Goal: Task Accomplishment & Management: Manage account settings

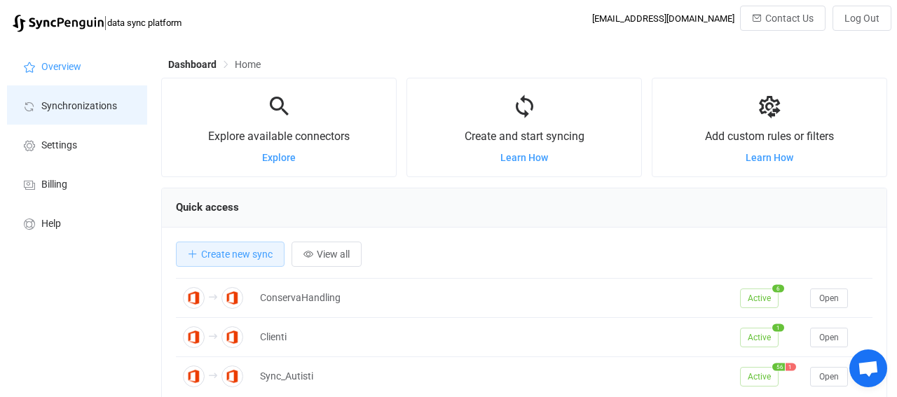
click at [68, 110] on span "Synchronizations" at bounding box center [79, 106] width 76 height 11
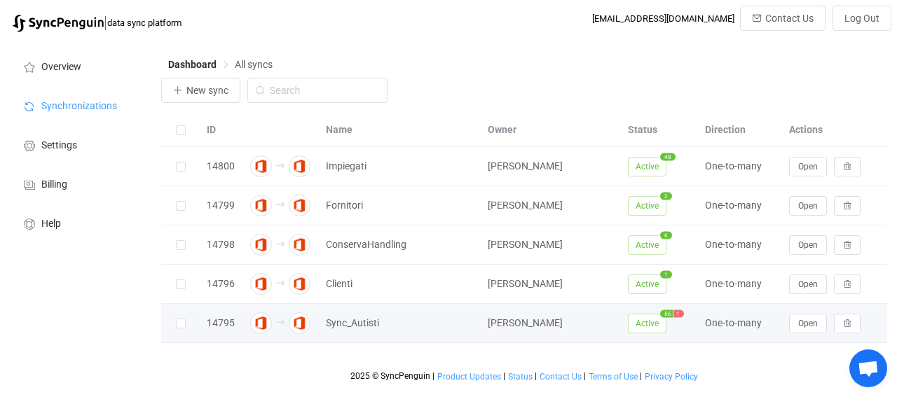
click at [530, 320] on span "Gaetano Noviello" at bounding box center [525, 323] width 75 height 11
click at [796, 324] on button "Open" at bounding box center [808, 324] width 38 height 20
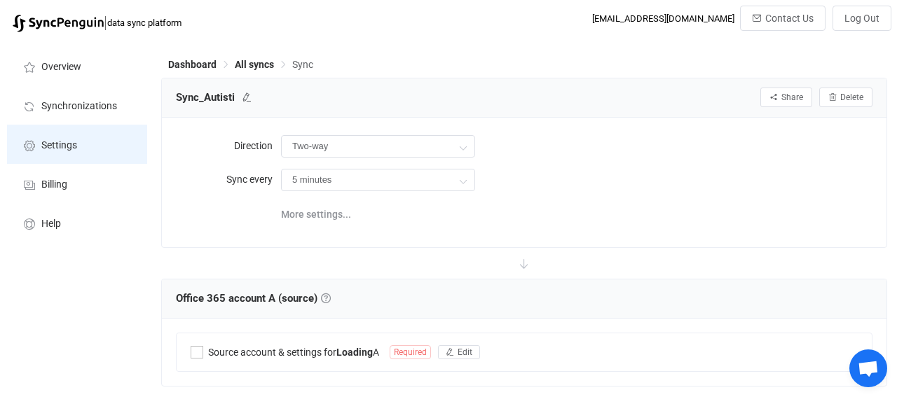
type input "A → B (one to many)"
type input "30 minutes"
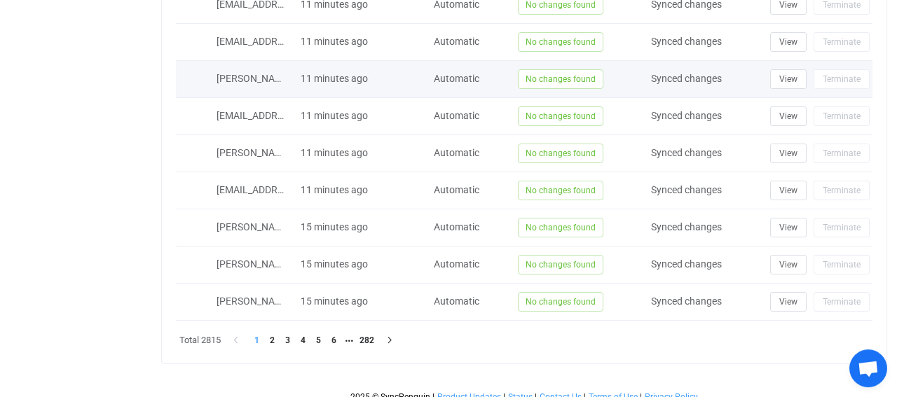
scroll to position [1238, 0]
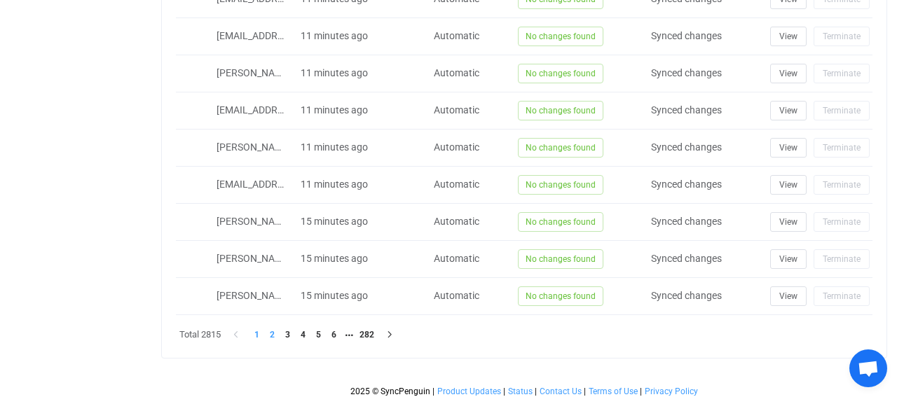
click at [270, 327] on li "2" at bounding box center [271, 334] width 15 height 15
click at [290, 327] on li "3" at bounding box center [287, 334] width 15 height 15
click at [301, 330] on li "4" at bounding box center [302, 334] width 15 height 15
click at [322, 330] on li "5" at bounding box center [318, 334] width 15 height 15
click at [336, 332] on li "6" at bounding box center [333, 334] width 15 height 15
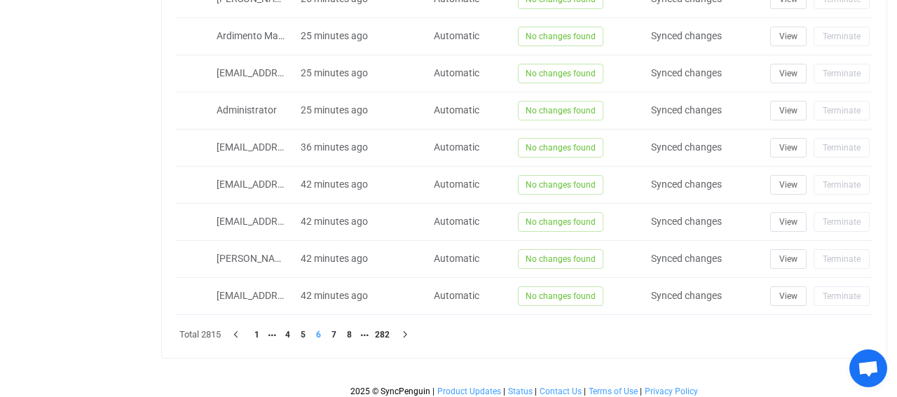
click at [336, 332] on li "7" at bounding box center [333, 334] width 15 height 15
click at [262, 329] on li "1" at bounding box center [256, 334] width 15 height 15
click at [257, 327] on li "1" at bounding box center [256, 334] width 15 height 15
click at [254, 329] on li "1" at bounding box center [256, 334] width 15 height 15
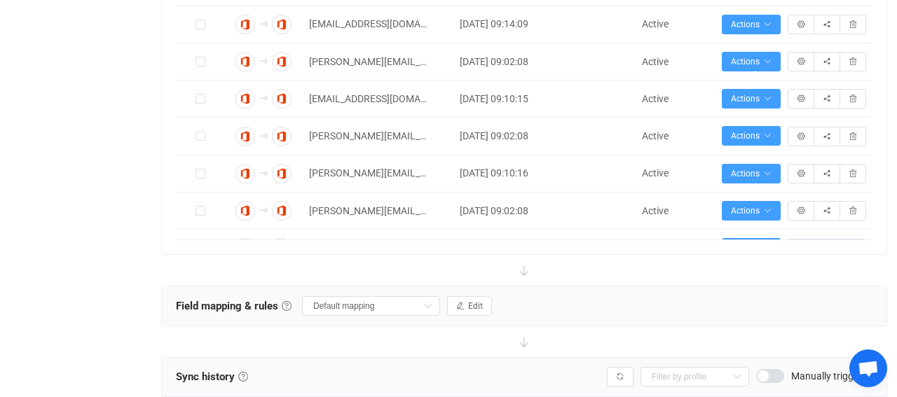
scroll to position [1682, 0]
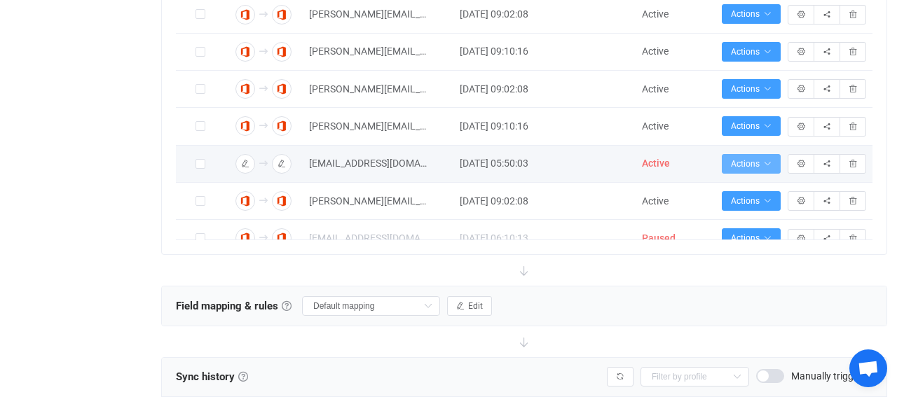
click at [770, 160] on icon "button" at bounding box center [767, 164] width 8 height 8
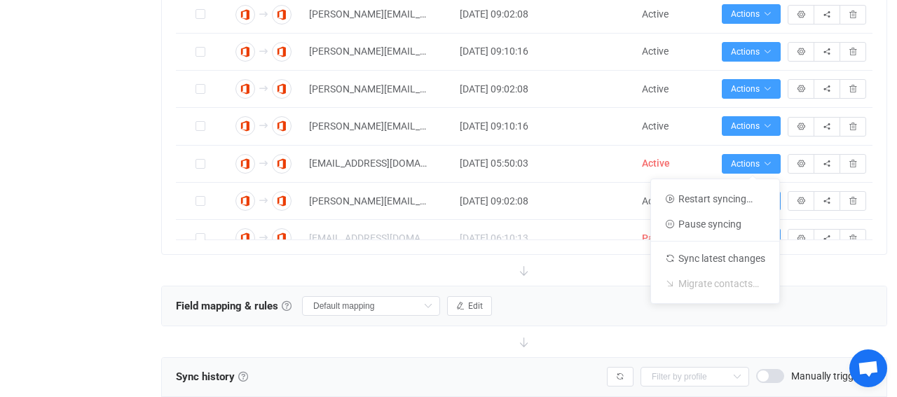
click at [107, 152] on div "Overview Synchronizations Settings Billing Help" at bounding box center [77, 111] width 154 height 1602
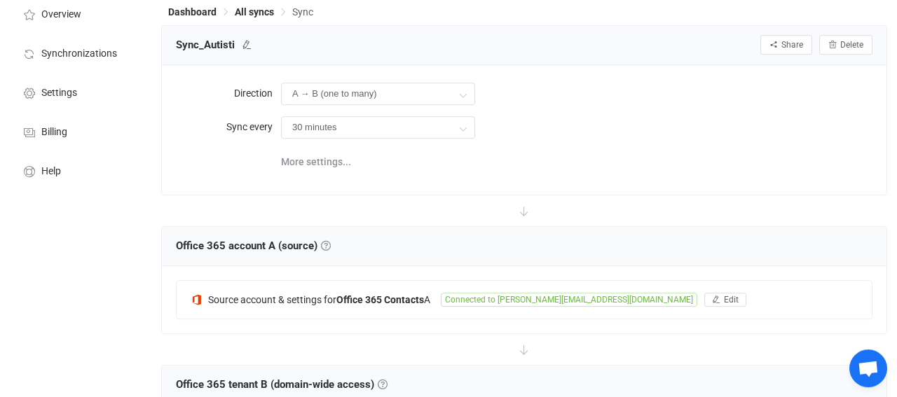
scroll to position [0, 0]
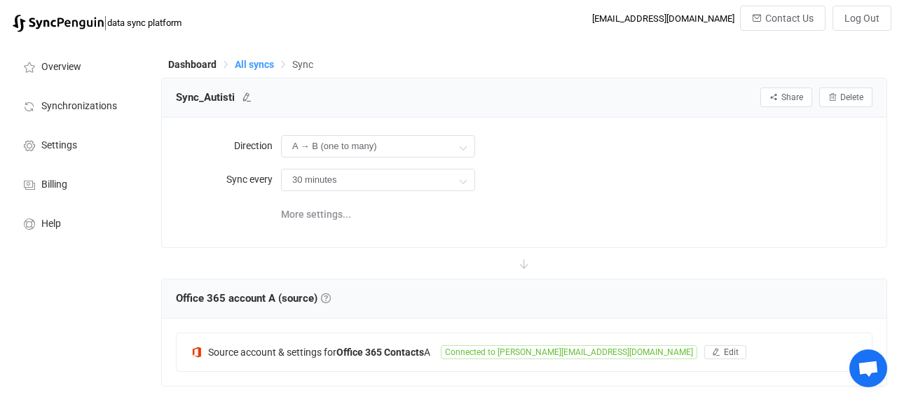
click at [253, 62] on span "All syncs" at bounding box center [254, 64] width 39 height 11
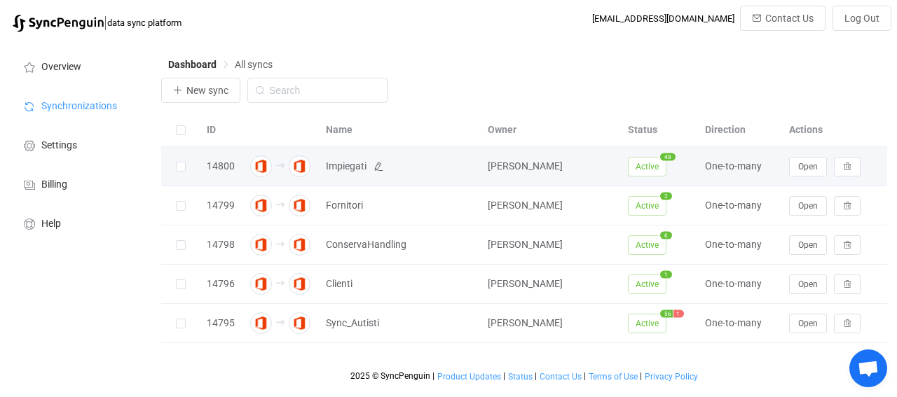
click at [338, 170] on span "Impiegati" at bounding box center [346, 166] width 41 height 16
click at [805, 166] on span "Open" at bounding box center [808, 167] width 20 height 10
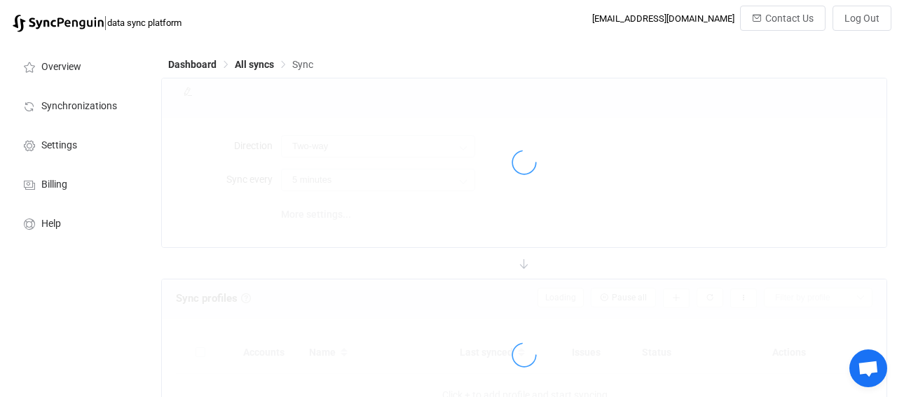
type input "A → B (one to many)"
type input "30 minutes"
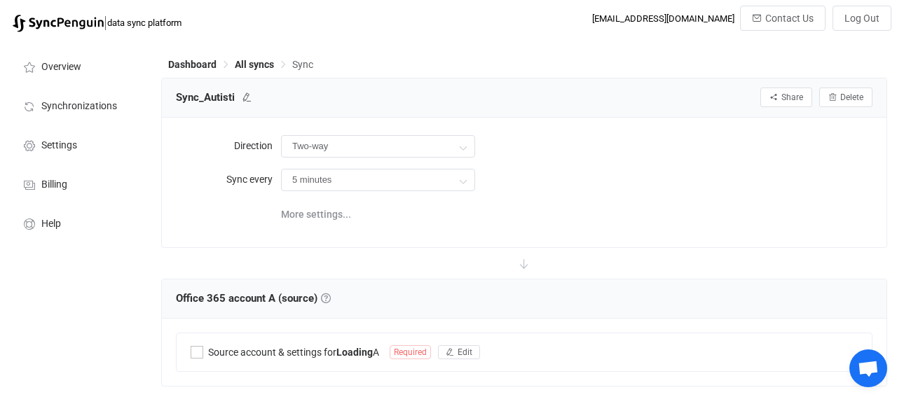
type input "A → B (one to many)"
type input "30 minutes"
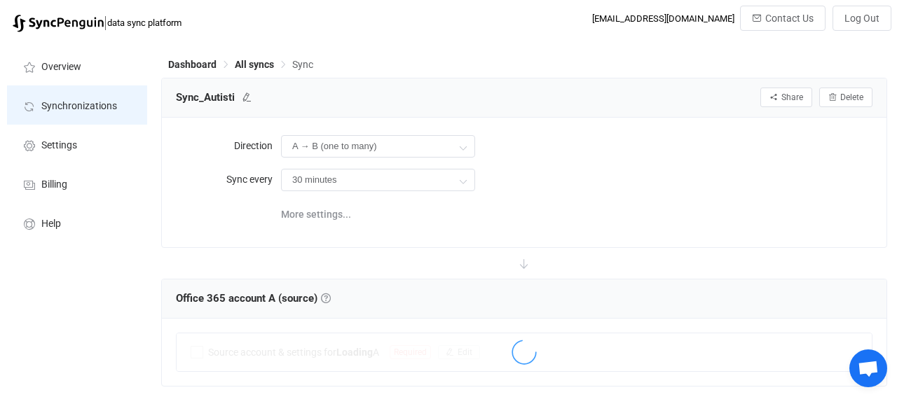
click at [70, 107] on span "Synchronizations" at bounding box center [79, 106] width 76 height 11
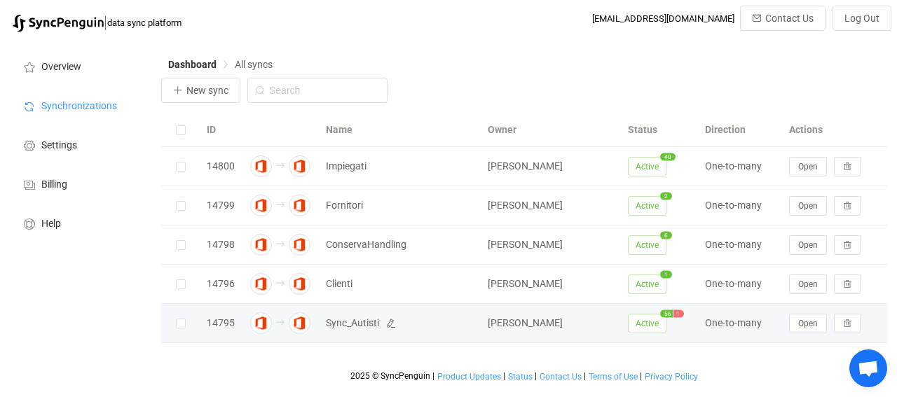
click at [360, 322] on span "Sync_Autisti" at bounding box center [352, 323] width 53 height 16
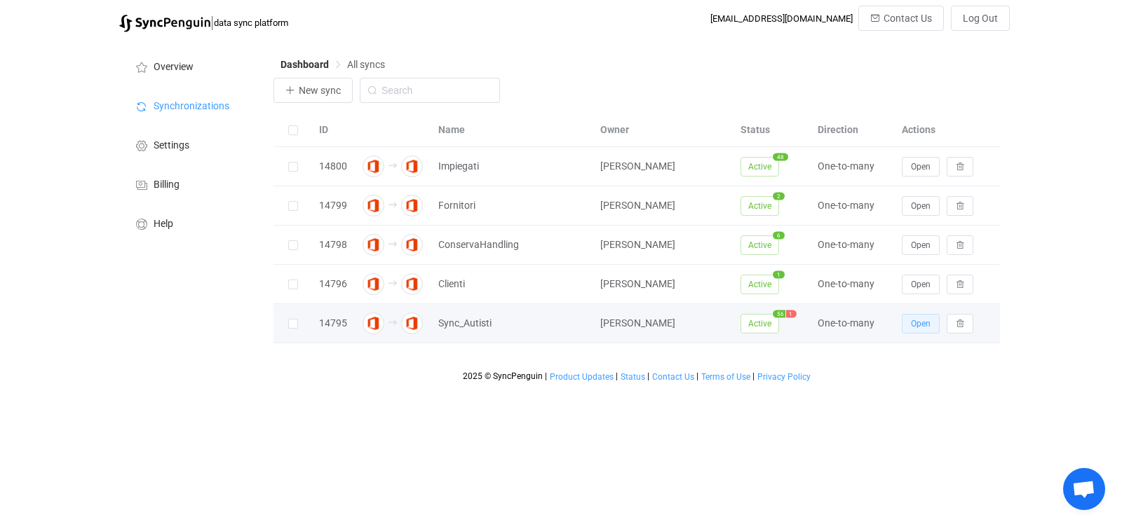
click at [897, 324] on button "Open" at bounding box center [920, 324] width 38 height 20
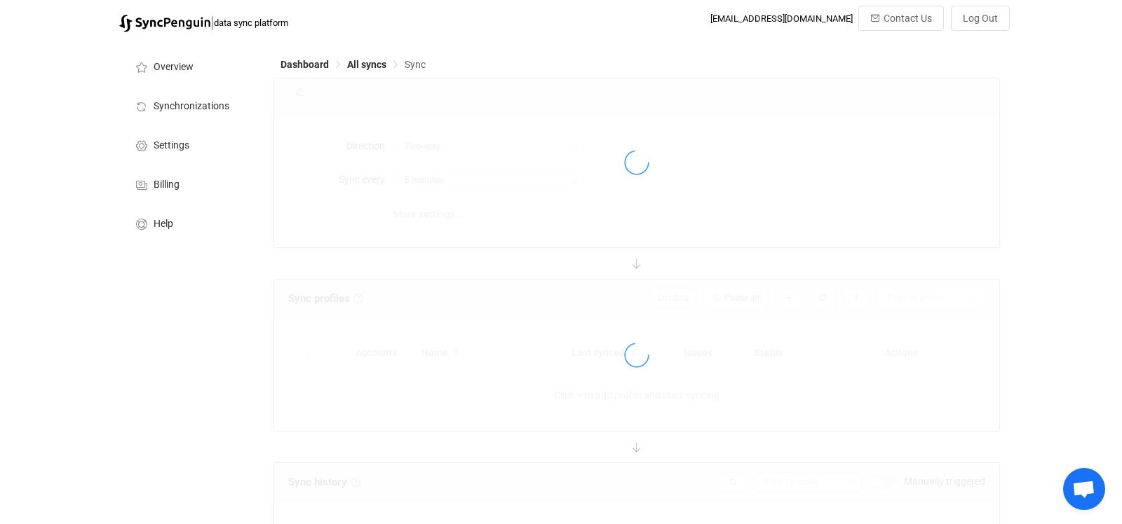
type input "A → B (one to many)"
type input "30 minutes"
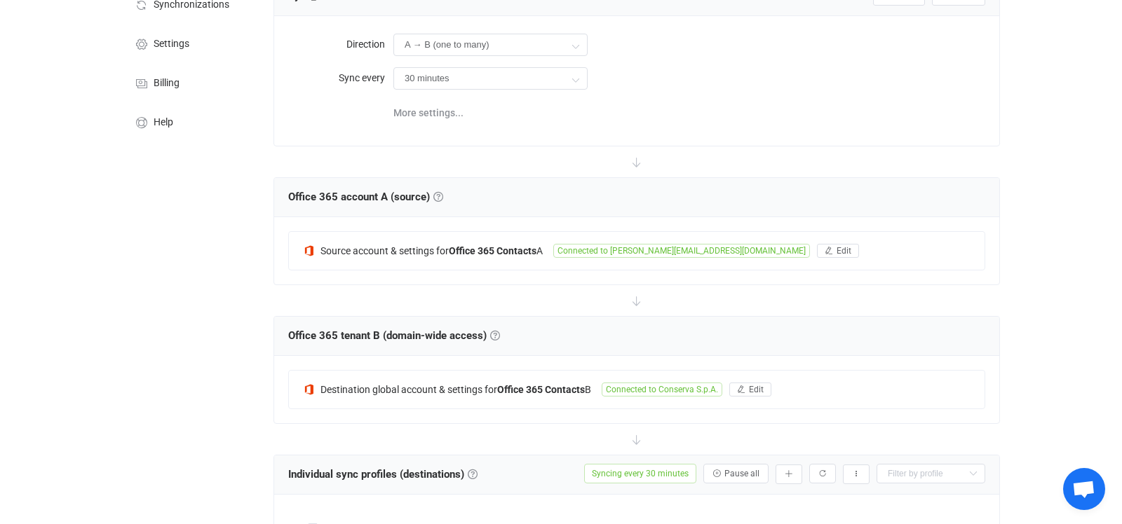
scroll to position [74, 0]
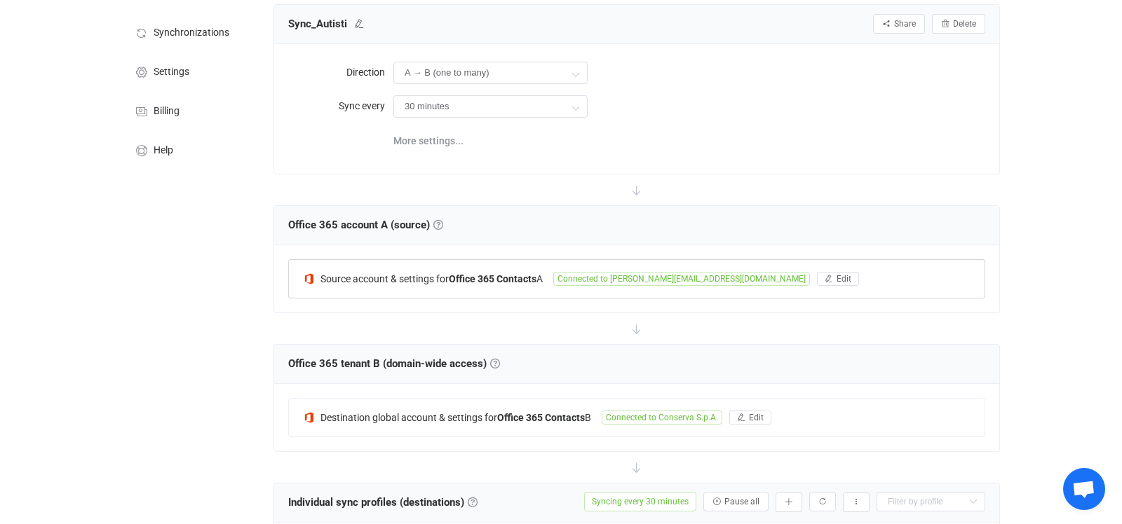
click at [595, 275] on span "Connected to [PERSON_NAME][EMAIL_ADDRESS][DOMAIN_NAME]" at bounding box center [681, 279] width 257 height 14
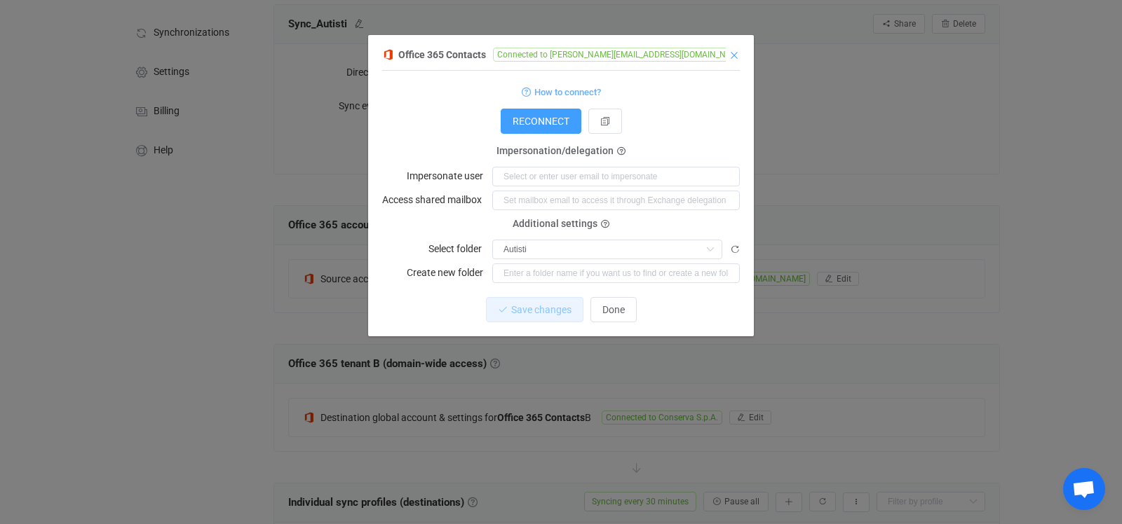
click at [735, 54] on icon "Close" at bounding box center [733, 55] width 11 height 11
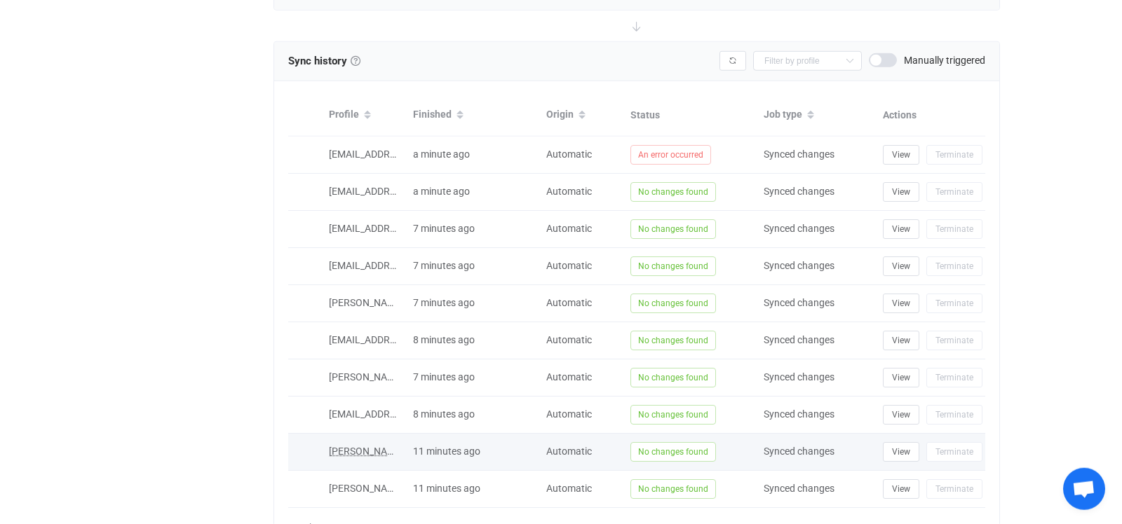
scroll to position [1115, 0]
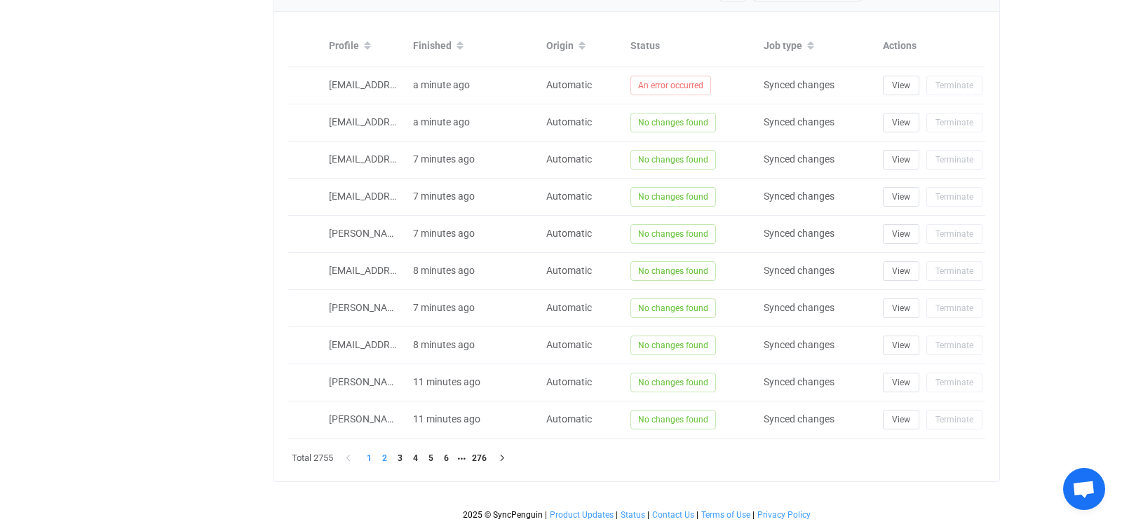
click at [388, 397] on li "2" at bounding box center [383, 458] width 15 height 15
click at [398, 397] on li "3" at bounding box center [399, 458] width 15 height 15
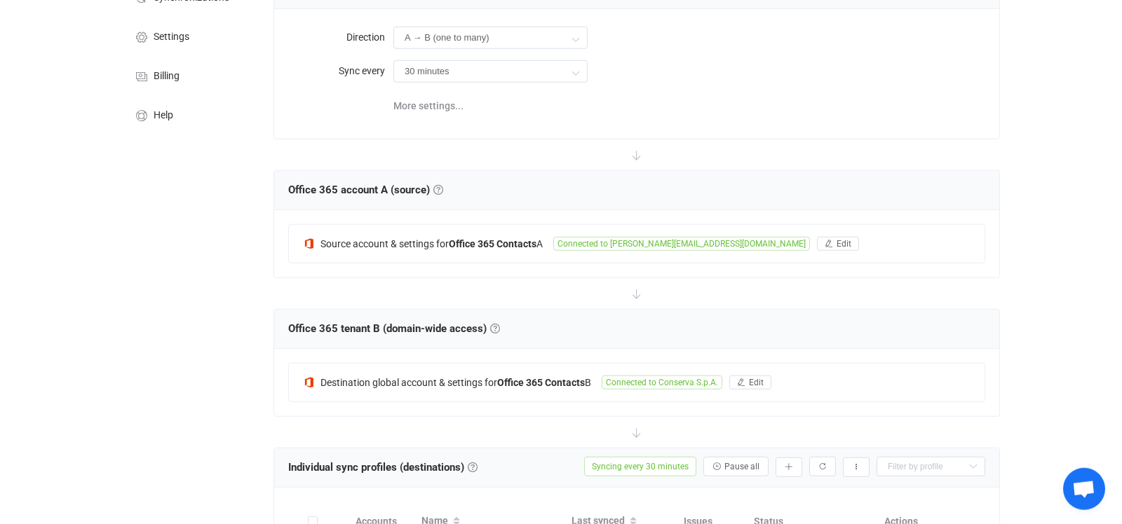
scroll to position [0, 0]
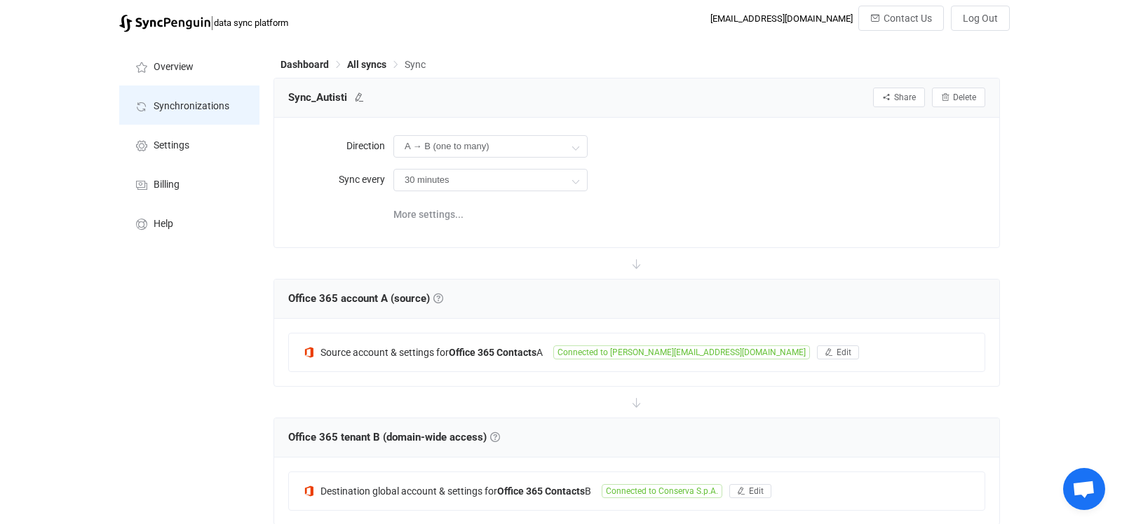
click at [153, 109] on li "Synchronizations" at bounding box center [189, 105] width 140 height 39
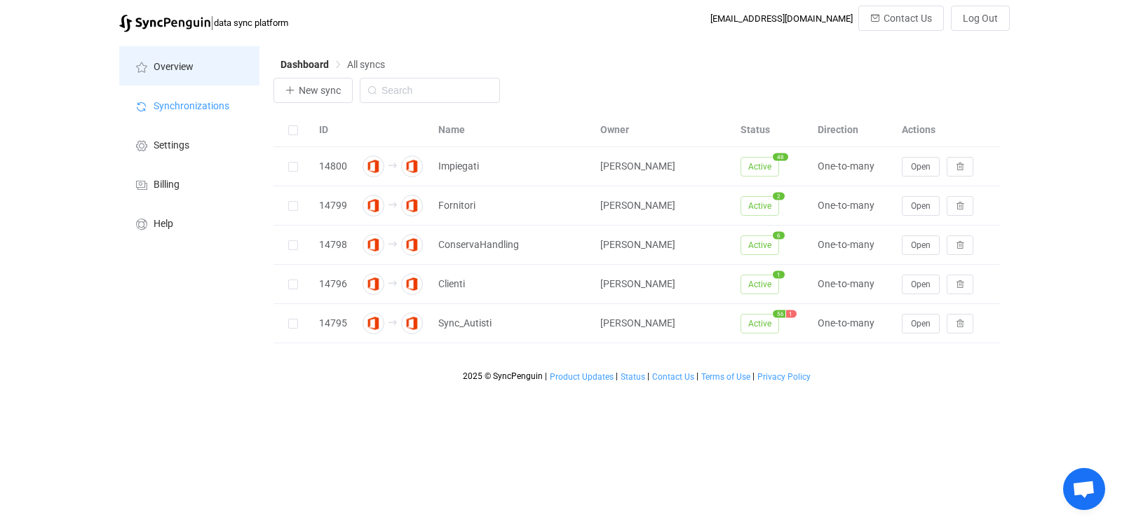
click at [183, 68] on span "Overview" at bounding box center [174, 67] width 40 height 11
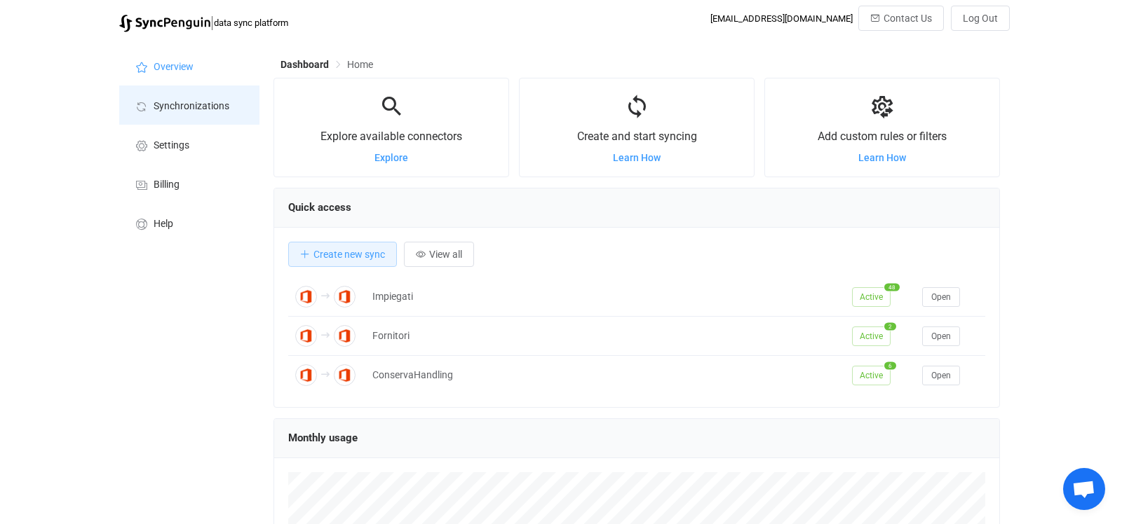
click at [200, 112] on span "Synchronizations" at bounding box center [192, 106] width 76 height 11
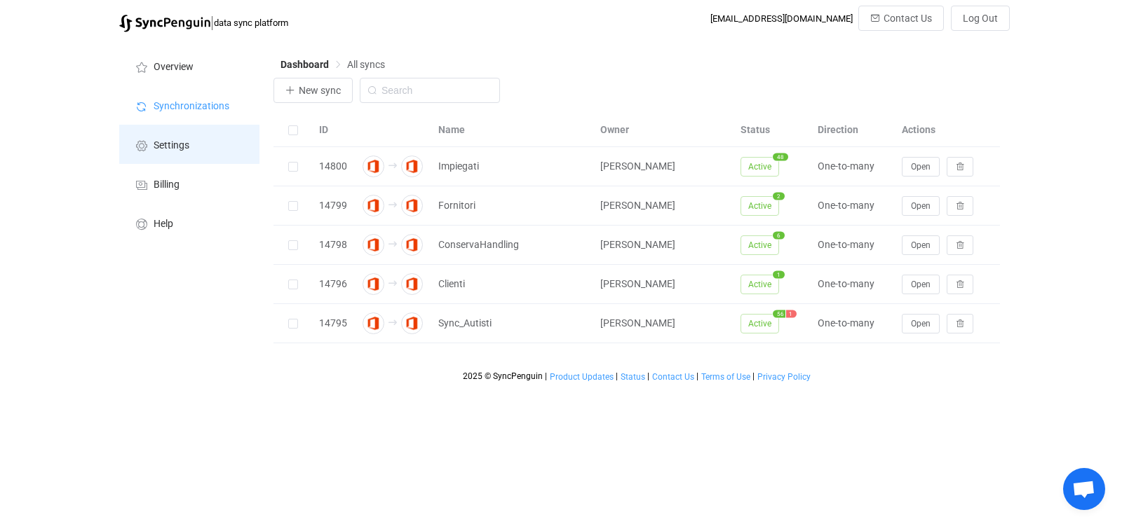
click at [146, 142] on icon at bounding box center [141, 145] width 17 height 13
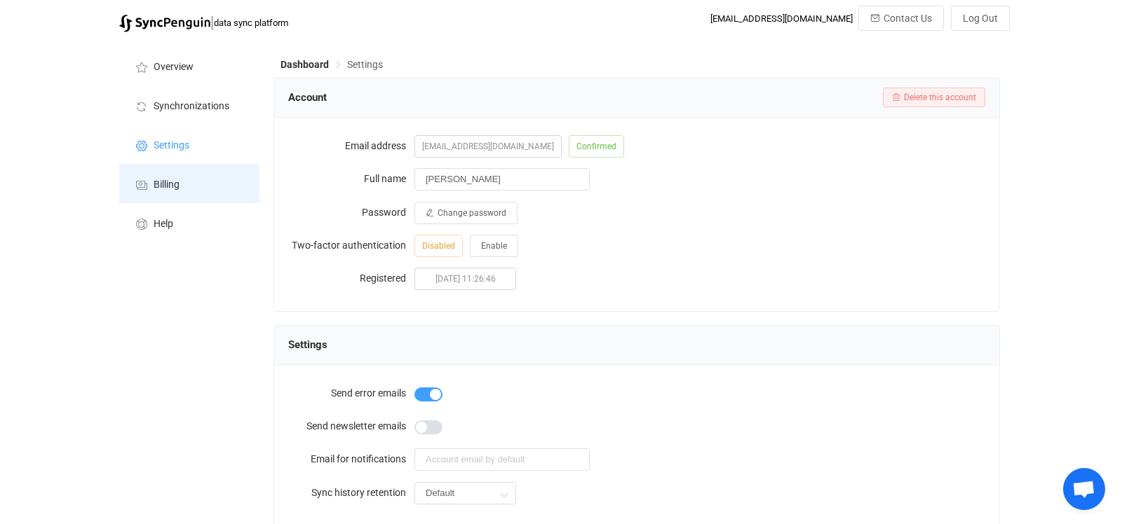
click at [145, 188] on icon at bounding box center [141, 185] width 17 height 13
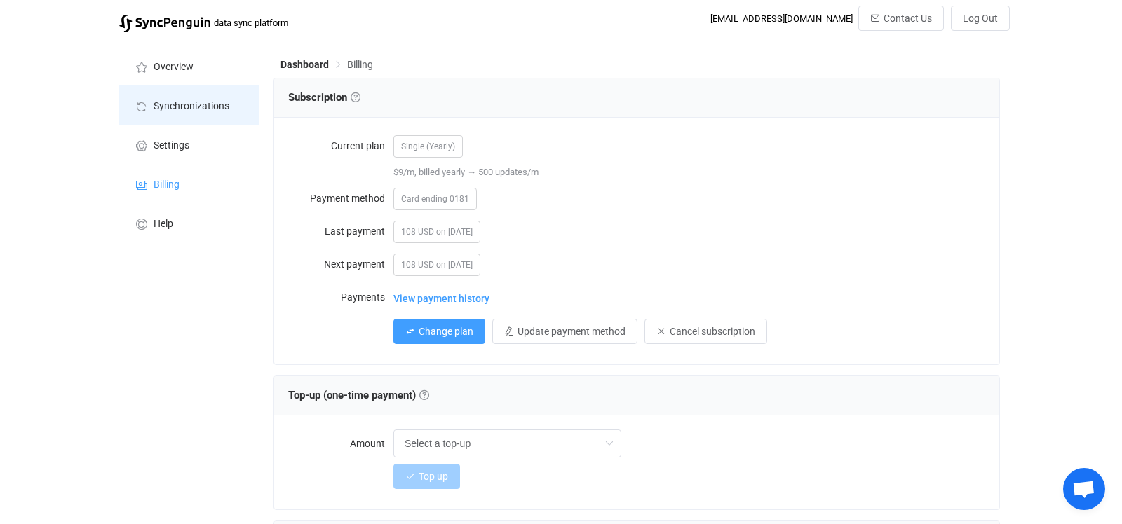
click at [154, 114] on li "Synchronizations" at bounding box center [189, 105] width 140 height 39
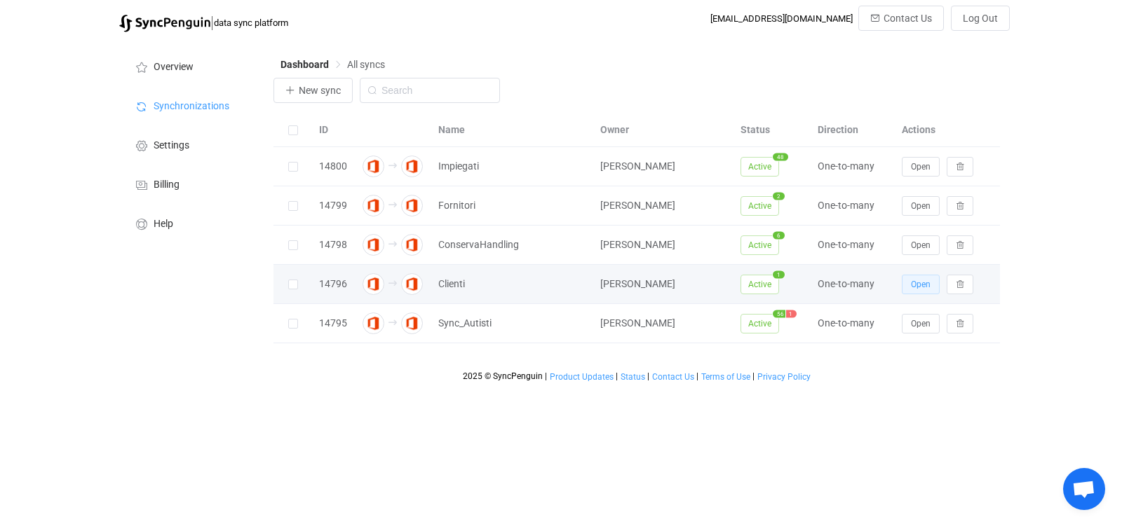
click at [897, 287] on button "Open" at bounding box center [920, 285] width 38 height 20
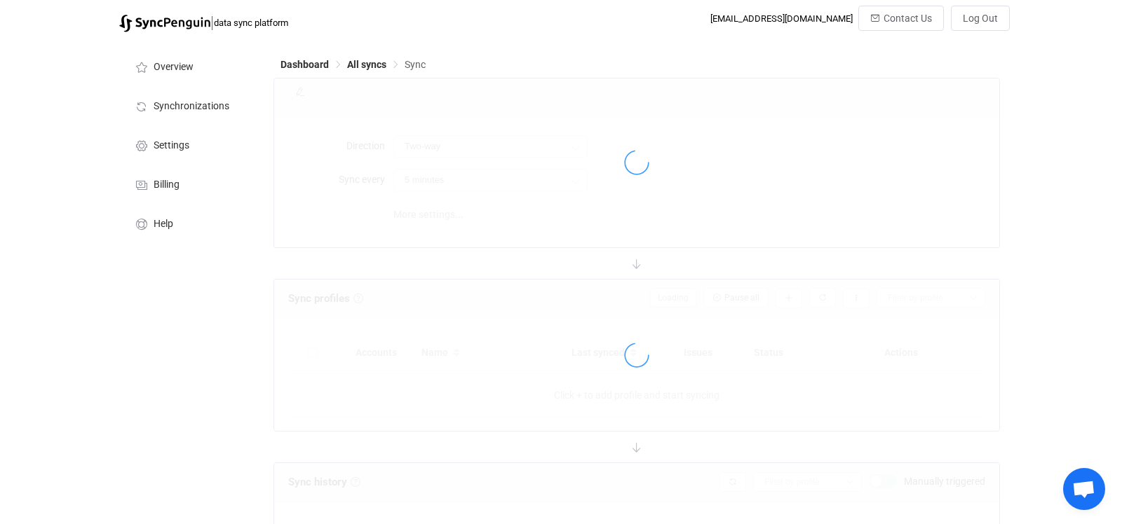
type input "A → B (one to many)"
type input "10 minutes"
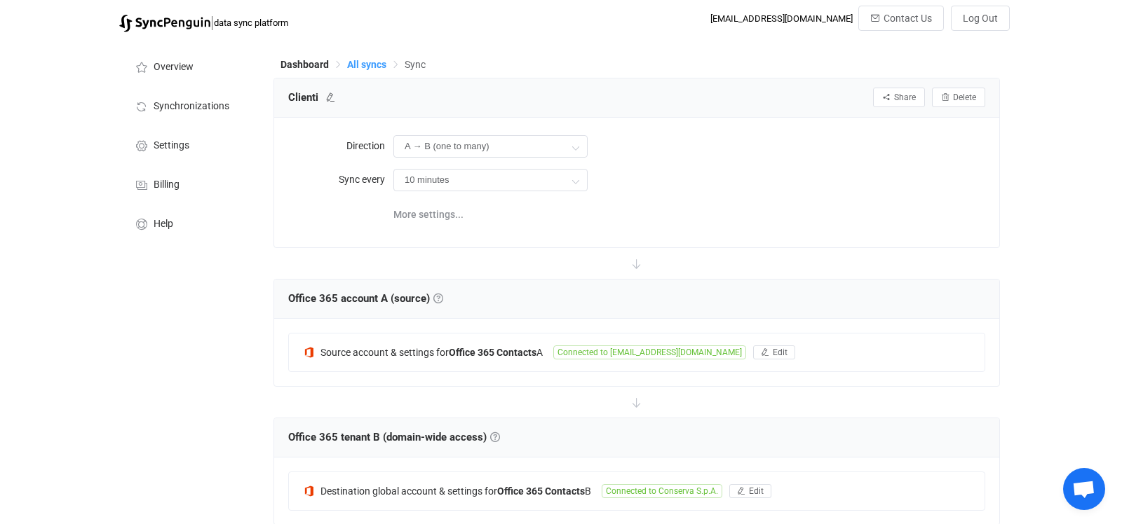
click at [349, 65] on span "All syncs" at bounding box center [366, 64] width 39 height 11
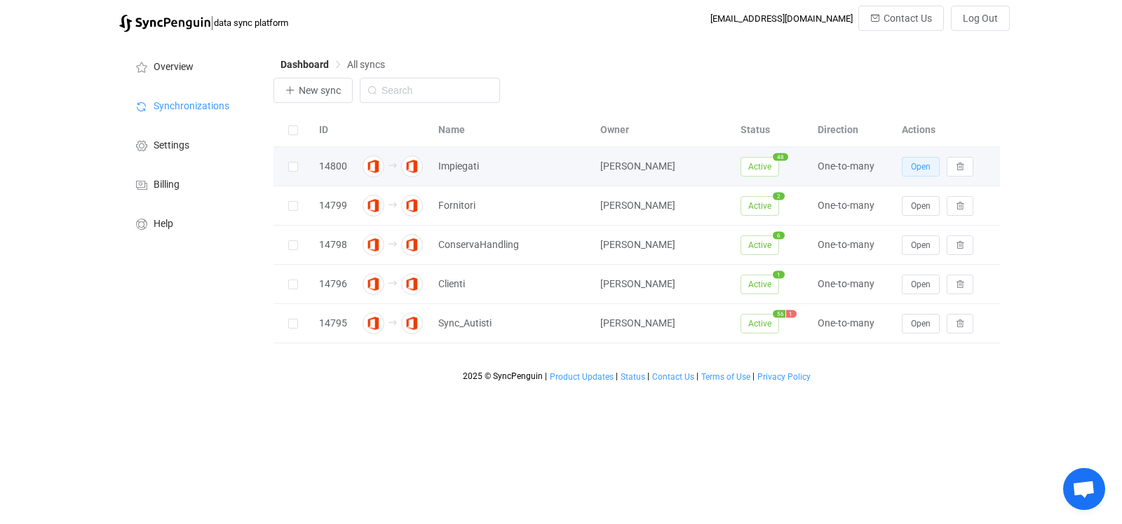
click at [897, 172] on span "Open" at bounding box center [921, 167] width 20 height 10
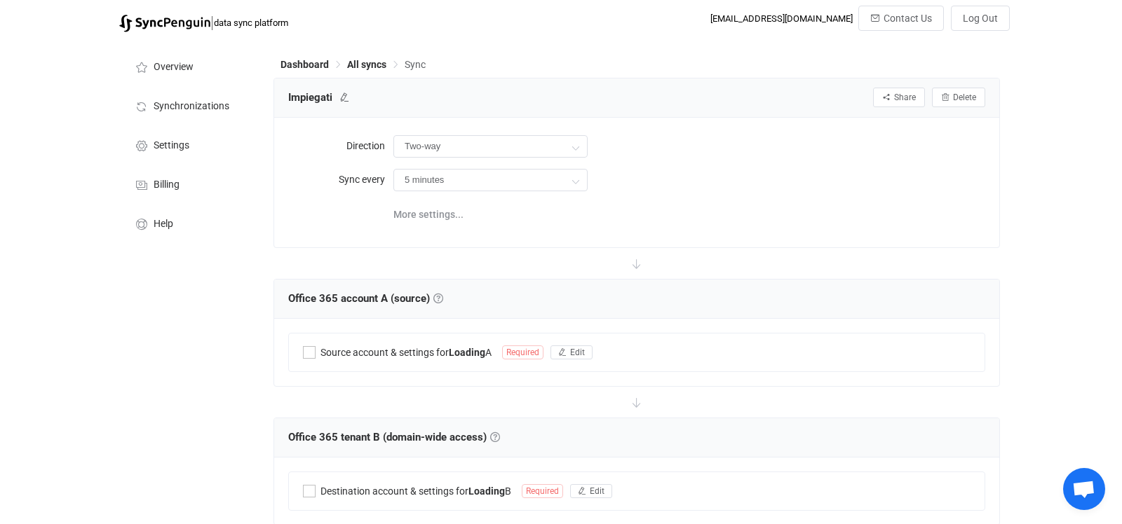
type input "A → B (one to many)"
type input "30 minutes"
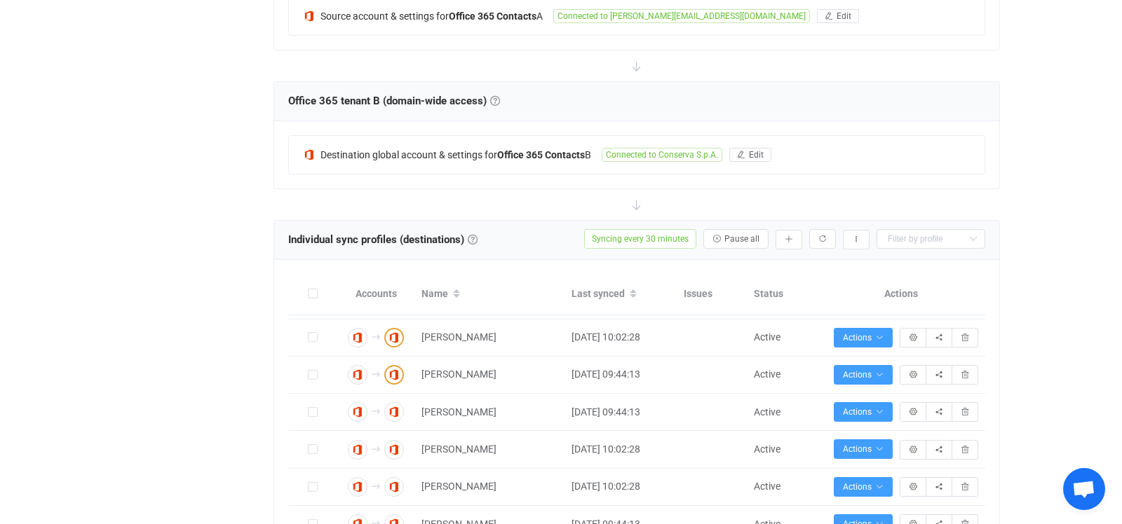
scroll to position [368, 0]
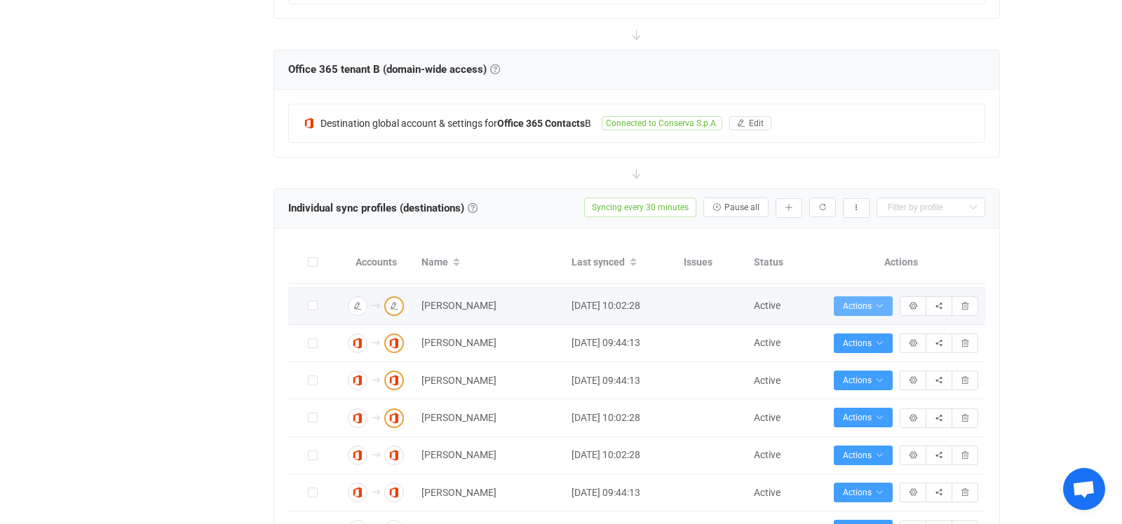
click at [861, 310] on span "Actions" at bounding box center [863, 306] width 41 height 10
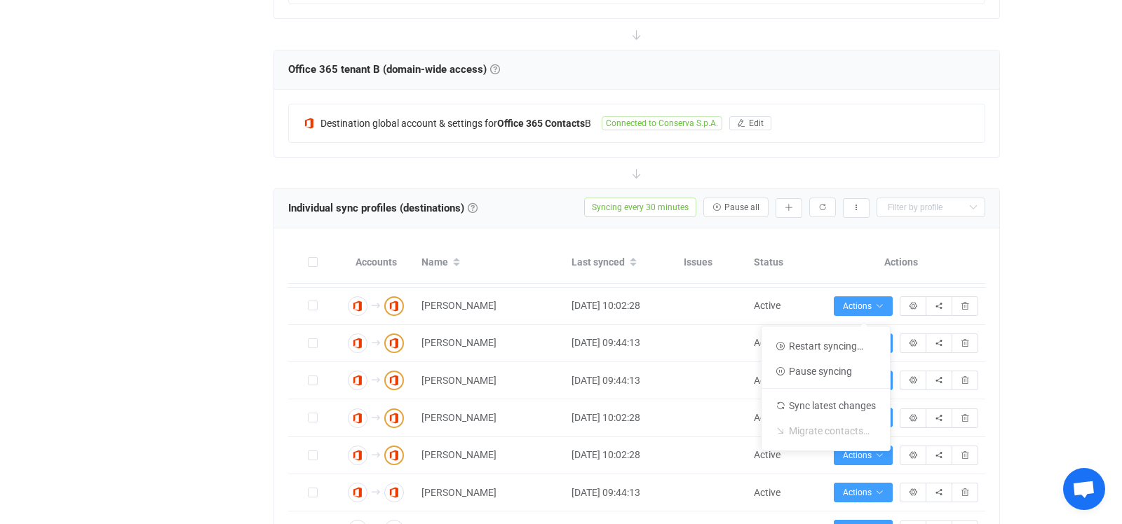
click at [167, 309] on div "Overview Synchronizations Settings Billing Help" at bounding box center [189, 472] width 154 height 1602
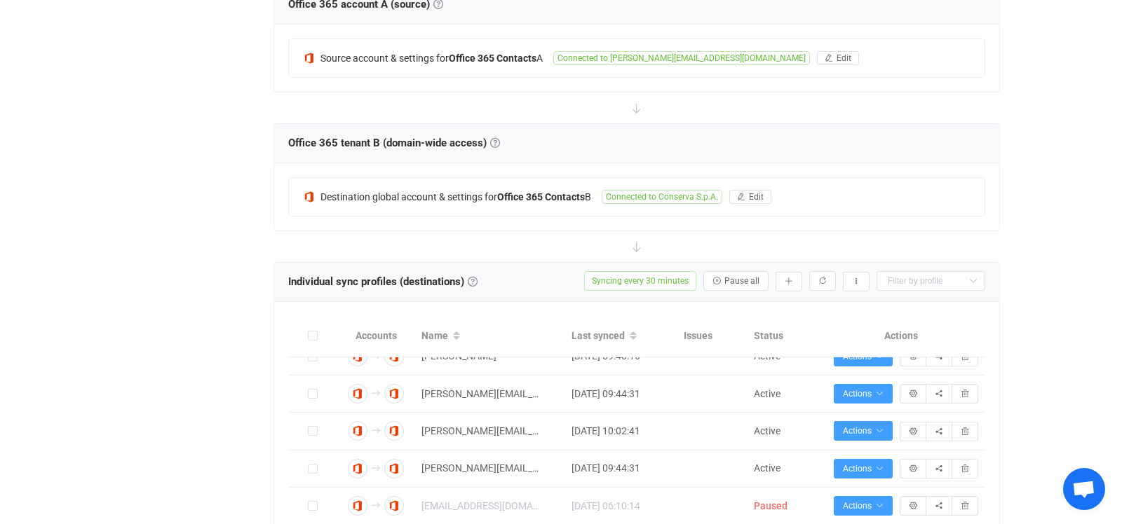
scroll to position [0, 0]
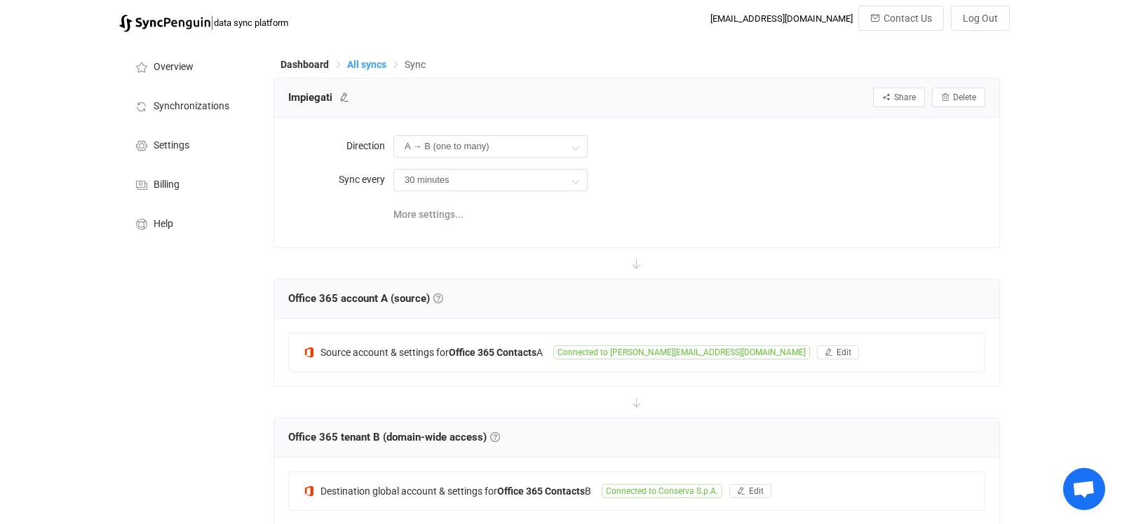
click at [361, 63] on span "All syncs" at bounding box center [366, 64] width 39 height 11
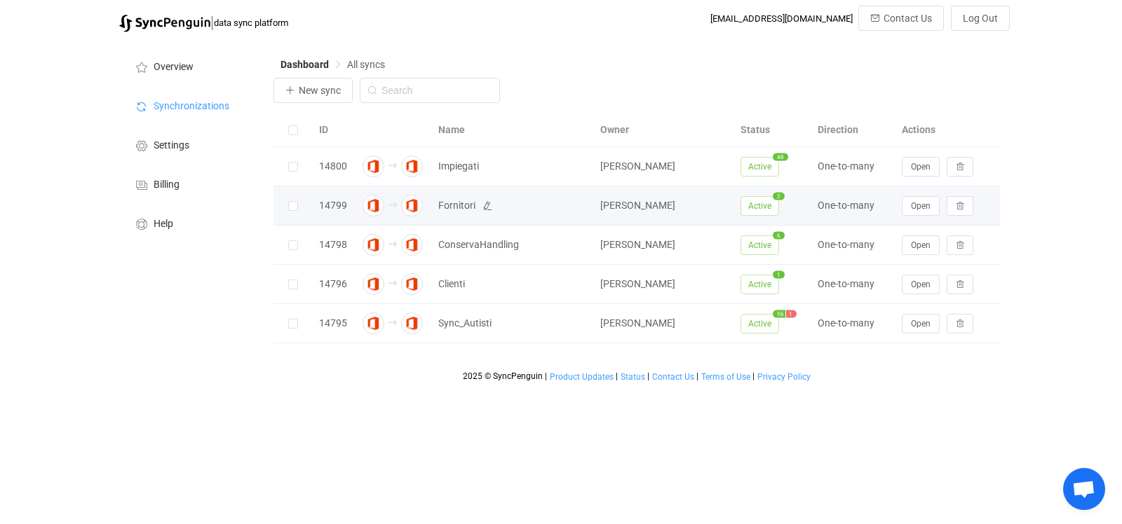
click at [460, 210] on span "Fornitori" at bounding box center [456, 206] width 37 height 16
click at [897, 205] on span "Open" at bounding box center [921, 206] width 20 height 10
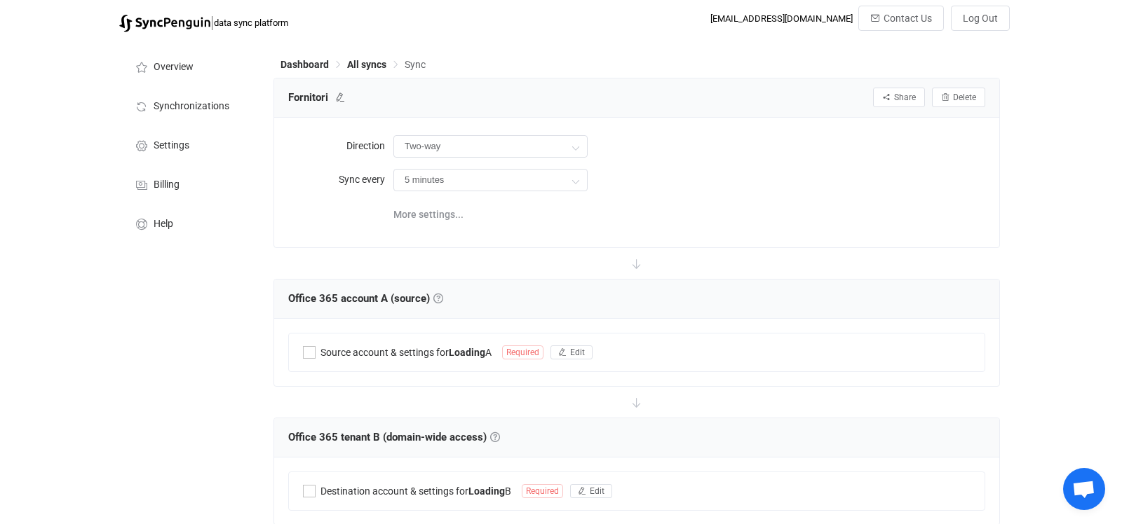
type input "A → B (one to many)"
type input "10 minutes"
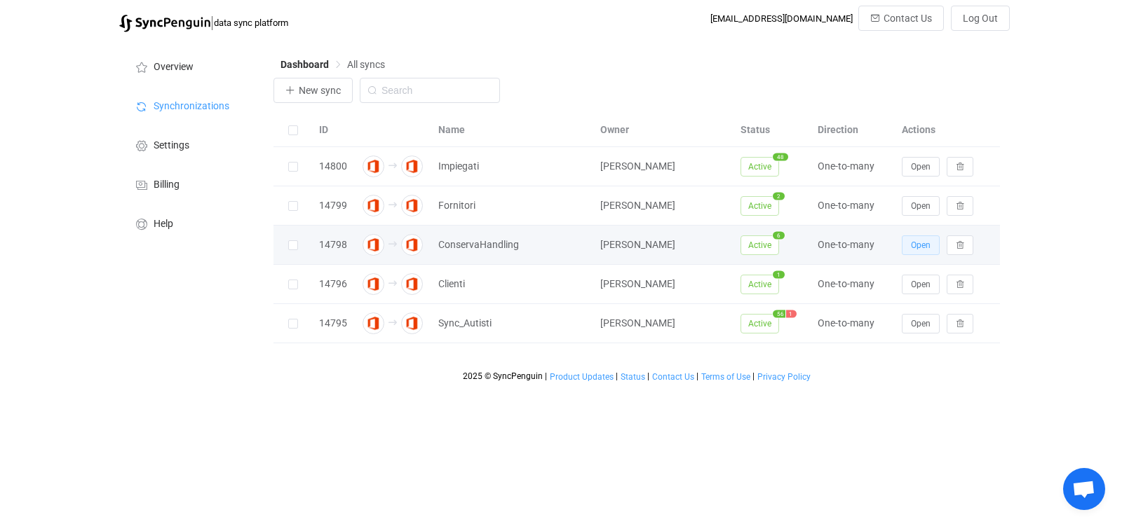
click at [897, 242] on span "Open" at bounding box center [921, 245] width 20 height 10
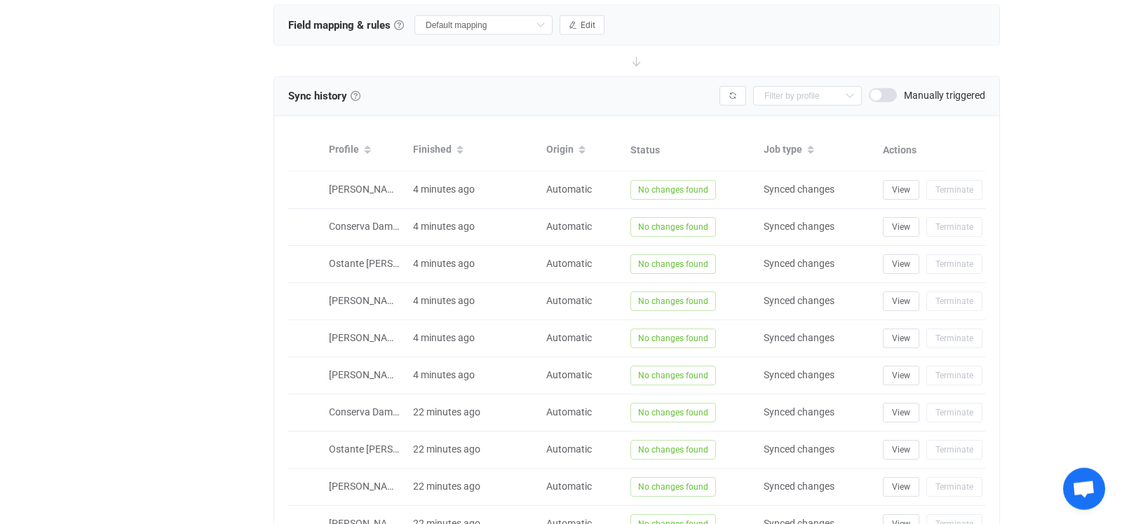
scroll to position [660, 0]
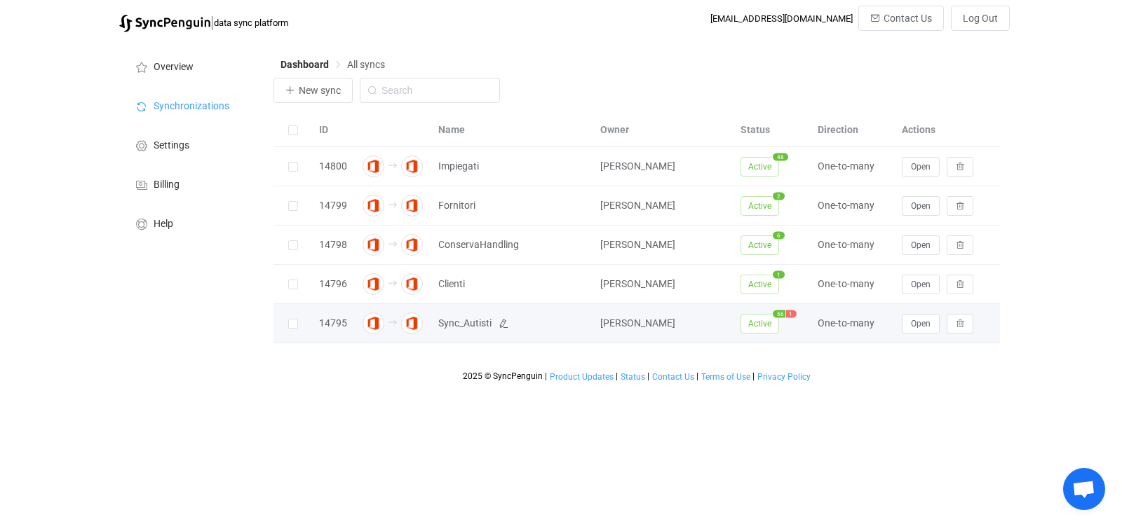
click at [466, 323] on span "Sync_Autisti" at bounding box center [464, 323] width 53 height 16
click at [897, 321] on button "Open" at bounding box center [920, 324] width 38 height 20
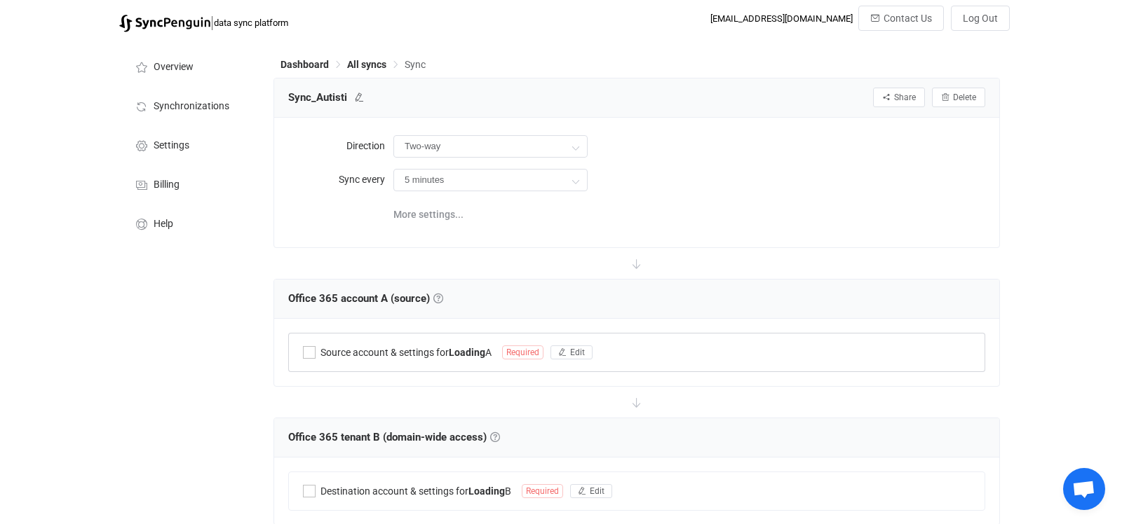
type input "A → B (one to many)"
type input "30 minutes"
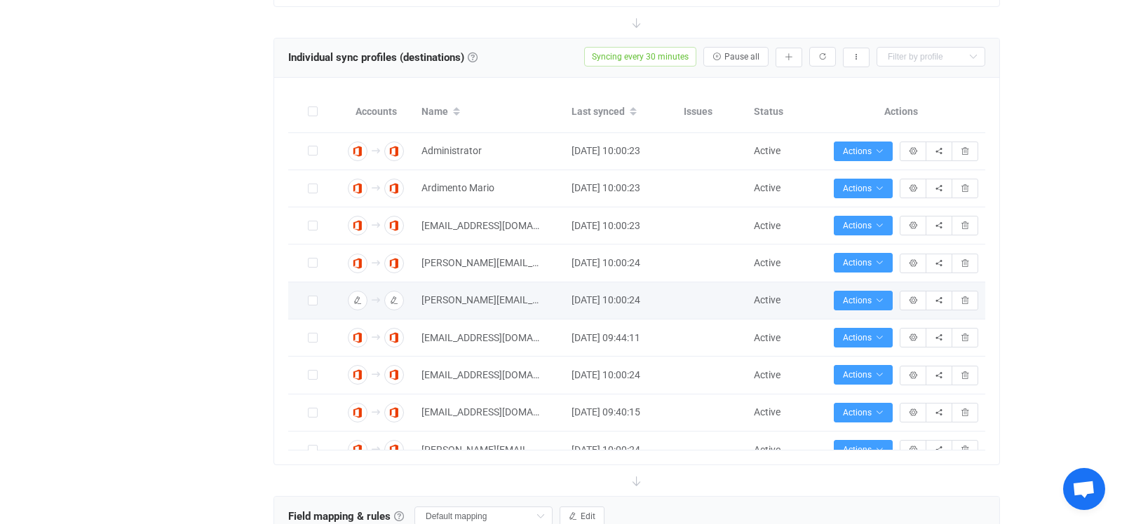
scroll to position [442, 0]
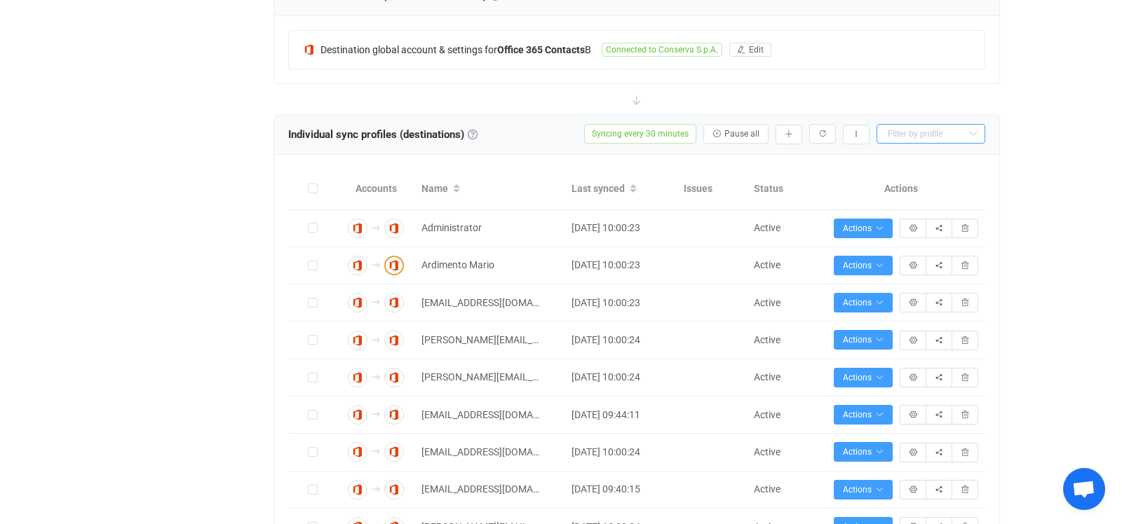
click at [897, 128] on input "text" at bounding box center [930, 134] width 109 height 20
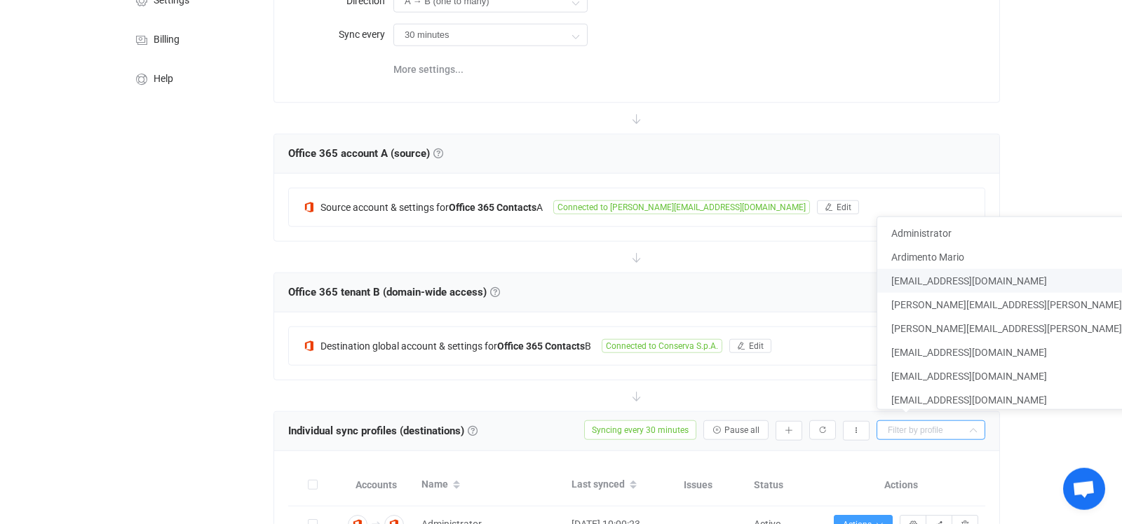
scroll to position [294, 0]
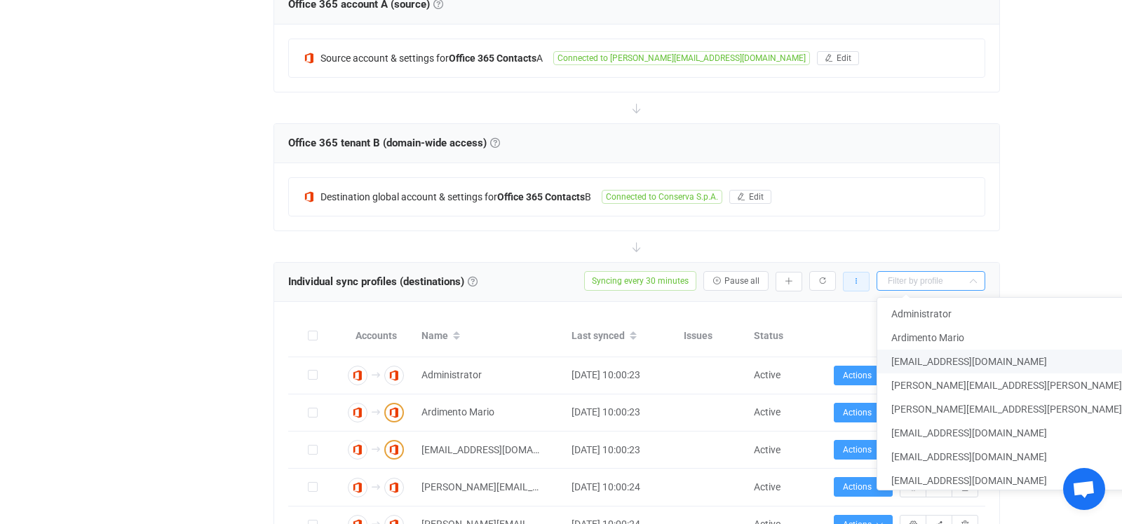
click at [852, 279] on button "button" at bounding box center [856, 282] width 27 height 20
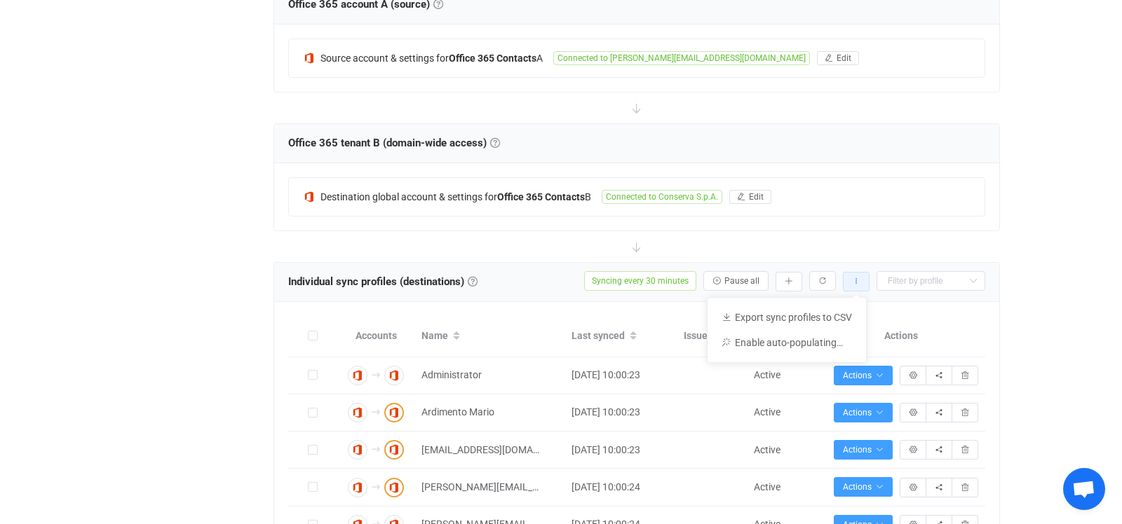
click at [852, 279] on button "button" at bounding box center [856, 282] width 27 height 20
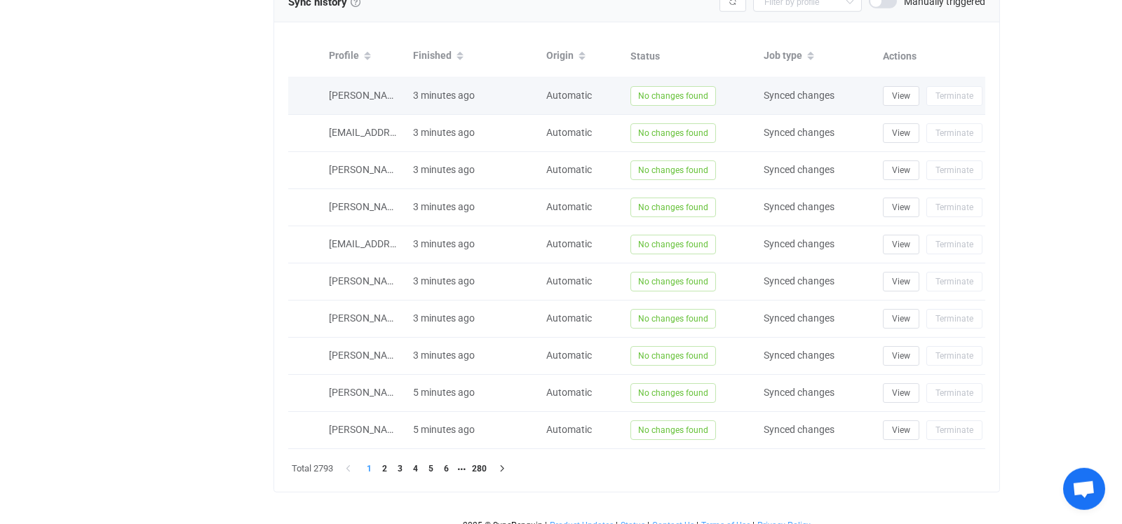
scroll to position [1115, 0]
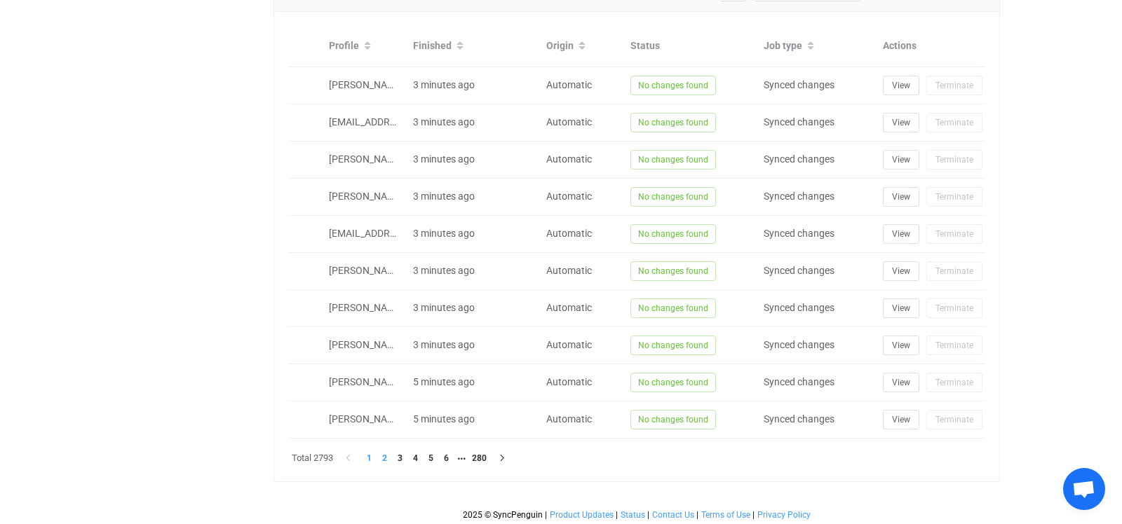
click at [387, 397] on li "2" at bounding box center [383, 458] width 15 height 15
click at [400, 397] on li "3" at bounding box center [399, 458] width 15 height 15
click at [416, 397] on li "4" at bounding box center [414, 458] width 15 height 15
click at [432, 397] on li "5" at bounding box center [430, 458] width 15 height 15
click at [444, 397] on li "6" at bounding box center [445, 458] width 15 height 15
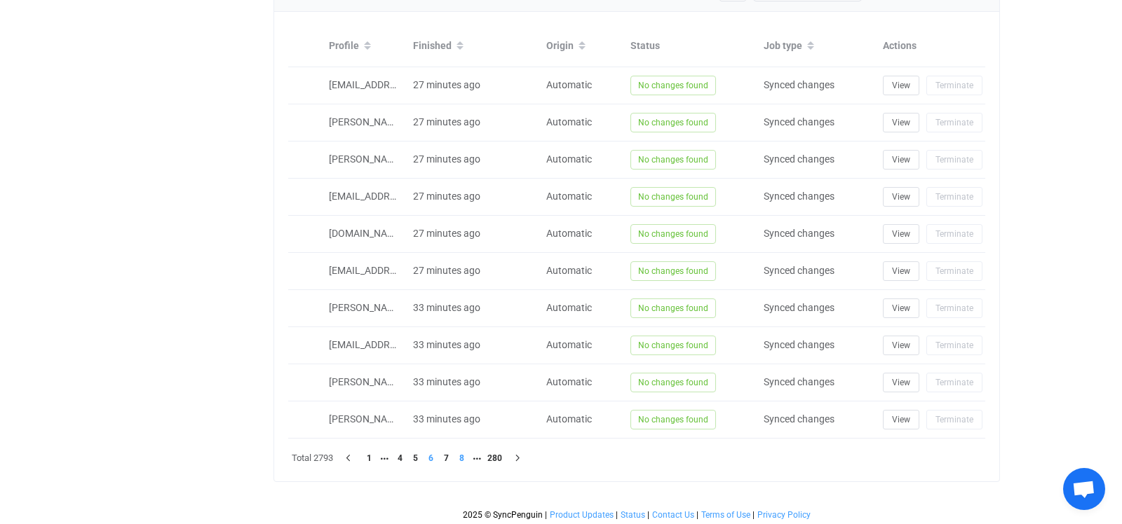
click at [463, 397] on li "8" at bounding box center [461, 458] width 15 height 15
click at [476, 397] on li at bounding box center [476, 458] width 15 height 15
click at [449, 397] on li "14" at bounding box center [445, 458] width 15 height 15
click at [456, 397] on li "16" at bounding box center [461, 458] width 15 height 15
click at [452, 397] on li "17" at bounding box center [445, 458] width 15 height 15
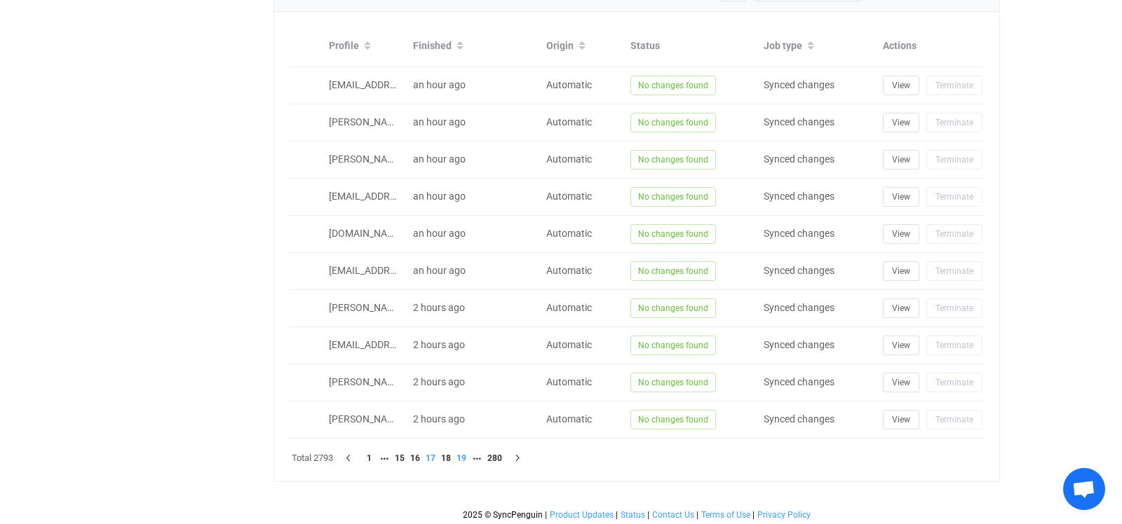
click at [463, 397] on li "19" at bounding box center [461, 458] width 15 height 15
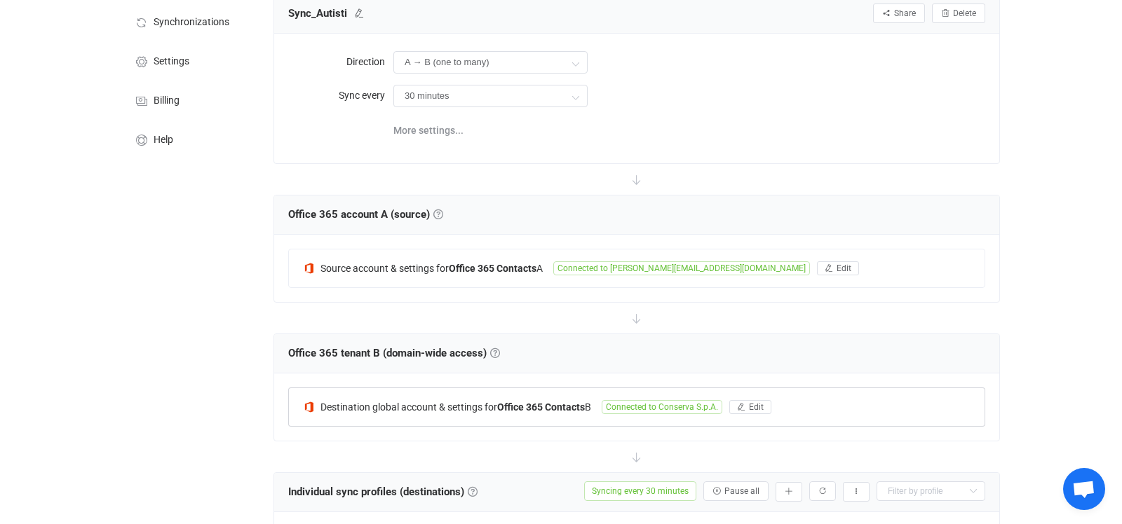
scroll to position [11, 0]
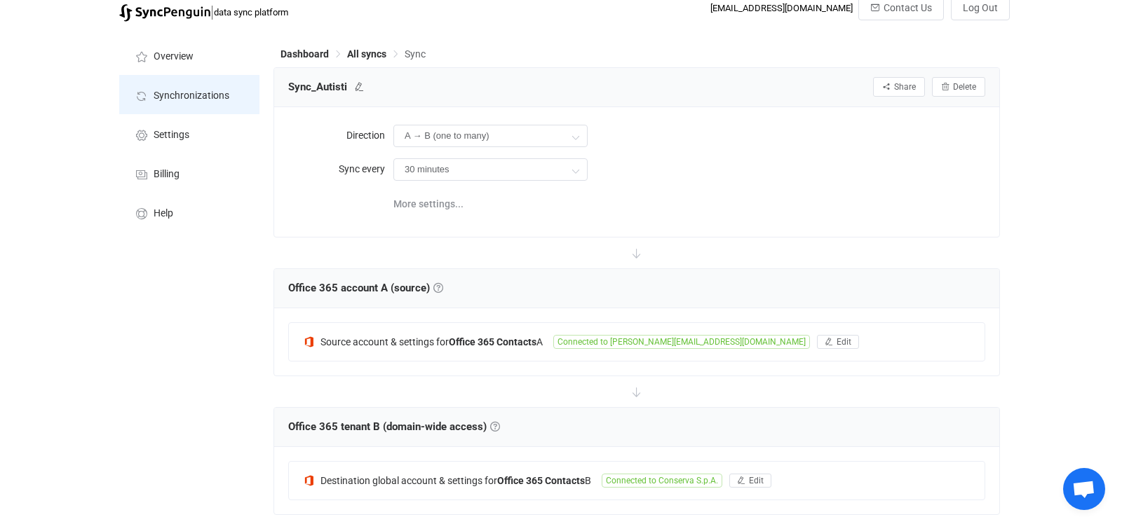
click at [168, 93] on span "Synchronizations" at bounding box center [192, 95] width 76 height 11
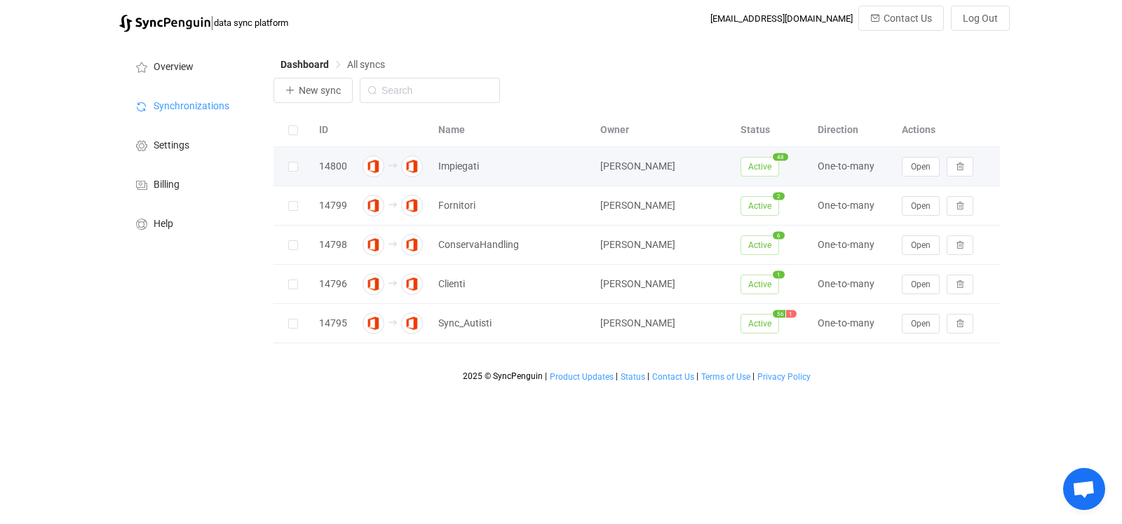
click at [450, 157] on td "Impiegati" at bounding box center [512, 166] width 162 height 39
click at [451, 163] on span "Impiegati" at bounding box center [458, 166] width 41 height 16
click at [897, 170] on button "Open" at bounding box center [920, 167] width 38 height 20
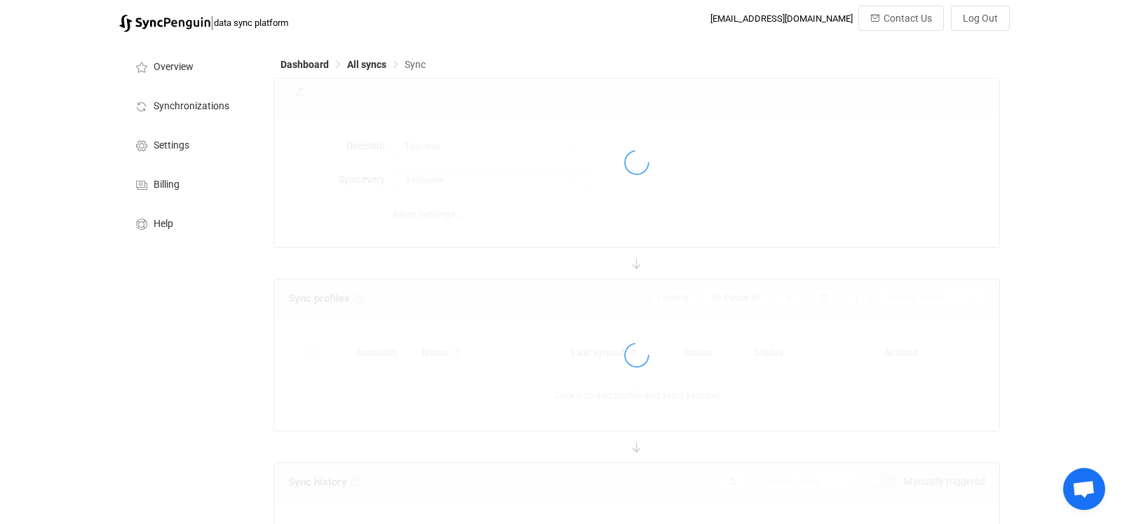
type input "A → B (one to many)"
type input "30 minutes"
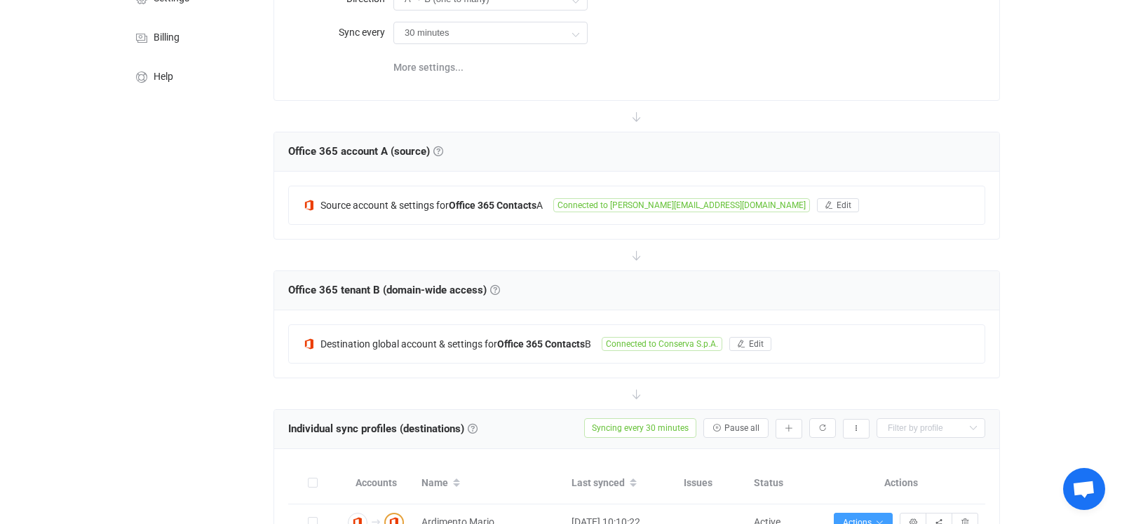
scroll to position [221, 0]
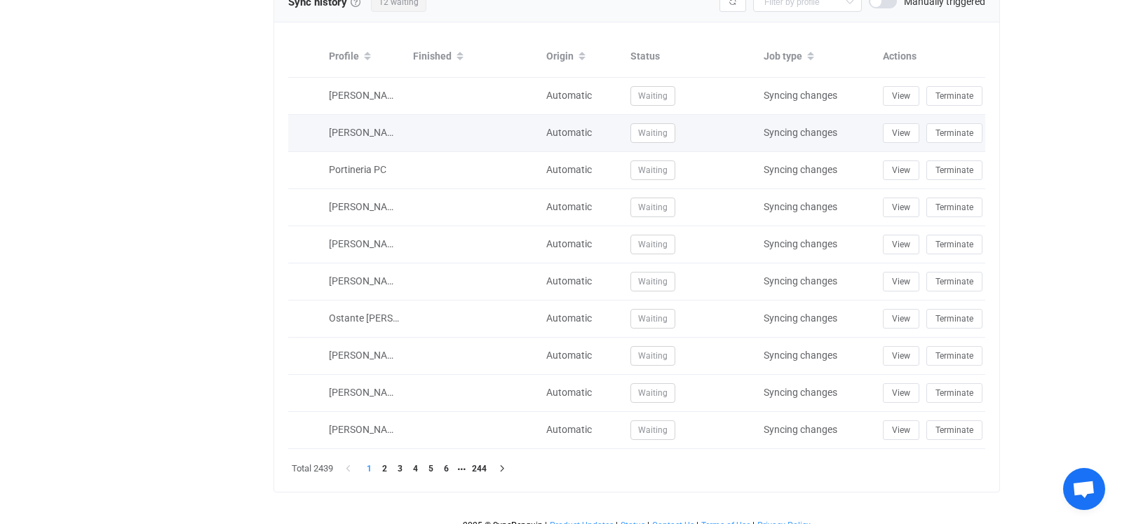
scroll to position [1115, 0]
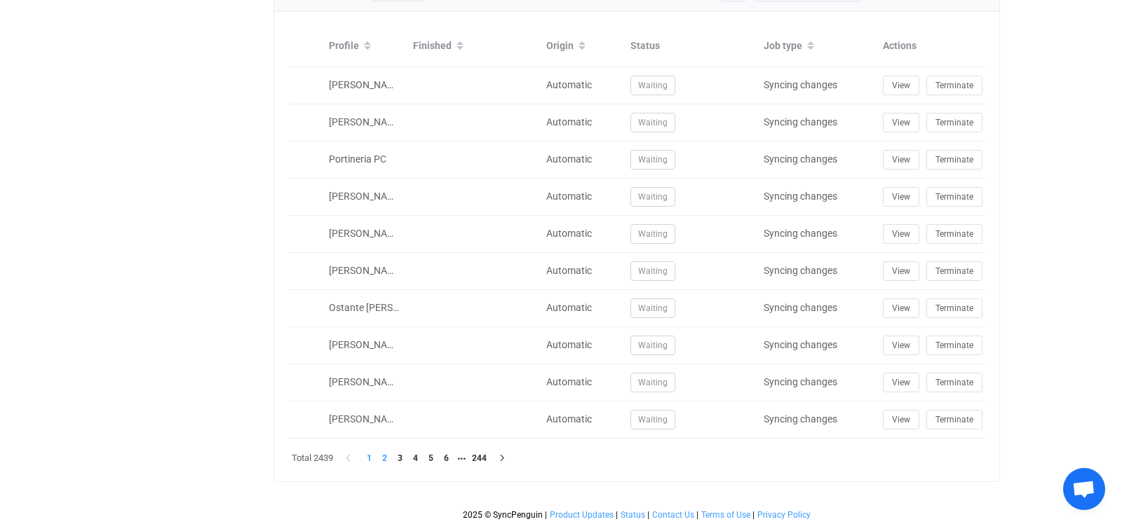
click at [383, 451] on li "2" at bounding box center [383, 458] width 15 height 15
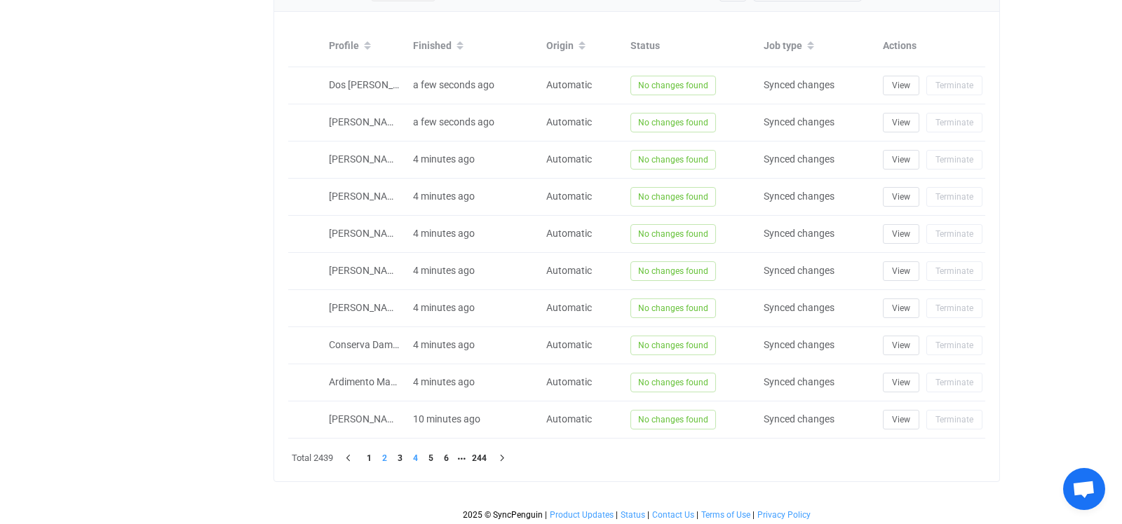
click at [416, 453] on li "4" at bounding box center [414, 458] width 15 height 15
click at [402, 455] on li "3" at bounding box center [399, 458] width 15 height 15
click at [417, 456] on li "4" at bounding box center [414, 458] width 15 height 15
click at [431, 457] on li "5" at bounding box center [430, 458] width 15 height 15
click at [447, 456] on li "6" at bounding box center [445, 458] width 15 height 15
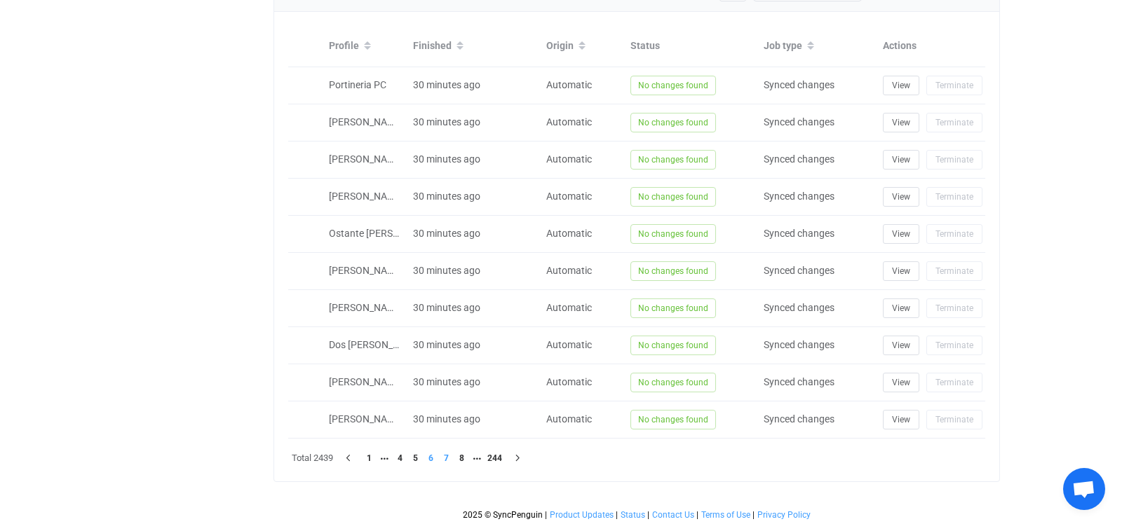
click at [443, 456] on li "7" at bounding box center [445, 458] width 15 height 15
click at [446, 451] on li "8" at bounding box center [445, 458] width 15 height 15
click at [447, 451] on li "9" at bounding box center [445, 458] width 15 height 15
click at [447, 454] on li "10" at bounding box center [445, 458] width 15 height 15
click at [447, 454] on li "11" at bounding box center [445, 458] width 15 height 15
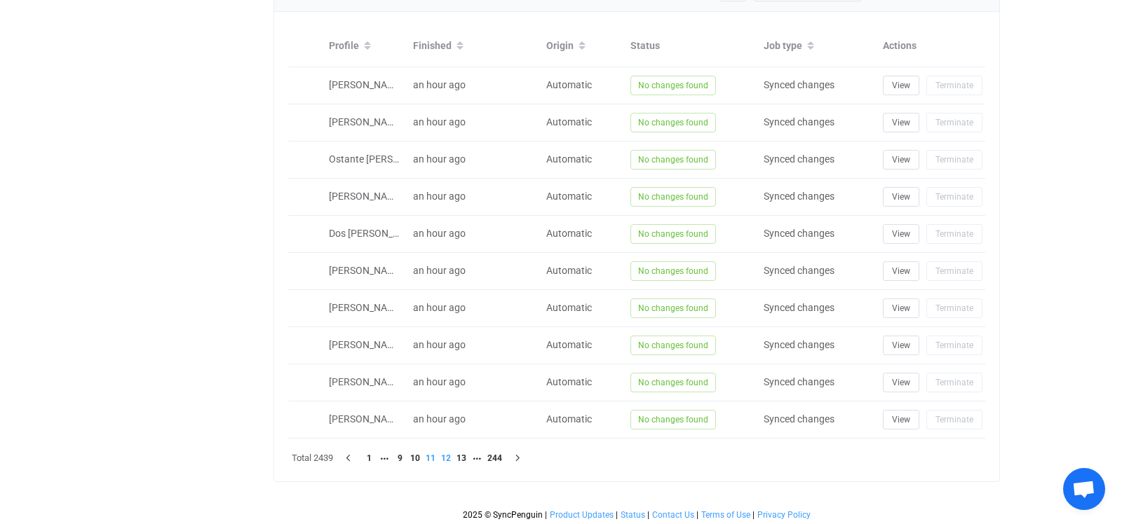
click at [451, 456] on li "12" at bounding box center [445, 458] width 15 height 15
click at [451, 456] on li "13" at bounding box center [445, 458] width 15 height 15
click at [461, 457] on li "15" at bounding box center [461, 458] width 15 height 15
click at [451, 456] on li "16" at bounding box center [445, 458] width 15 height 15
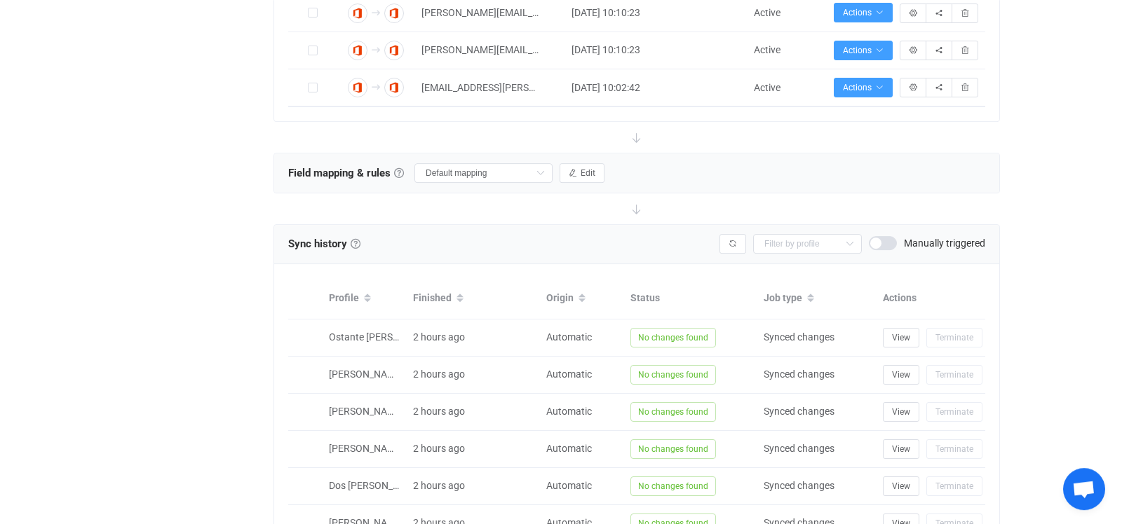
scroll to position [820, 0]
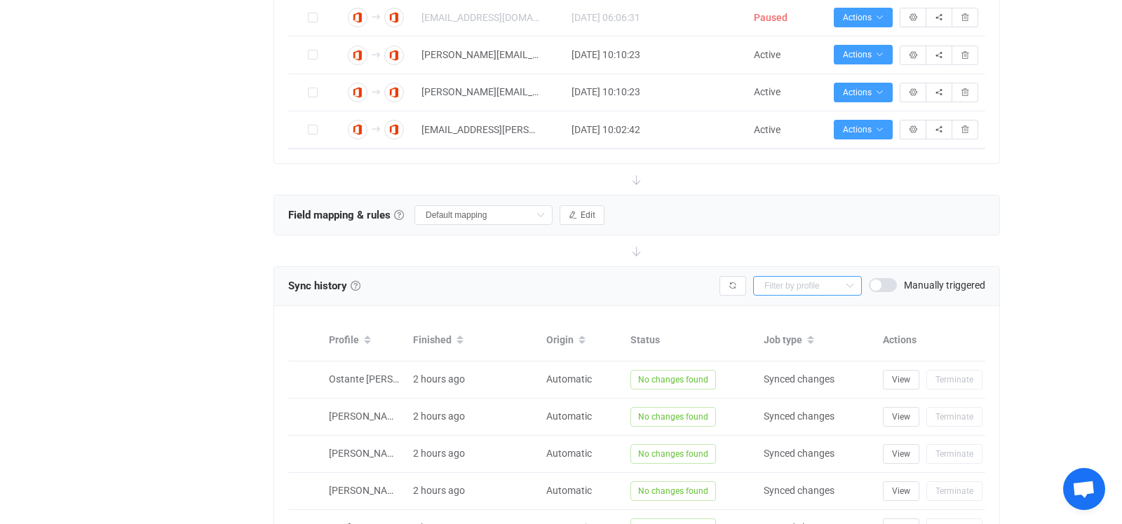
click at [792, 282] on input "text" at bounding box center [807, 286] width 109 height 20
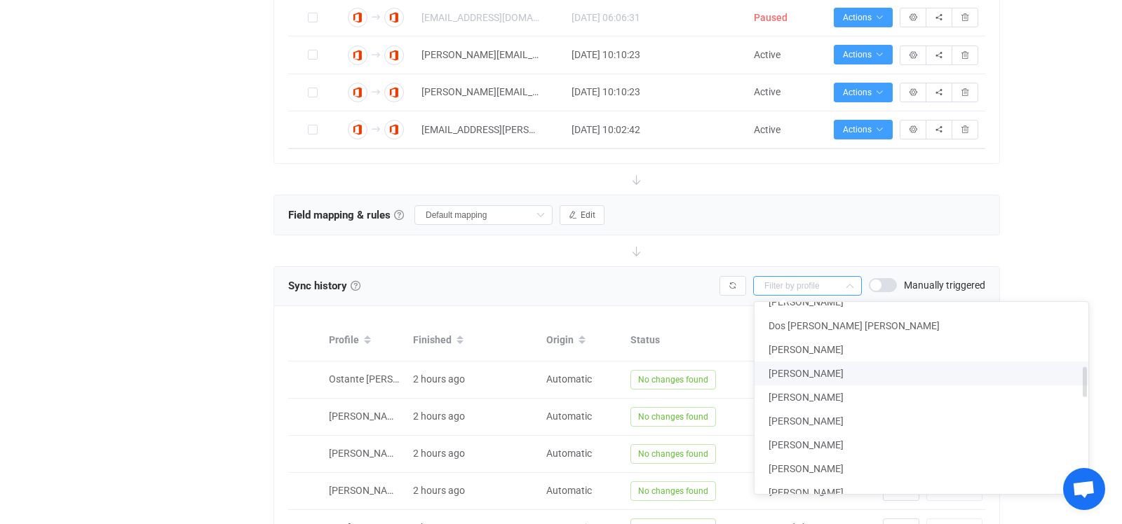
scroll to position [403, 0]
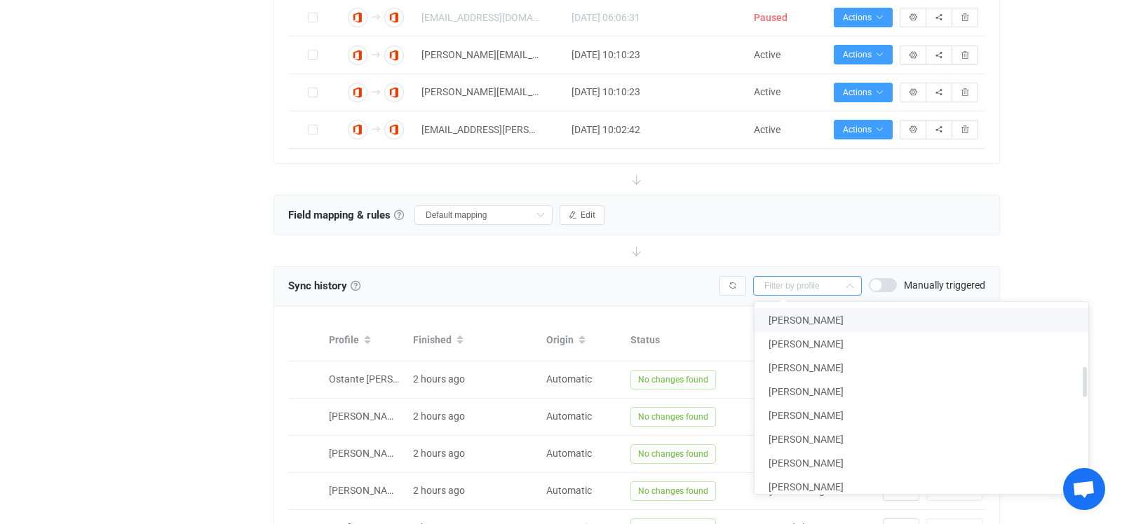
click at [822, 322] on span "[PERSON_NAME]" at bounding box center [805, 320] width 75 height 11
type input "[PERSON_NAME]"
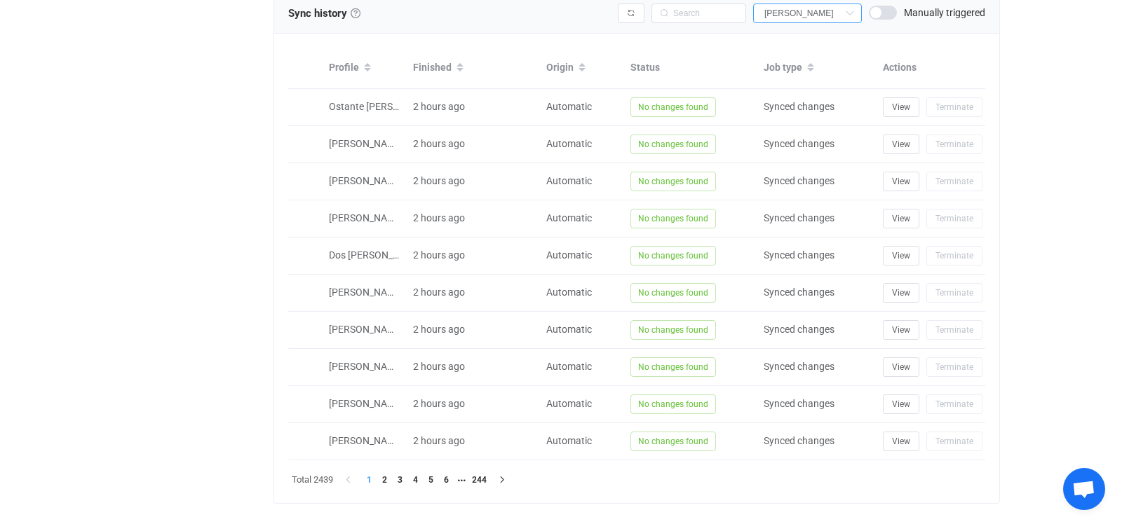
scroll to position [0, 0]
click at [375, 474] on li "2" at bounding box center [374, 479] width 15 height 15
click at [389, 478] on li "3" at bounding box center [389, 479] width 15 height 15
click at [405, 475] on li "4" at bounding box center [404, 479] width 15 height 15
click at [419, 478] on li "5" at bounding box center [420, 479] width 15 height 15
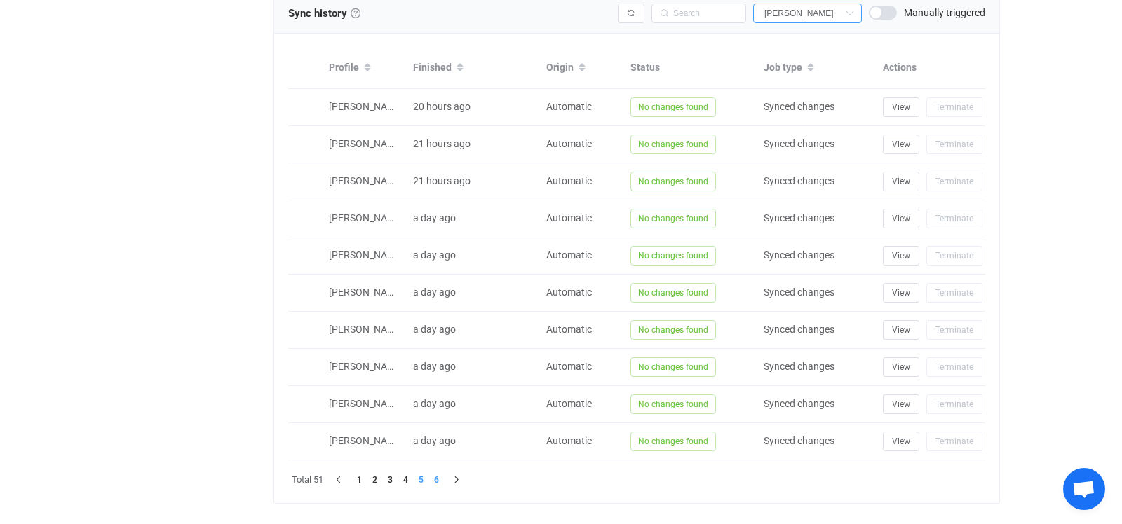
click at [433, 479] on li "6" at bounding box center [435, 479] width 15 height 15
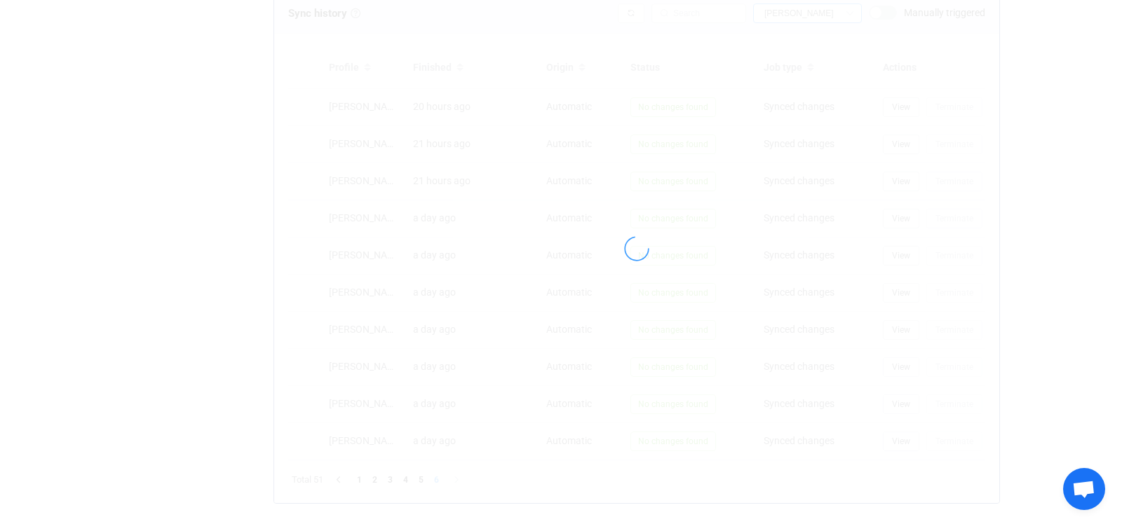
scroll to position [509, 0]
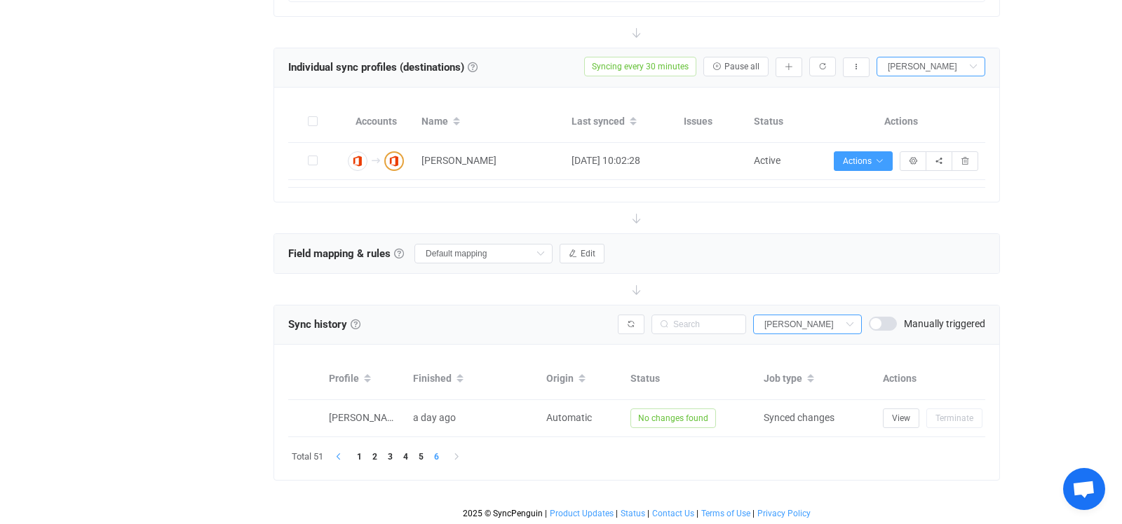
click at [341, 454] on icon "button" at bounding box center [338, 457] width 8 height 8
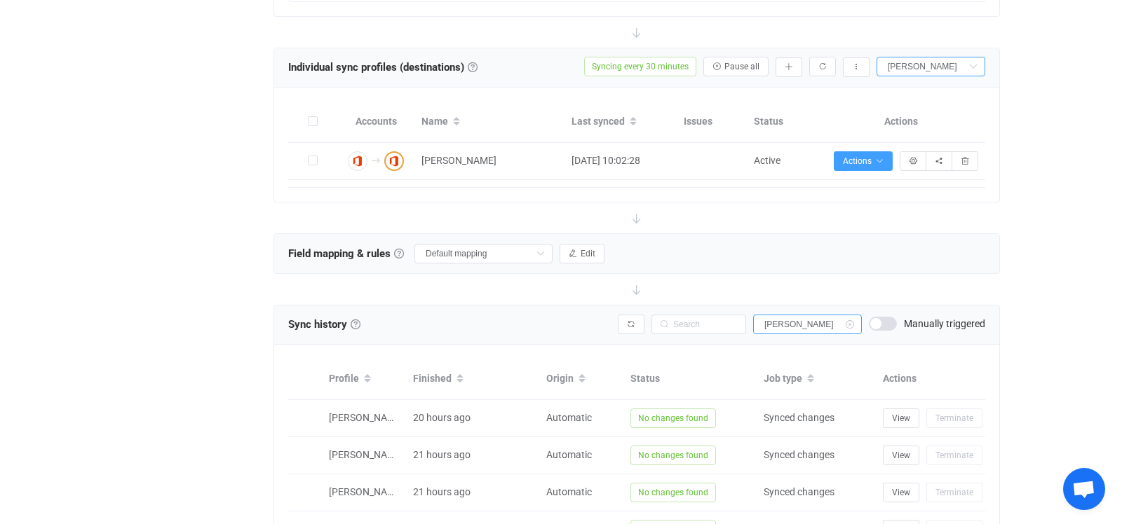
click at [847, 320] on icon at bounding box center [849, 325] width 18 height 20
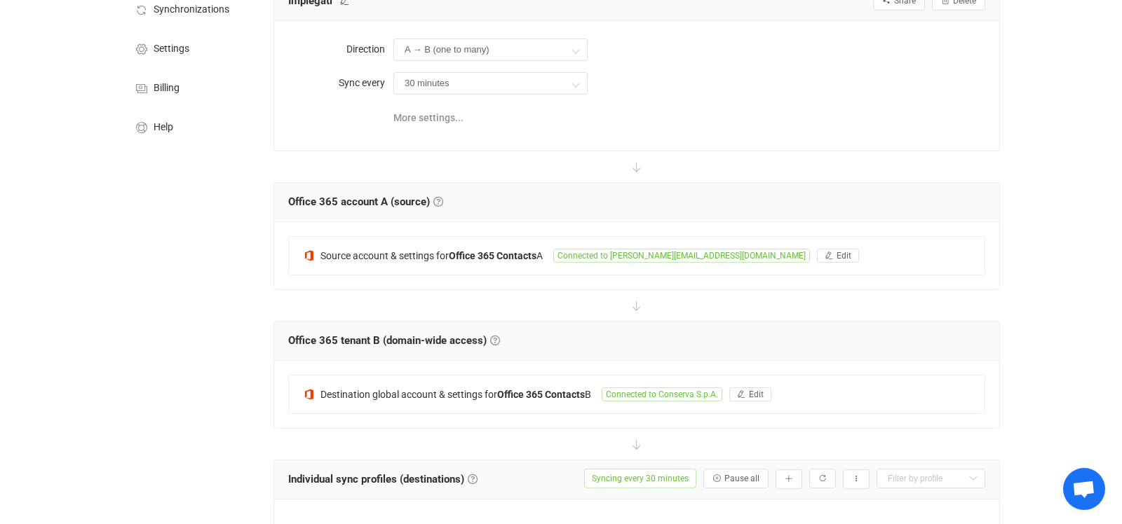
scroll to position [0, 0]
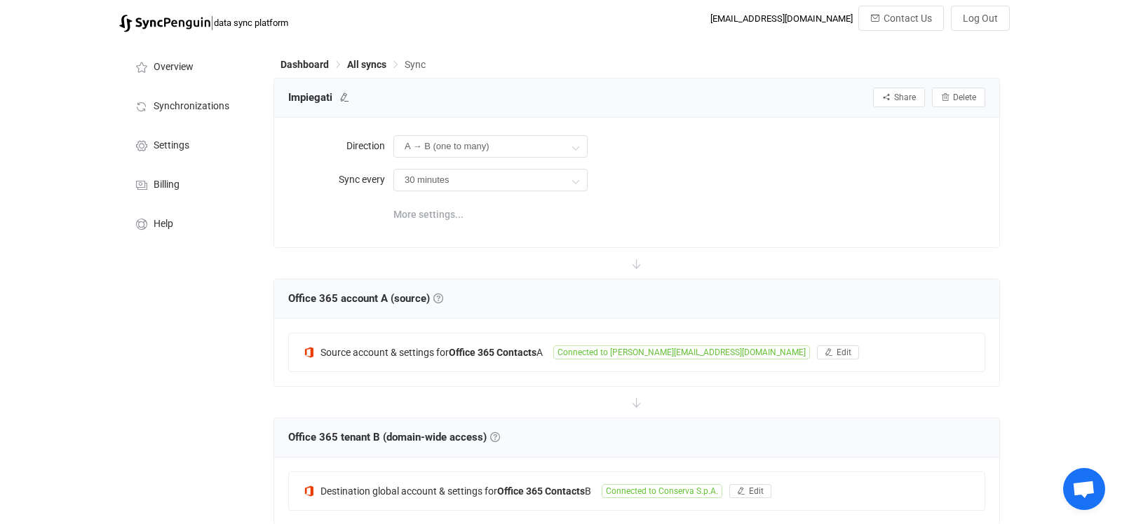
click at [423, 209] on span "More settings..." at bounding box center [428, 214] width 70 height 28
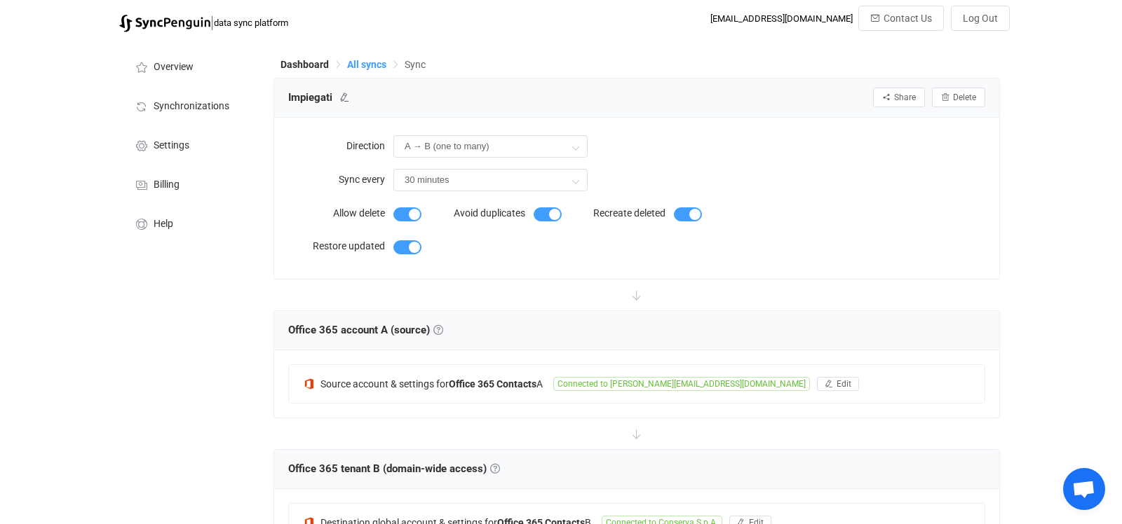
click at [351, 65] on span "All syncs" at bounding box center [366, 64] width 39 height 11
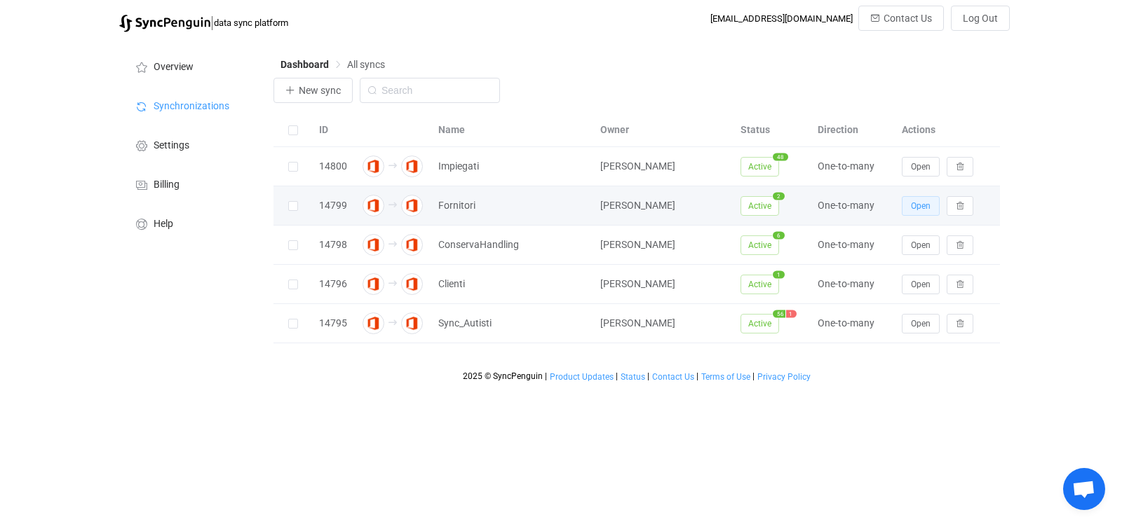
click at [906, 208] on button "Open" at bounding box center [920, 206] width 38 height 20
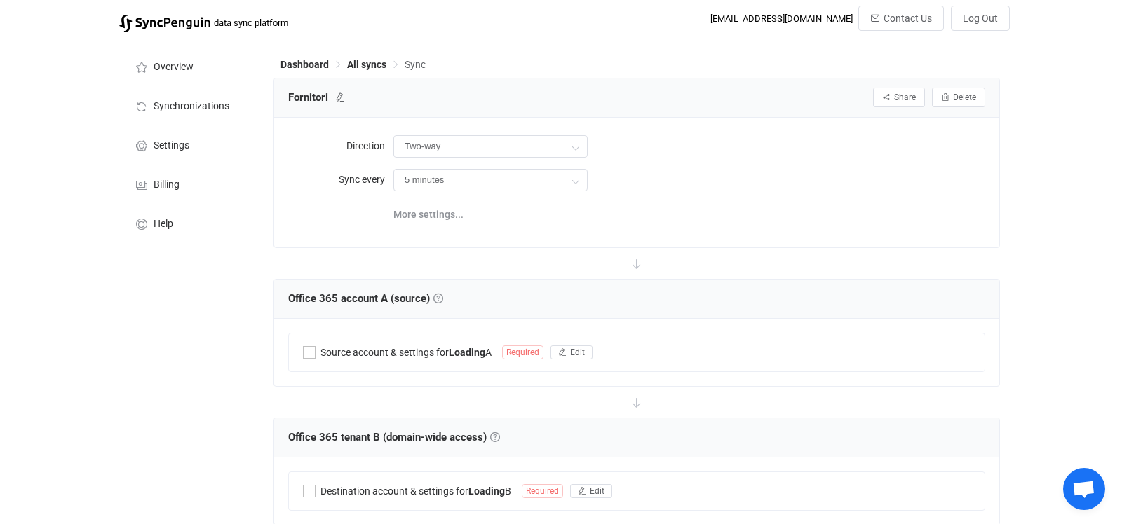
type input "A → B (one to many)"
type input "10 minutes"
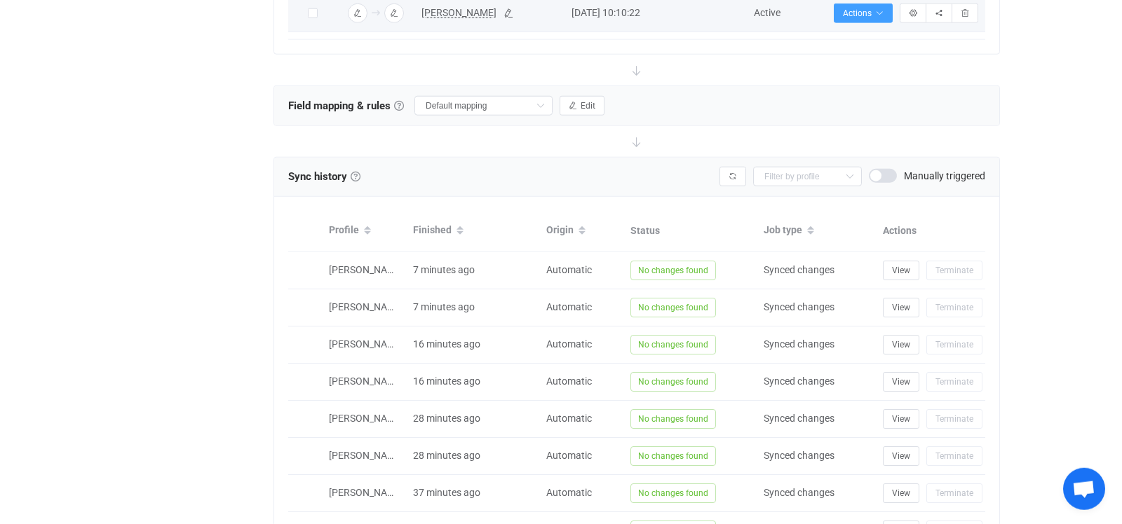
scroll to position [736, 0]
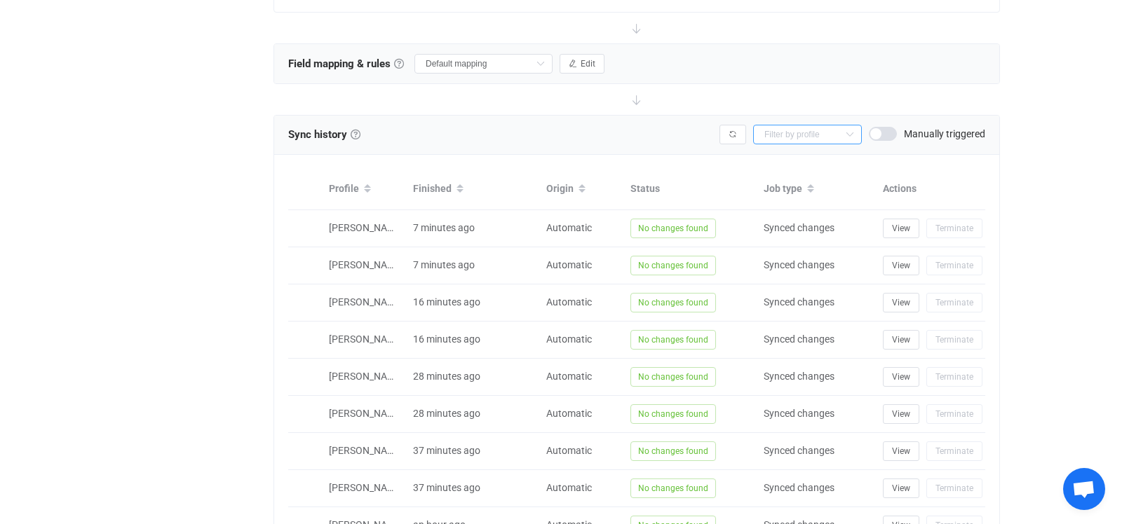
click at [786, 132] on input "text" at bounding box center [807, 135] width 109 height 20
click at [791, 193] on span "[PERSON_NAME]" at bounding box center [805, 190] width 75 height 11
type input "[PERSON_NAME]"
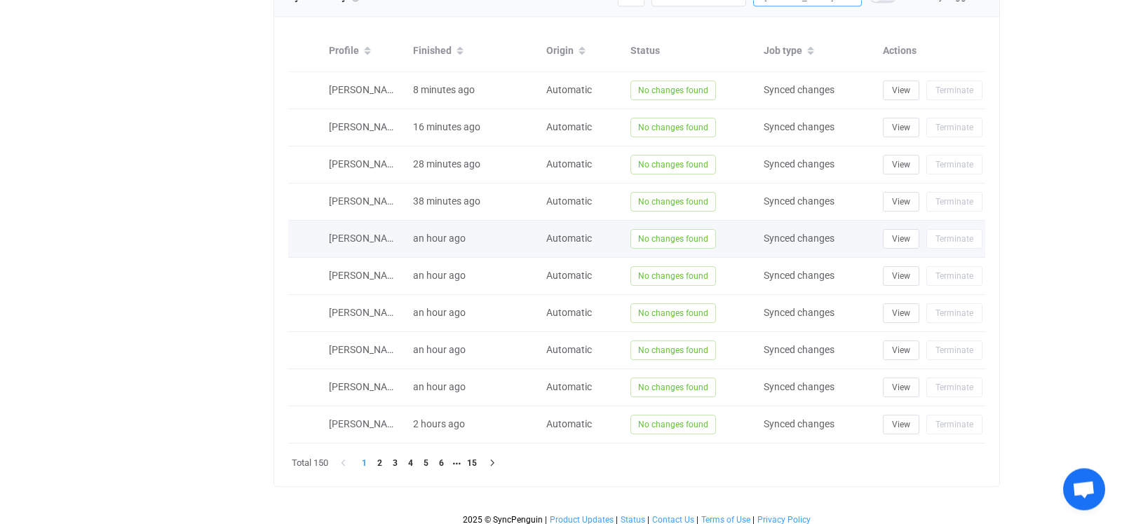
scroll to position [842, 0]
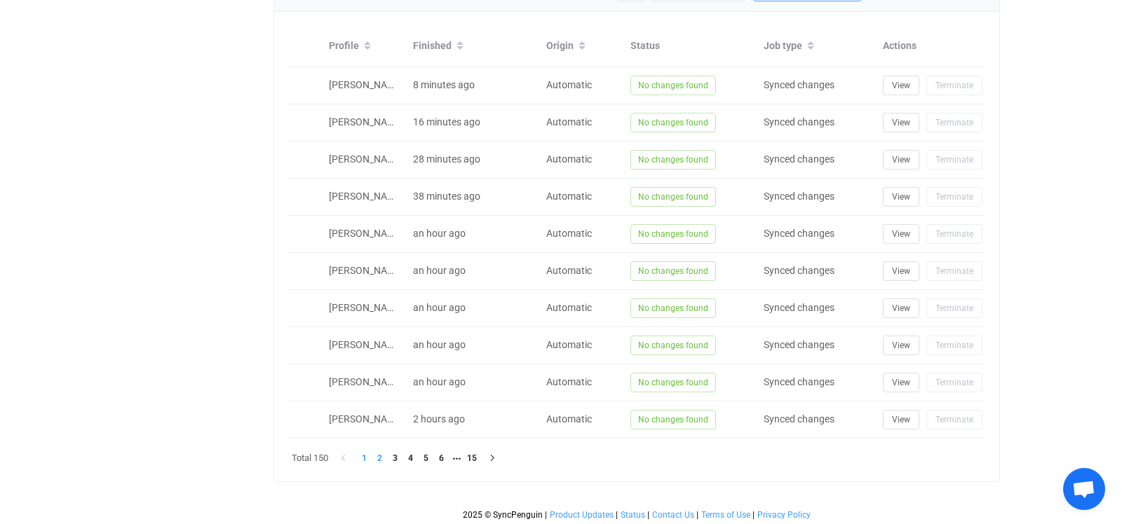
click at [383, 453] on li "2" at bounding box center [379, 458] width 15 height 15
click at [395, 457] on li "3" at bounding box center [394, 458] width 15 height 15
click at [416, 453] on li "4" at bounding box center [409, 458] width 15 height 15
click at [428, 453] on li "5" at bounding box center [425, 458] width 15 height 15
click at [442, 458] on li "6" at bounding box center [440, 458] width 15 height 15
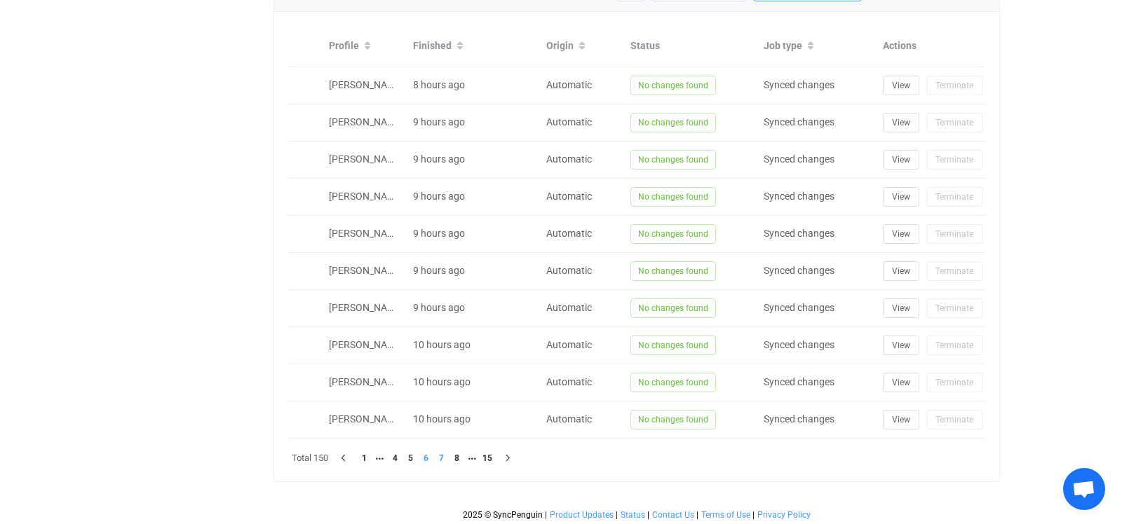
click at [442, 457] on li "7" at bounding box center [440, 458] width 15 height 15
click at [442, 460] on li "8" at bounding box center [440, 458] width 15 height 15
click at [444, 451] on li "9" at bounding box center [440, 458] width 15 height 15
click at [444, 454] on li "10" at bounding box center [440, 458] width 15 height 15
click at [448, 455] on li "11" at bounding box center [440, 458] width 15 height 15
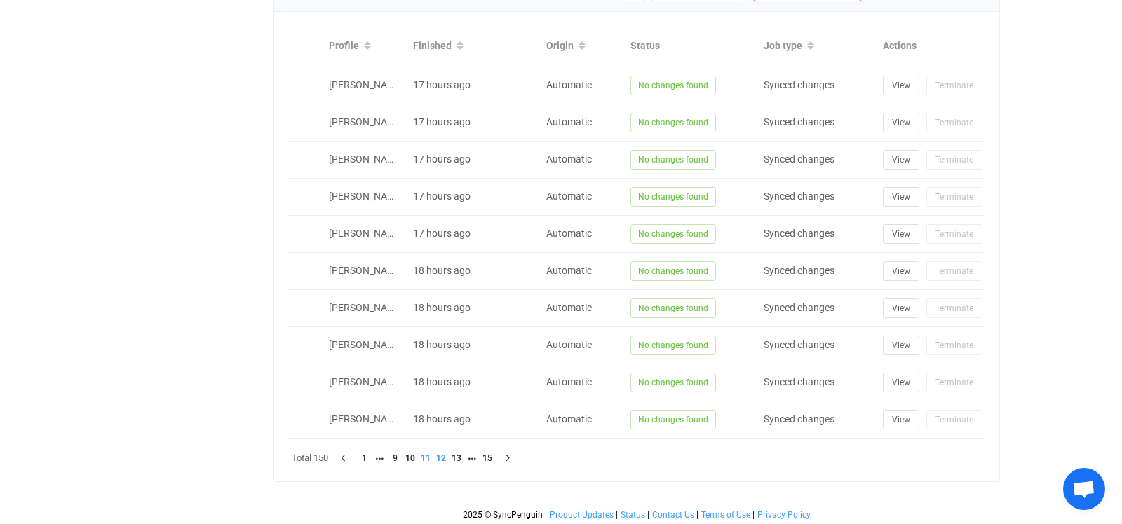
click at [446, 455] on li "12" at bounding box center [440, 458] width 15 height 15
click at [447, 456] on li "13" at bounding box center [440, 458] width 15 height 15
click at [453, 456] on li "14" at bounding box center [456, 458] width 15 height 15
click at [468, 456] on li "15" at bounding box center [471, 458] width 15 height 15
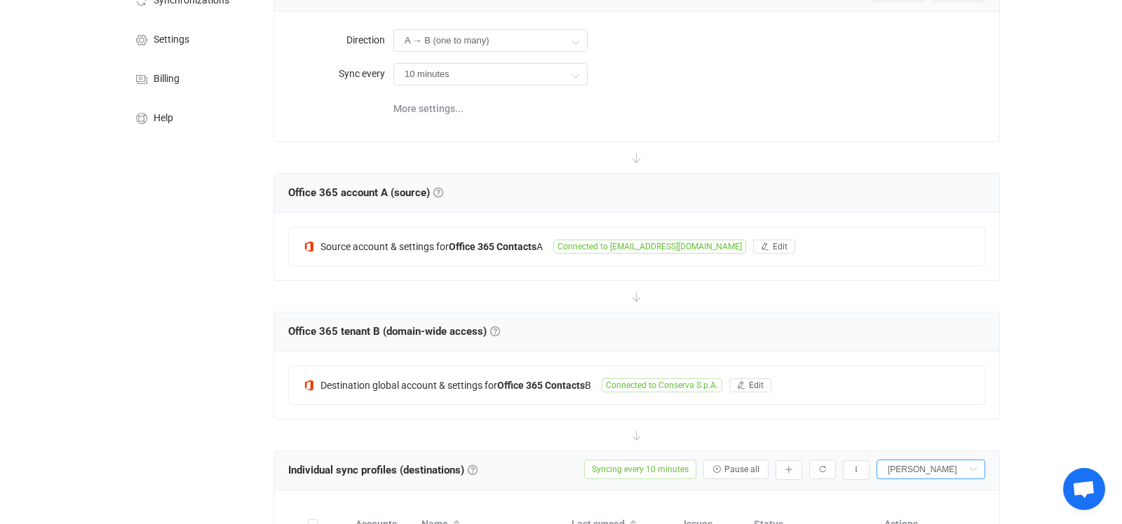
scroll to position [0, 0]
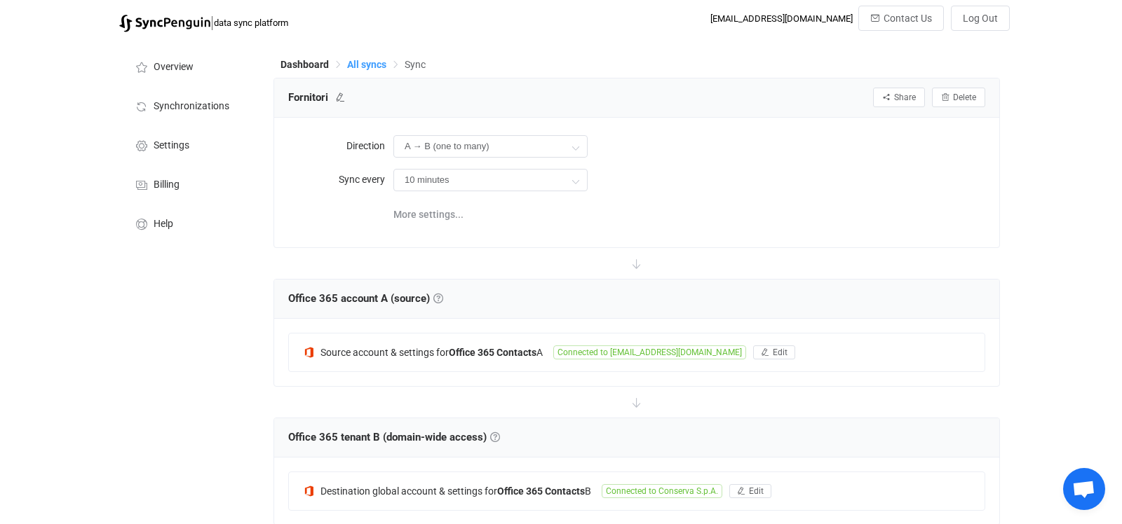
click at [355, 67] on span "All syncs" at bounding box center [366, 64] width 39 height 11
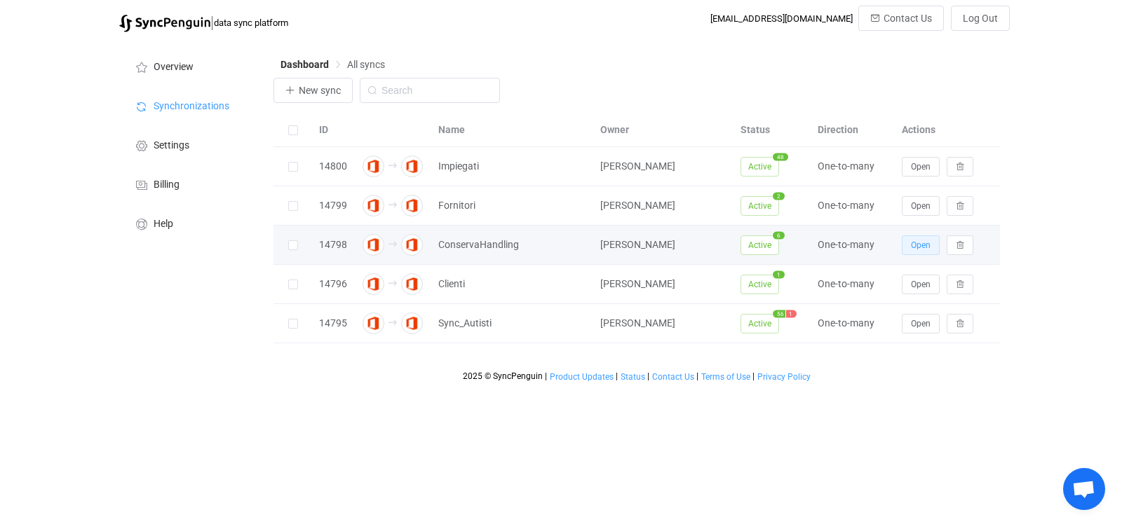
click at [917, 248] on span "Open" at bounding box center [921, 245] width 20 height 10
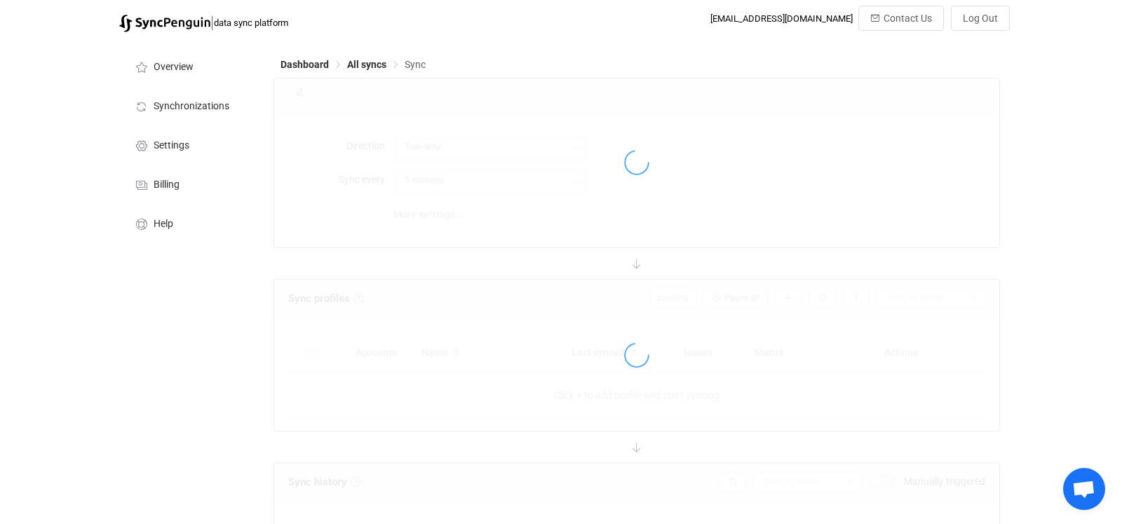
type input "A → B (one to many)"
type input "15 minutes"
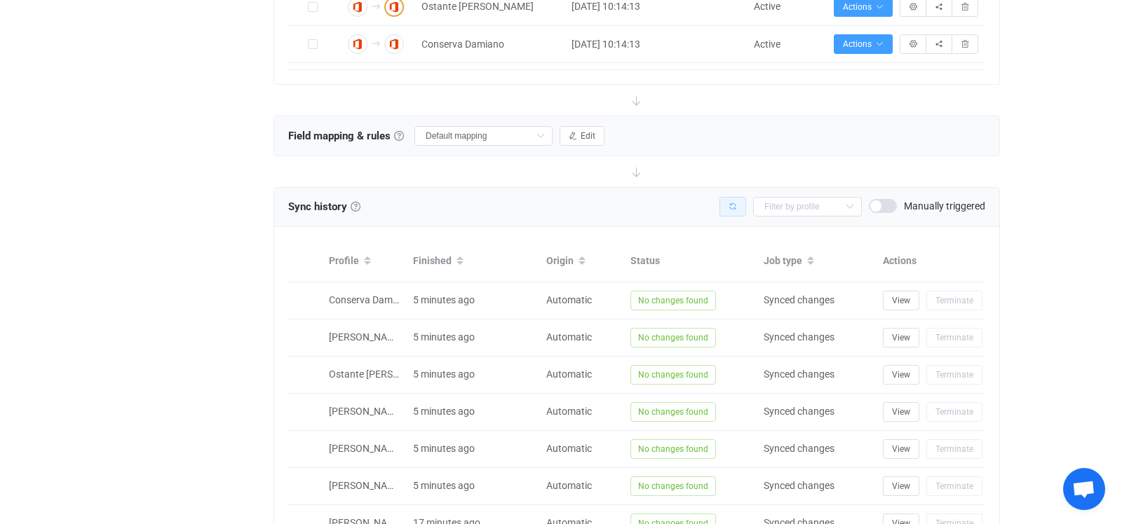
scroll to position [807, 0]
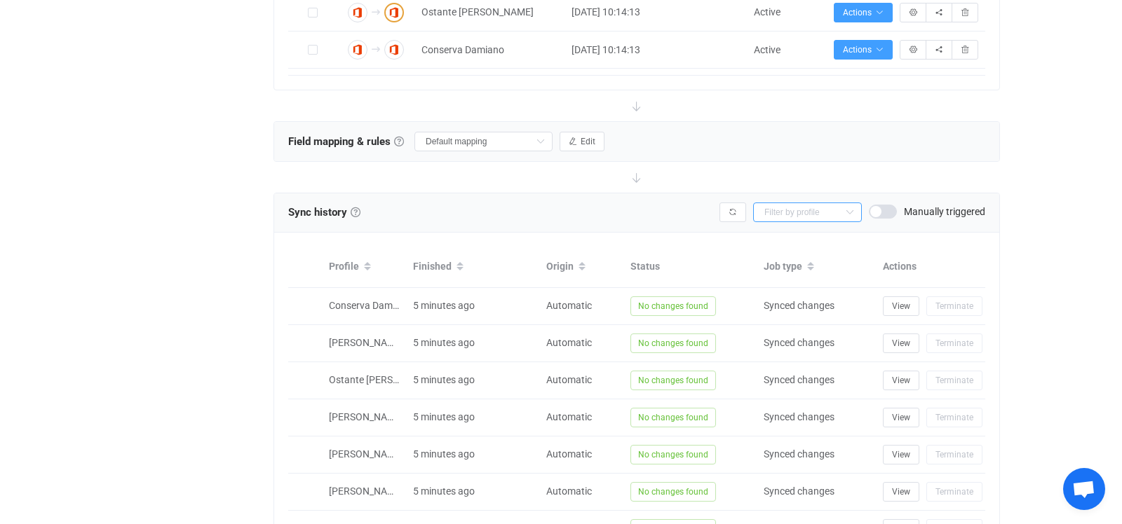
click at [812, 216] on input "text" at bounding box center [807, 213] width 109 height 20
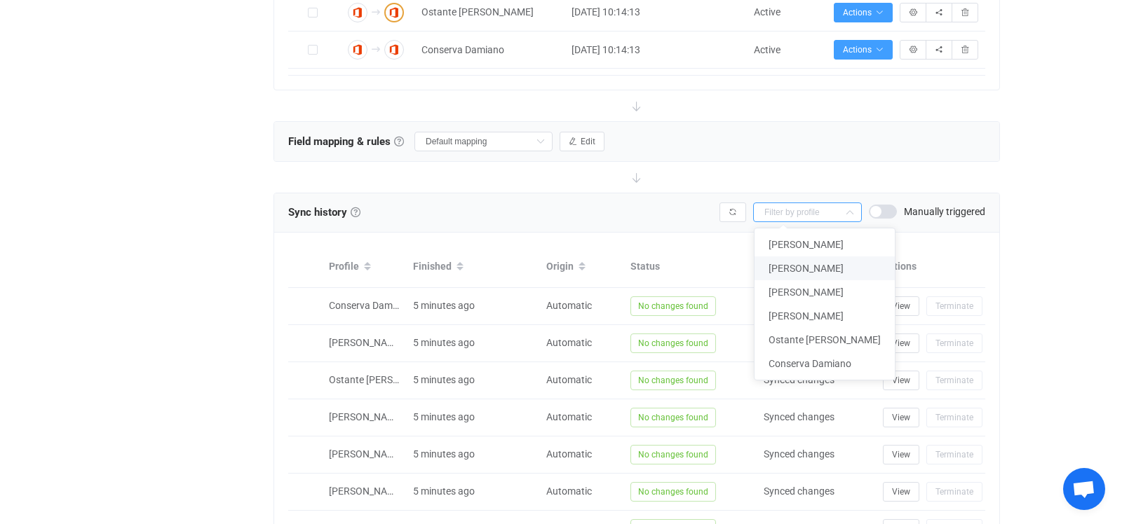
click at [808, 268] on span "[PERSON_NAME]" at bounding box center [805, 268] width 75 height 11
type input "[PERSON_NAME]"
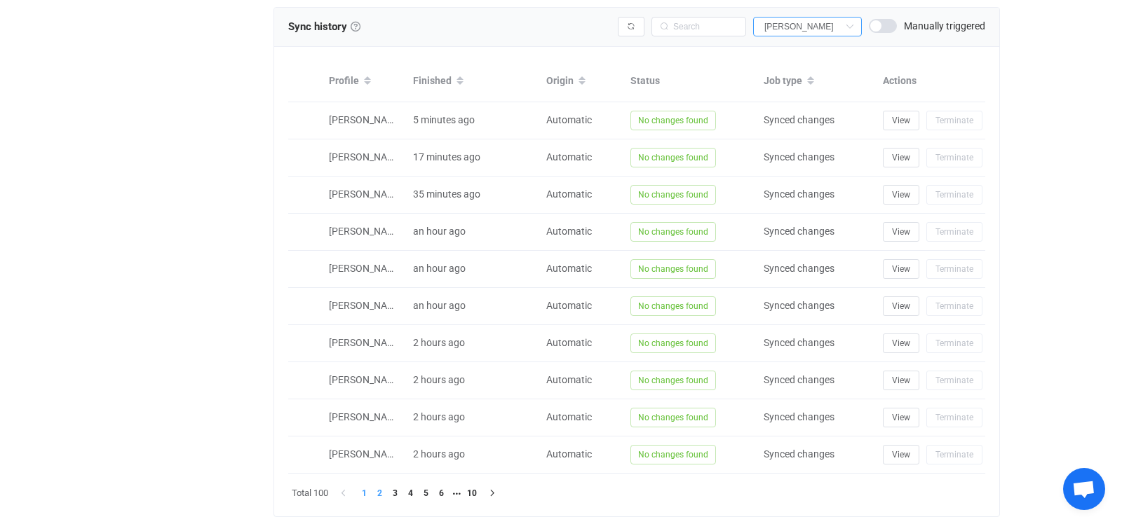
click at [381, 489] on li "2" at bounding box center [379, 493] width 15 height 15
click at [395, 493] on li "3" at bounding box center [394, 493] width 15 height 15
click at [412, 493] on li "4" at bounding box center [409, 493] width 15 height 15
click at [426, 490] on li "5" at bounding box center [425, 493] width 15 height 15
click at [443, 491] on li "6" at bounding box center [440, 493] width 15 height 15
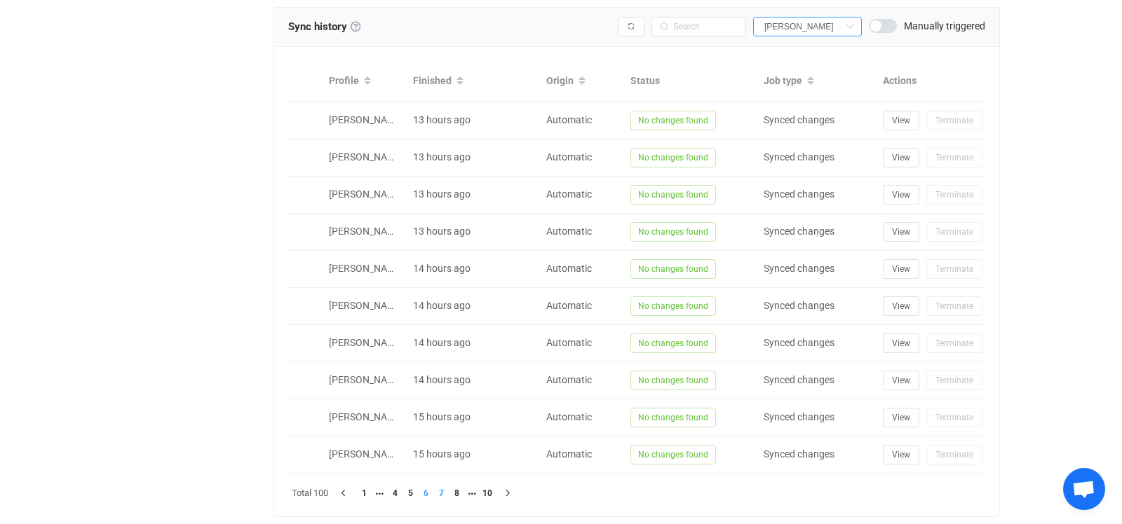
click at [441, 489] on li "7" at bounding box center [440, 493] width 15 height 15
click at [448, 489] on li "8" at bounding box center [440, 493] width 15 height 15
click at [460, 492] on li "9" at bounding box center [456, 493] width 15 height 15
click at [475, 490] on li "10" at bounding box center [471, 493] width 15 height 15
click at [453, 489] on li "9" at bounding box center [456, 493] width 15 height 15
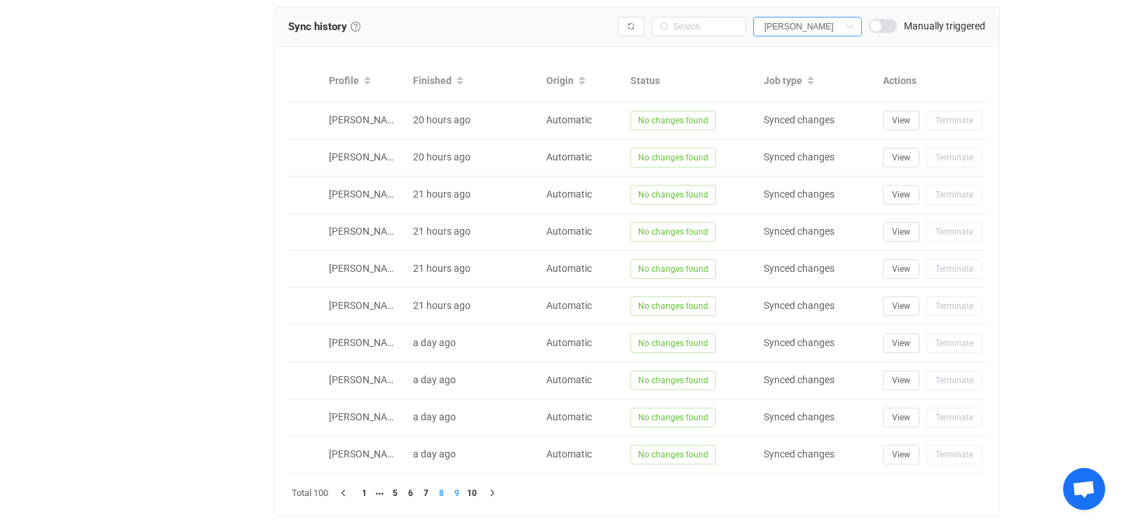
click at [441, 492] on li "8" at bounding box center [440, 493] width 15 height 15
click at [435, 491] on li "8" at bounding box center [440, 493] width 15 height 15
click at [425, 489] on li "7" at bounding box center [425, 493] width 15 height 15
click at [412, 489] on li "6" at bounding box center [409, 493] width 15 height 15
click at [398, 494] on li "4" at bounding box center [394, 493] width 15 height 15
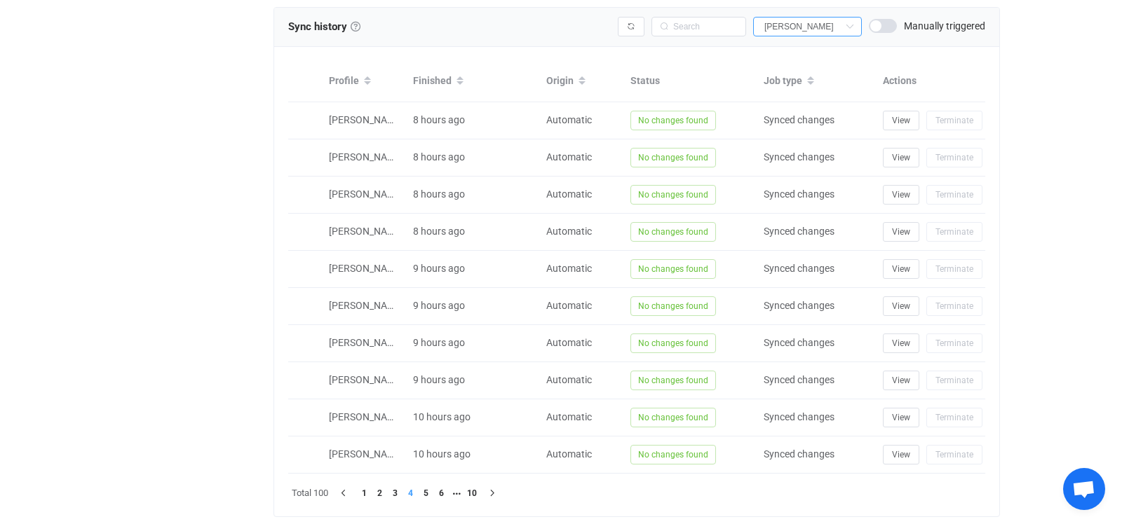
click at [393, 489] on li "3" at bounding box center [394, 493] width 15 height 15
click at [381, 491] on li "2" at bounding box center [379, 493] width 15 height 15
click at [367, 489] on li "1" at bounding box center [363, 493] width 15 height 15
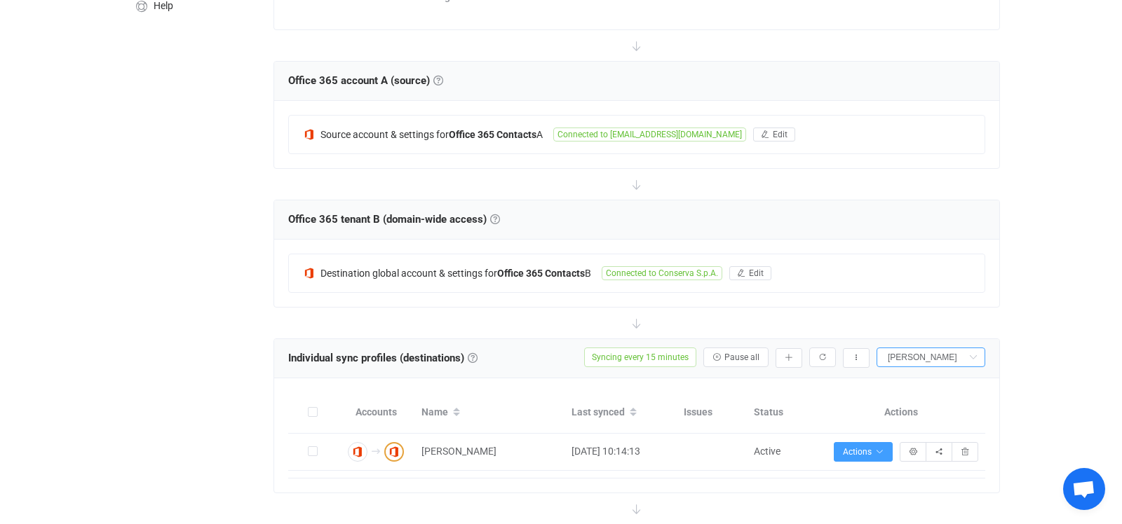
scroll to position [0, 0]
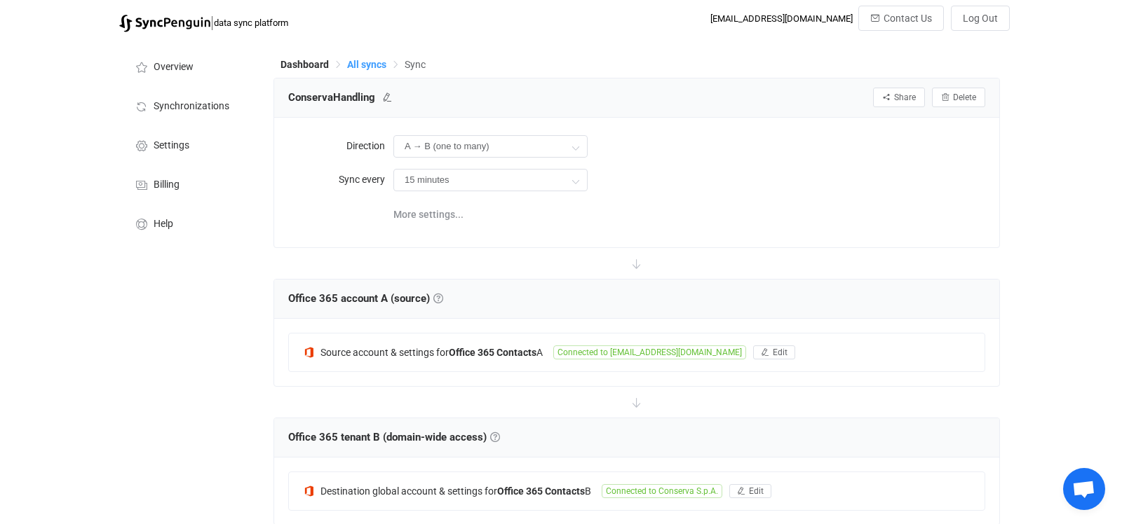
click at [368, 60] on span "All syncs" at bounding box center [366, 64] width 39 height 11
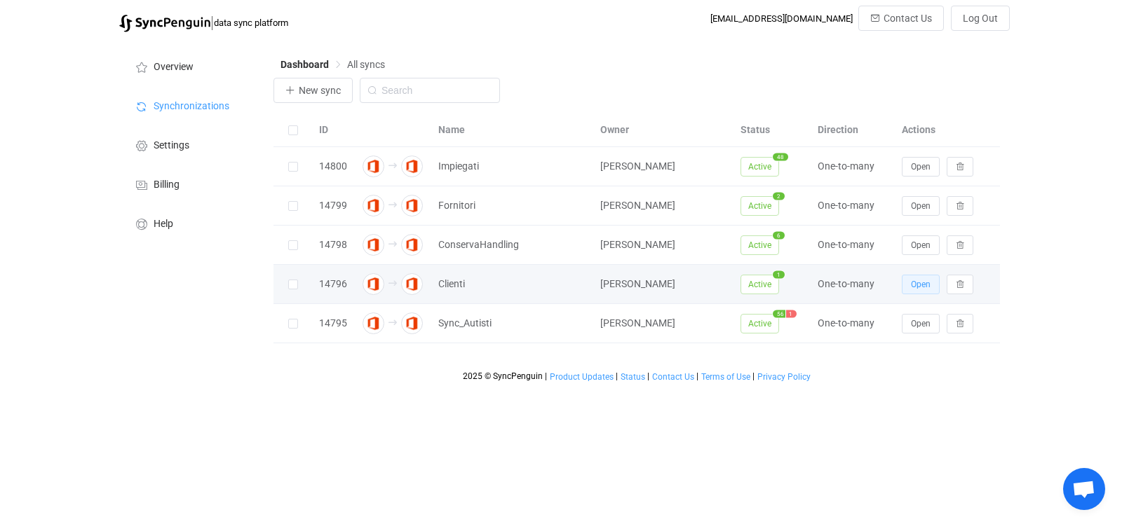
click at [910, 288] on button "Open" at bounding box center [920, 285] width 38 height 20
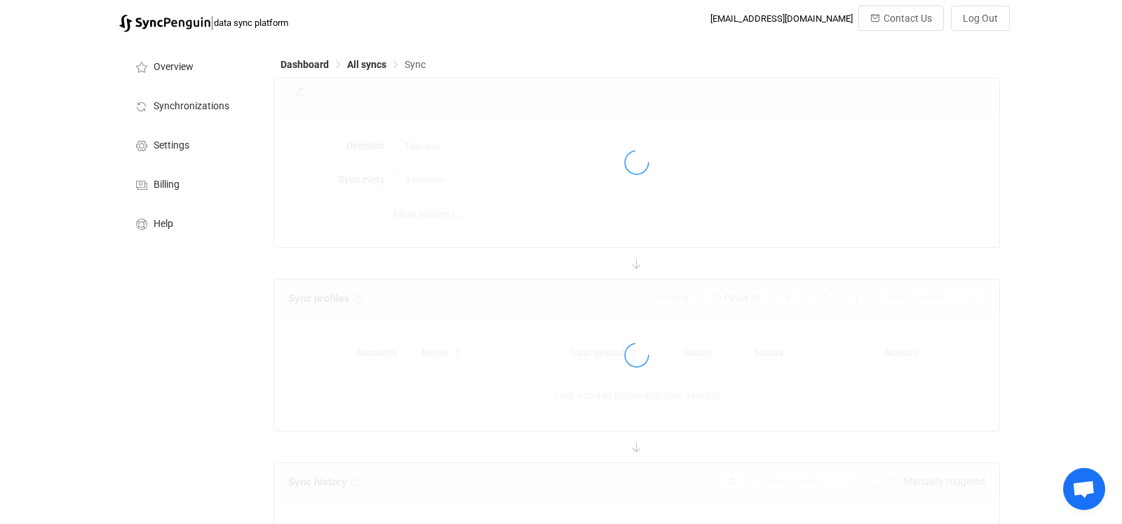
type input "A → B (one to many)"
type input "10 minutes"
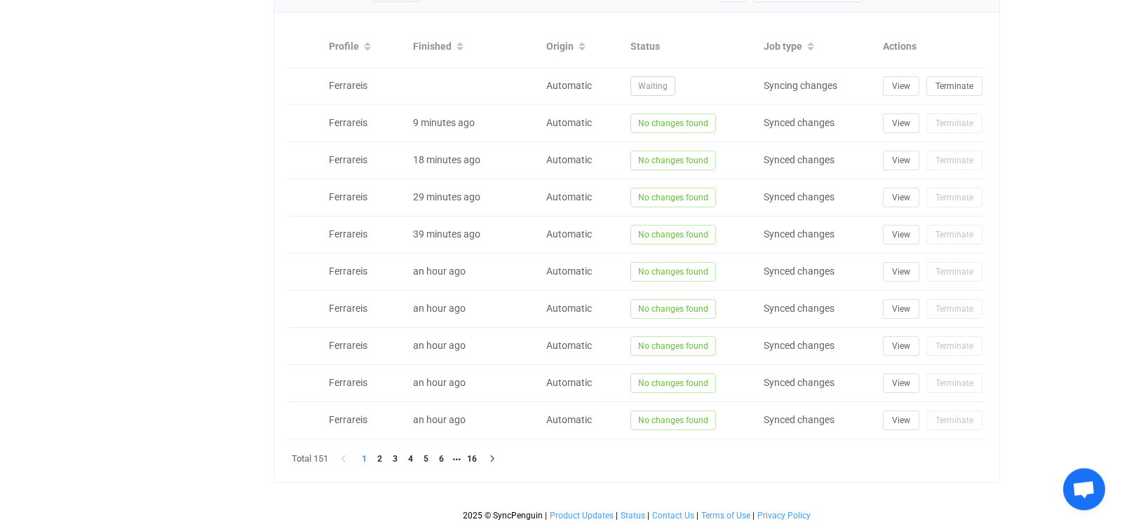
scroll to position [842, 0]
click at [382, 455] on li "2" at bounding box center [379, 458] width 15 height 15
click at [395, 457] on li "3" at bounding box center [394, 458] width 15 height 15
click at [414, 453] on li "4" at bounding box center [409, 458] width 15 height 15
click at [428, 456] on li "5" at bounding box center [425, 458] width 15 height 15
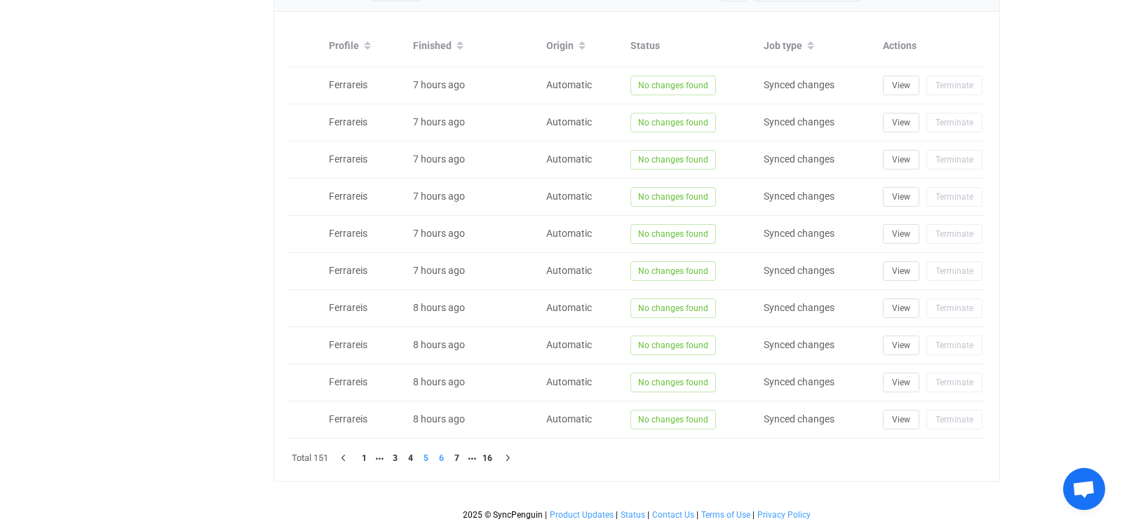
click at [442, 457] on li "6" at bounding box center [440, 458] width 15 height 15
click at [454, 455] on li "8" at bounding box center [456, 458] width 15 height 15
click at [444, 454] on li "9" at bounding box center [440, 458] width 15 height 15
click at [446, 456] on li "10" at bounding box center [440, 458] width 15 height 15
click at [449, 454] on li "11" at bounding box center [440, 458] width 15 height 15
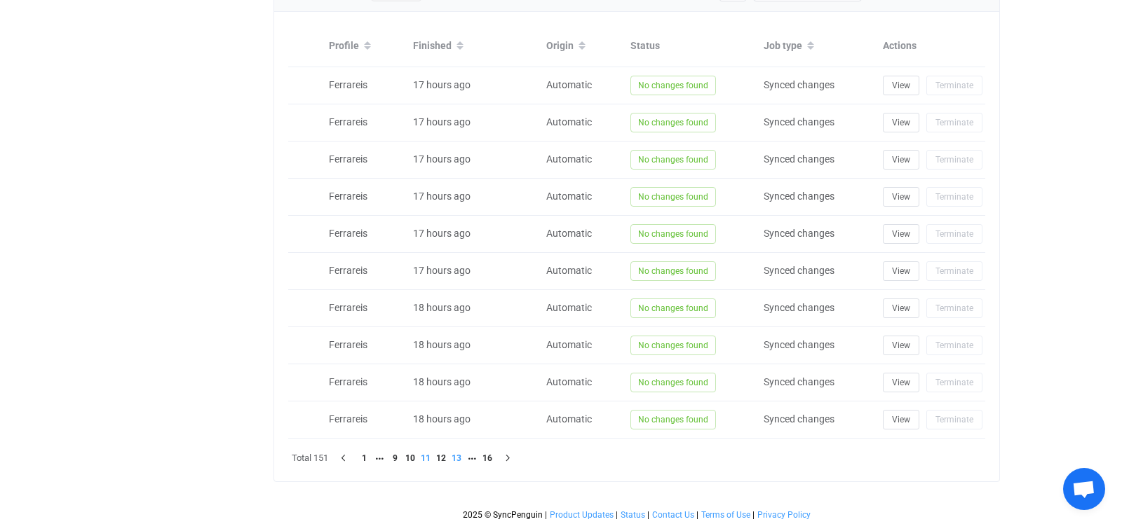
click at [458, 454] on li "13" at bounding box center [456, 458] width 15 height 15
click at [414, 454] on li "12" at bounding box center [409, 458] width 15 height 15
click at [446, 455] on li "13" at bounding box center [440, 458] width 15 height 15
click at [456, 457] on li "15" at bounding box center [456, 458] width 15 height 15
click at [470, 454] on li "16" at bounding box center [471, 458] width 15 height 15
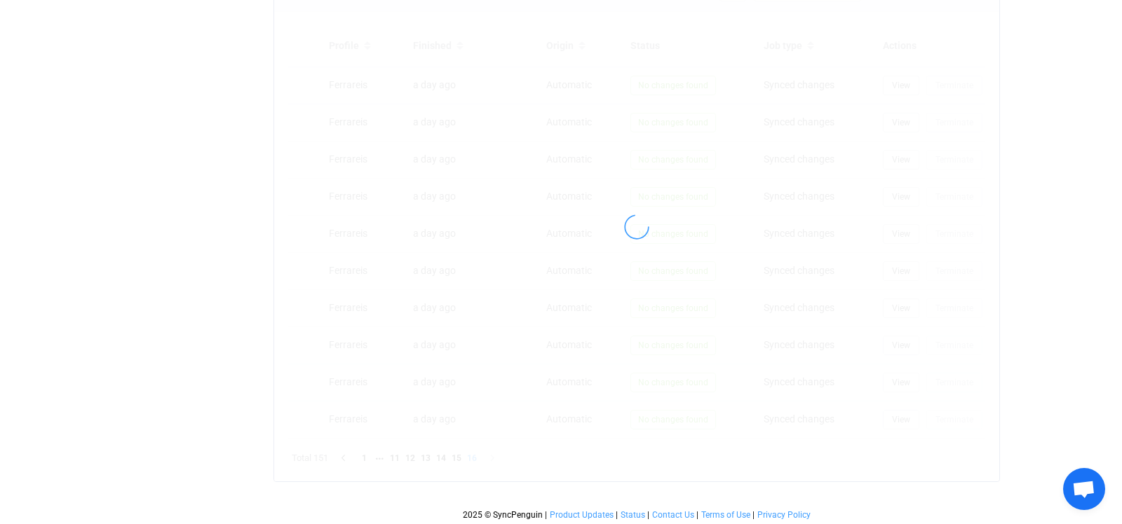
scroll to position [509, 0]
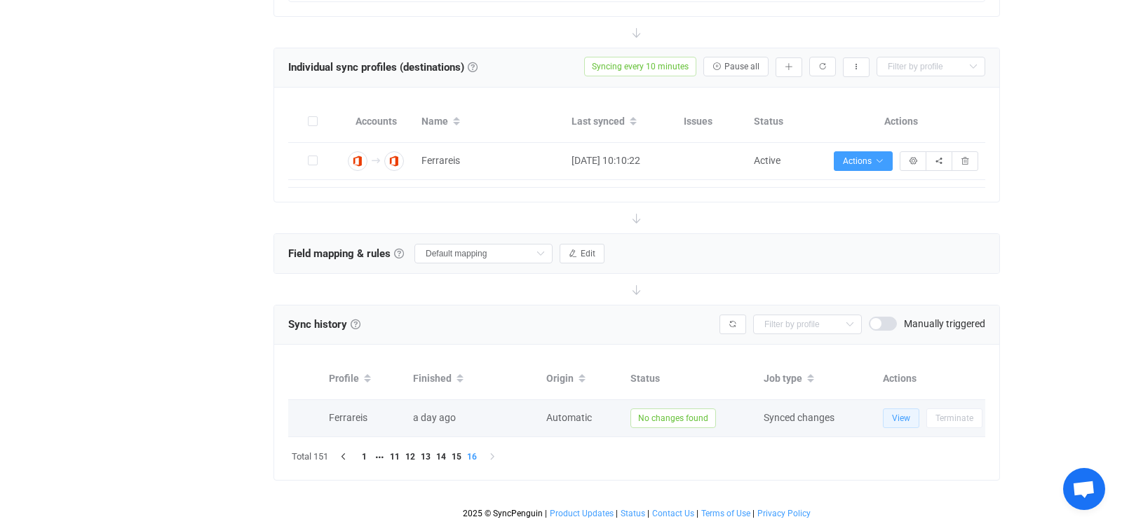
click at [889, 418] on button "View" at bounding box center [901, 419] width 36 height 20
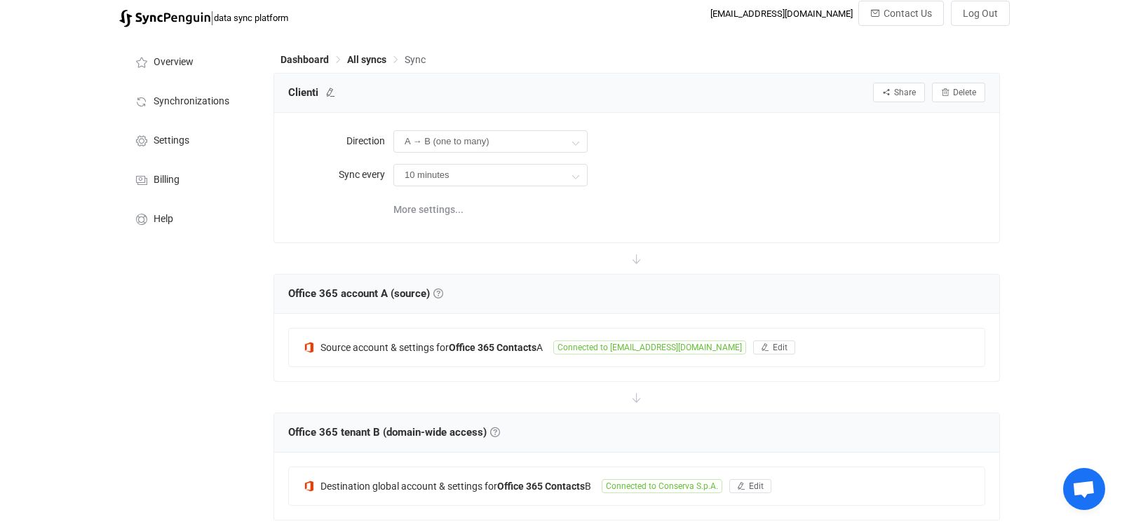
scroll to position [0, 0]
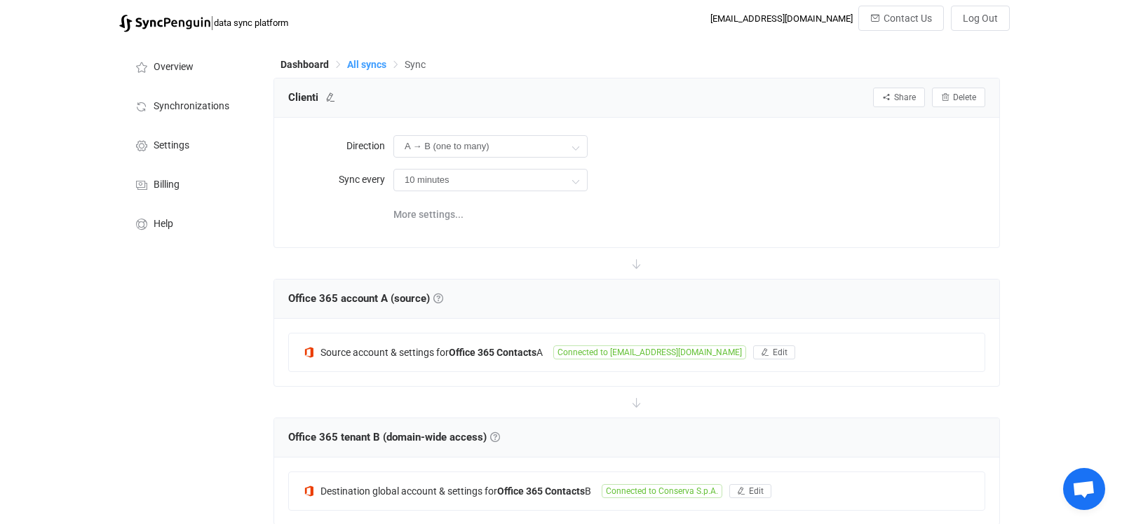
click at [376, 64] on span "All syncs" at bounding box center [366, 64] width 39 height 11
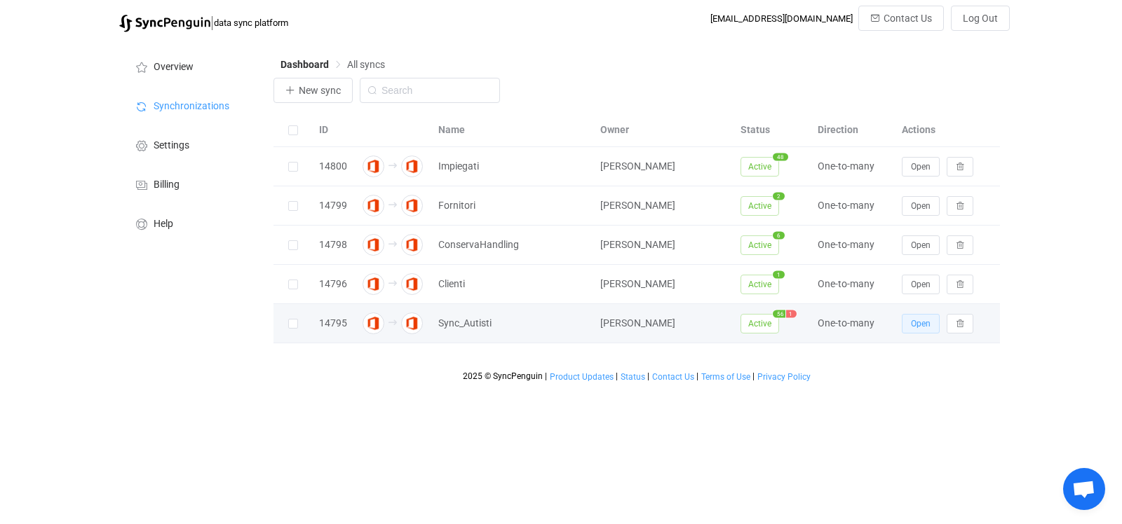
click at [908, 323] on button "Open" at bounding box center [920, 324] width 38 height 20
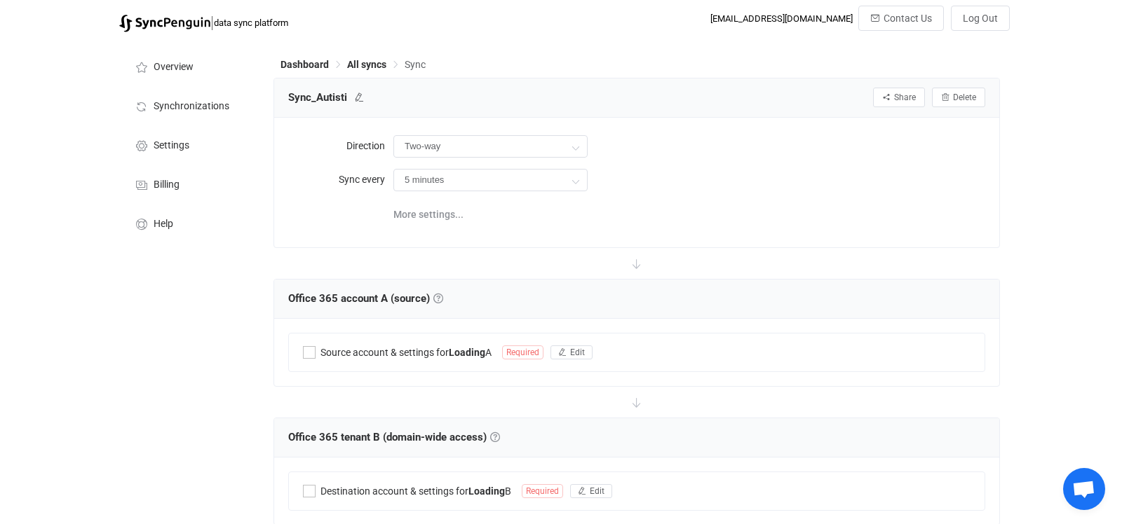
type input "A → B (one to many)"
type input "30 minutes"
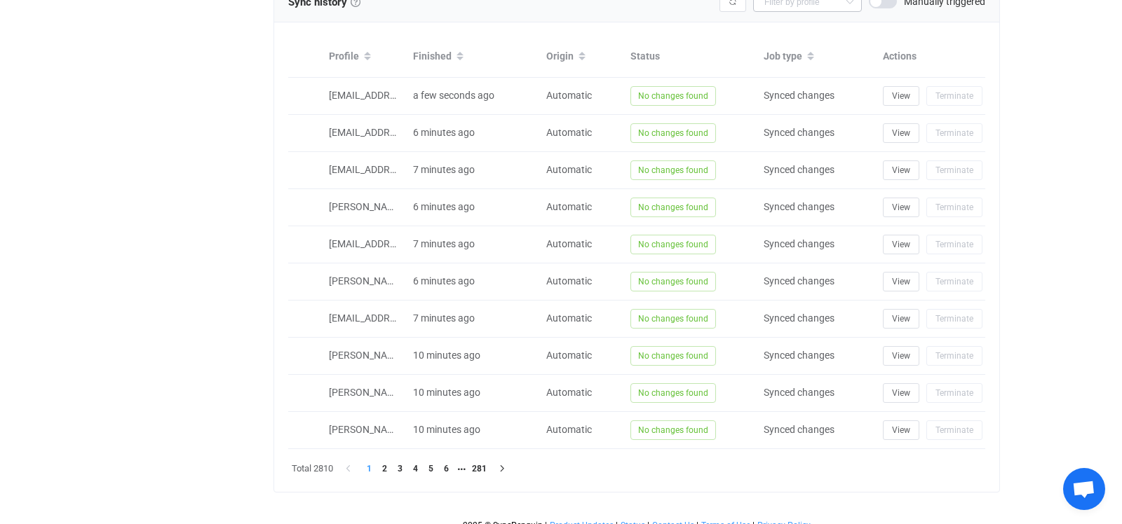
scroll to position [883, 0]
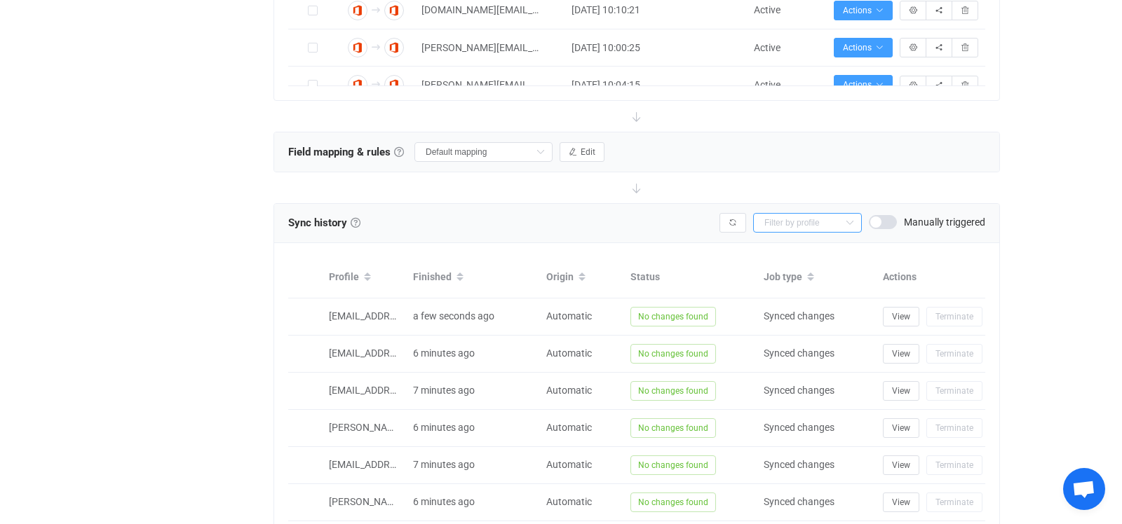
click at [801, 213] on input "text" at bounding box center [807, 223] width 109 height 20
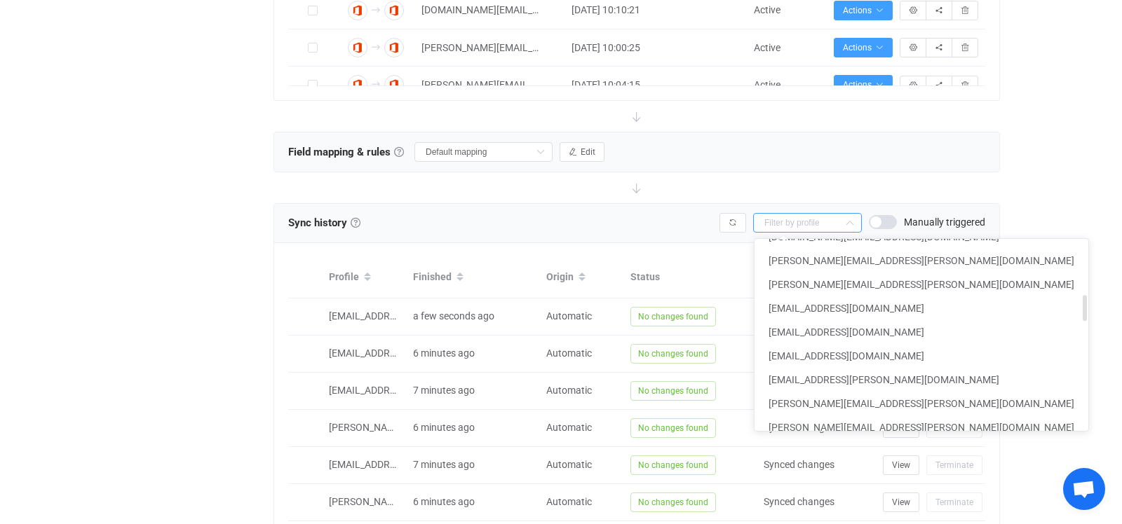
scroll to position [403, 0]
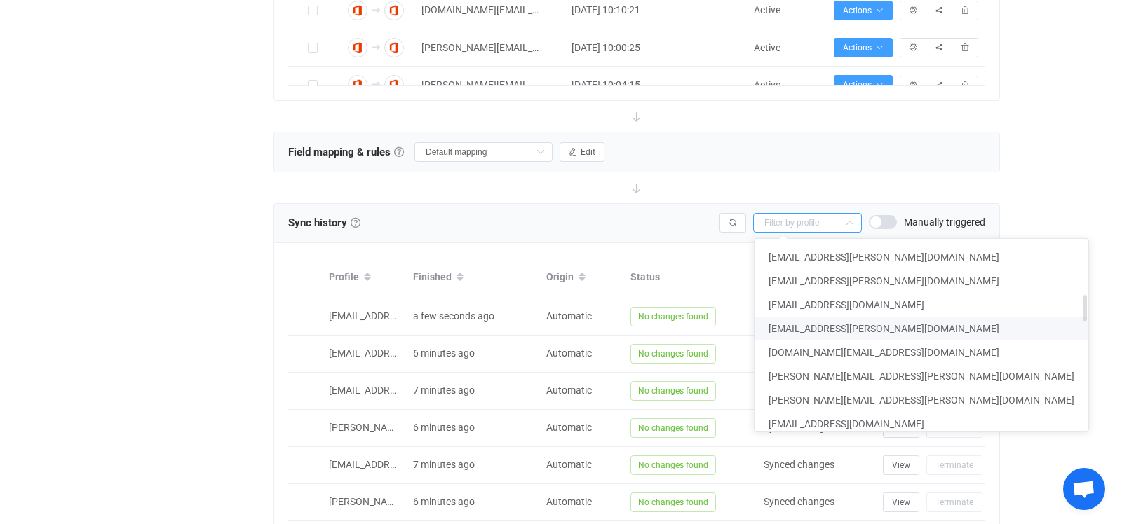
click at [789, 329] on span "[EMAIL_ADDRESS][PERSON_NAME][DOMAIN_NAME]" at bounding box center [883, 328] width 231 height 11
type input "[EMAIL_ADDRESS][PERSON_NAME][DOMAIN_NAME]"
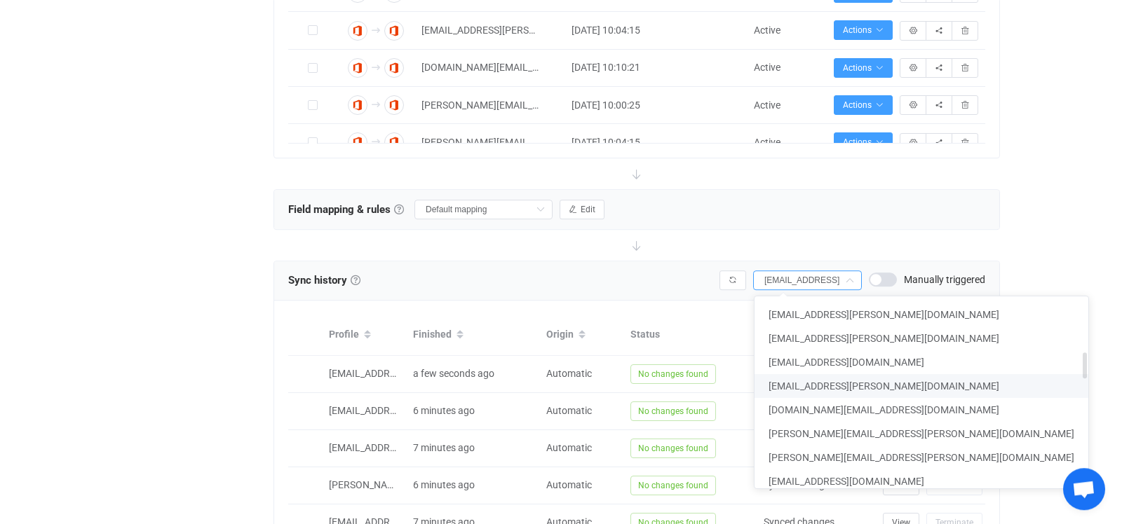
scroll to position [0, 32]
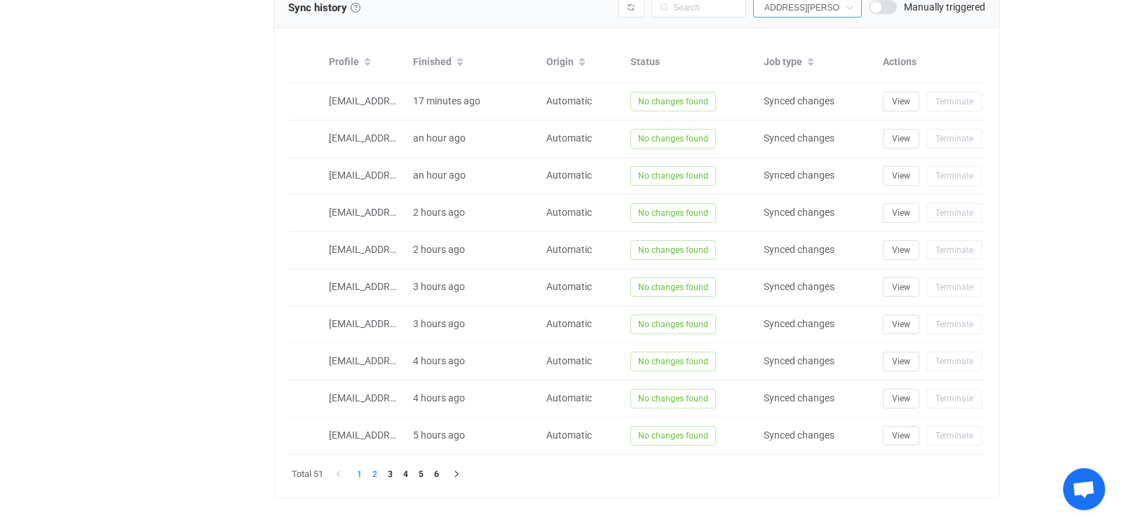
click at [376, 472] on li "2" at bounding box center [374, 474] width 15 height 15
click at [393, 473] on li "3" at bounding box center [389, 474] width 15 height 15
click at [402, 473] on li "4" at bounding box center [404, 474] width 15 height 15
click at [428, 474] on li "5" at bounding box center [420, 474] width 15 height 15
click at [437, 474] on li "6" at bounding box center [435, 474] width 15 height 15
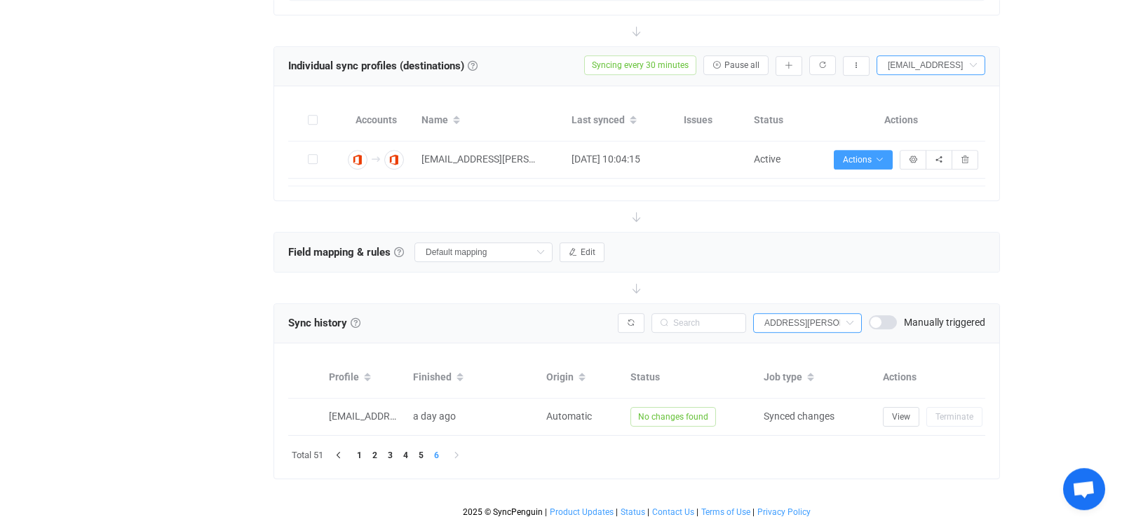
scroll to position [509, 0]
click at [357, 453] on li "1" at bounding box center [358, 456] width 15 height 15
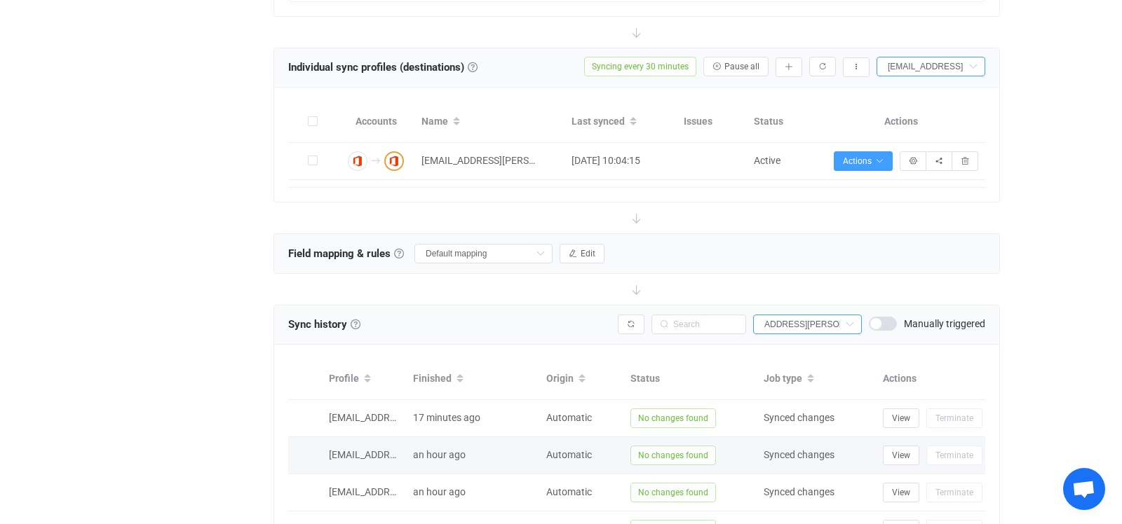
scroll to position [842, 0]
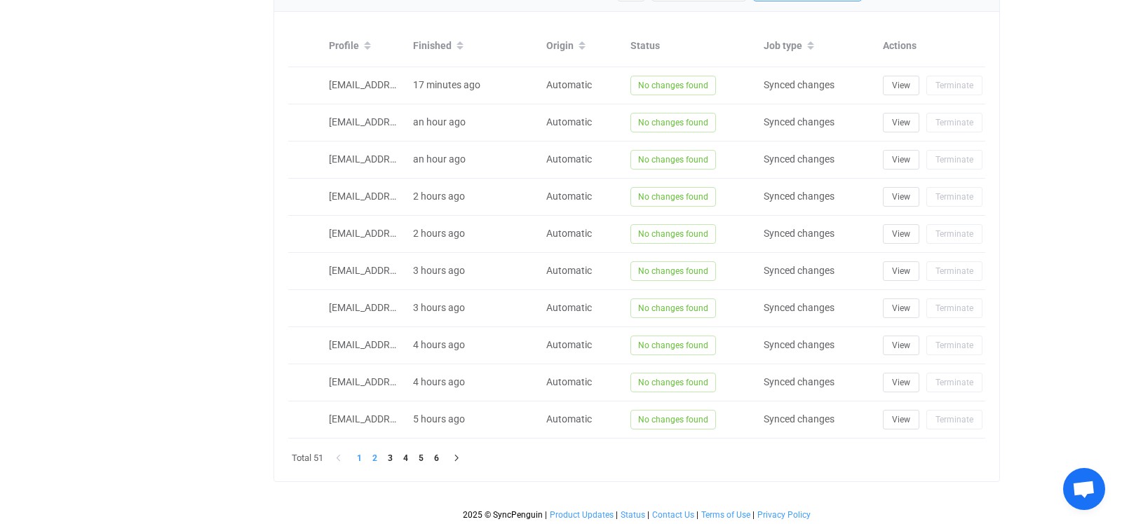
click at [372, 457] on li "2" at bounding box center [374, 458] width 15 height 15
click at [387, 456] on li "3" at bounding box center [389, 458] width 15 height 15
click at [410, 457] on li "4" at bounding box center [404, 458] width 15 height 15
click at [417, 458] on li "5" at bounding box center [420, 458] width 15 height 15
click at [443, 458] on li "6" at bounding box center [435, 458] width 15 height 15
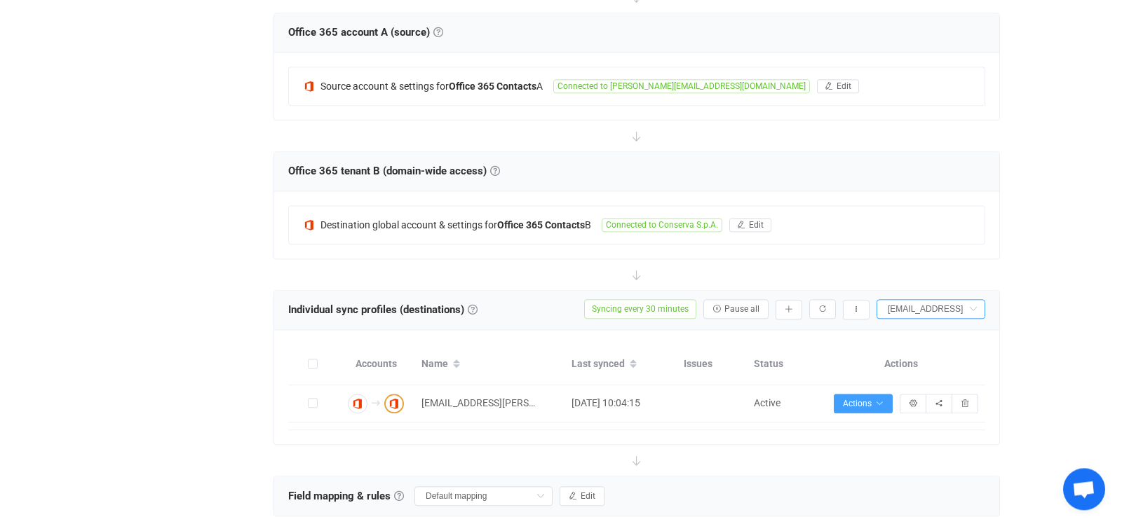
scroll to position [509, 0]
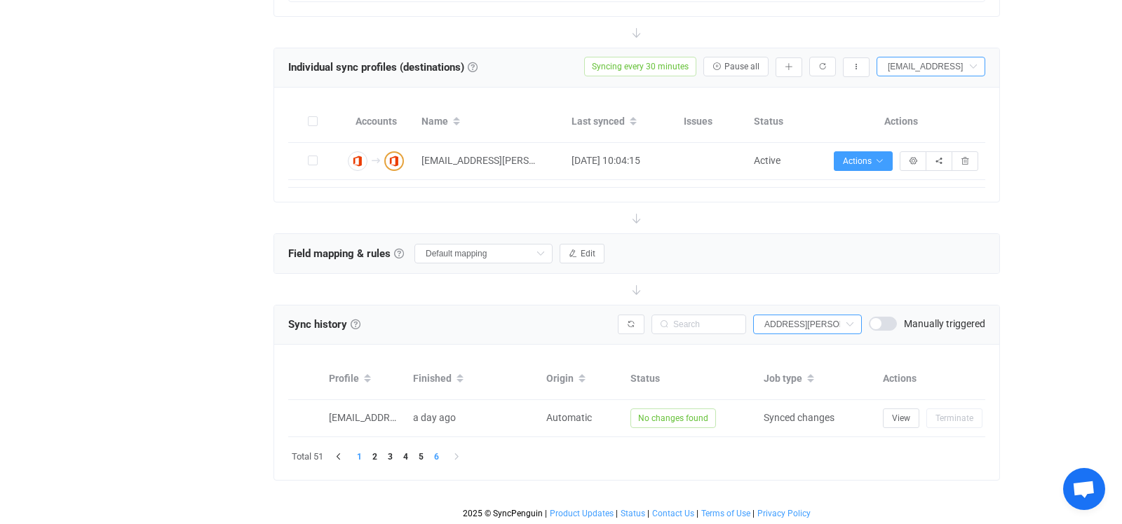
click at [355, 454] on li "1" at bounding box center [358, 456] width 15 height 15
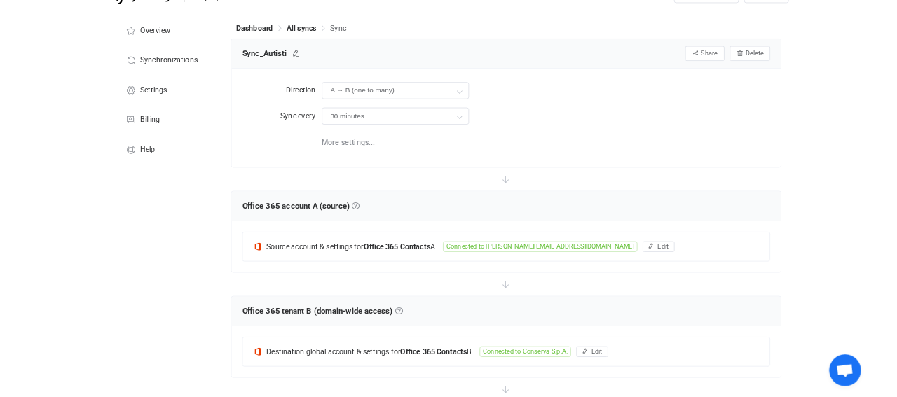
scroll to position [0, 0]
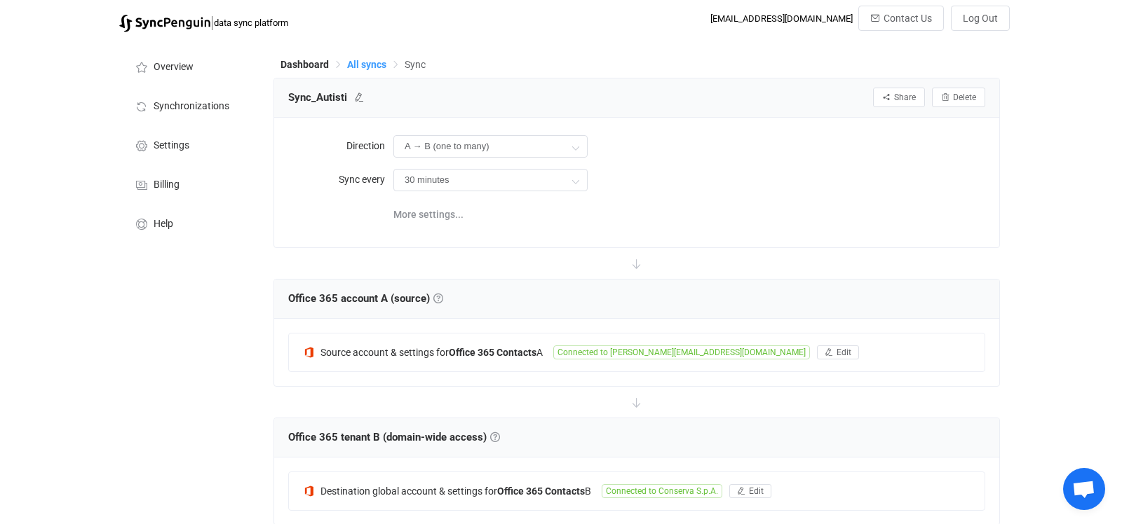
click at [371, 60] on span "All syncs" at bounding box center [366, 64] width 39 height 11
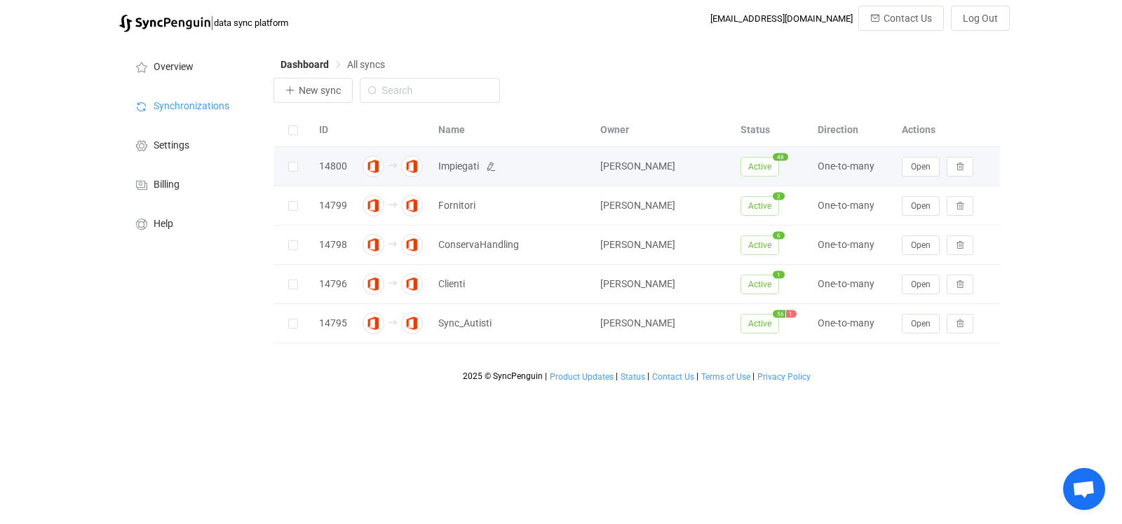
click at [457, 166] on span "Impiegati" at bounding box center [458, 166] width 41 height 16
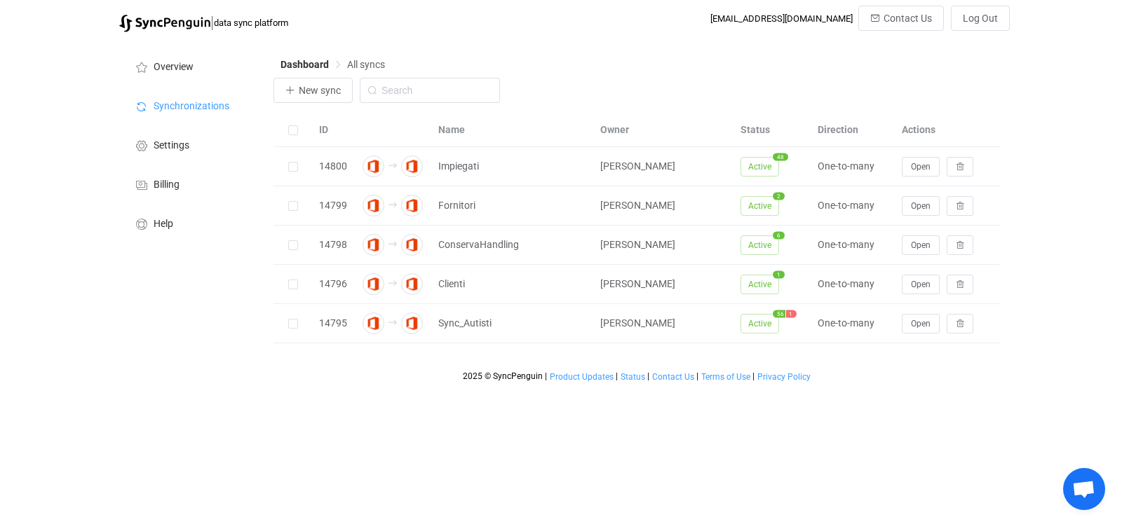
click at [746, 389] on html "| data sync platform [EMAIL_ADDRESS][DOMAIN_NAME] Contact Us Log Out Overview S…" at bounding box center [561, 194] width 1122 height 389
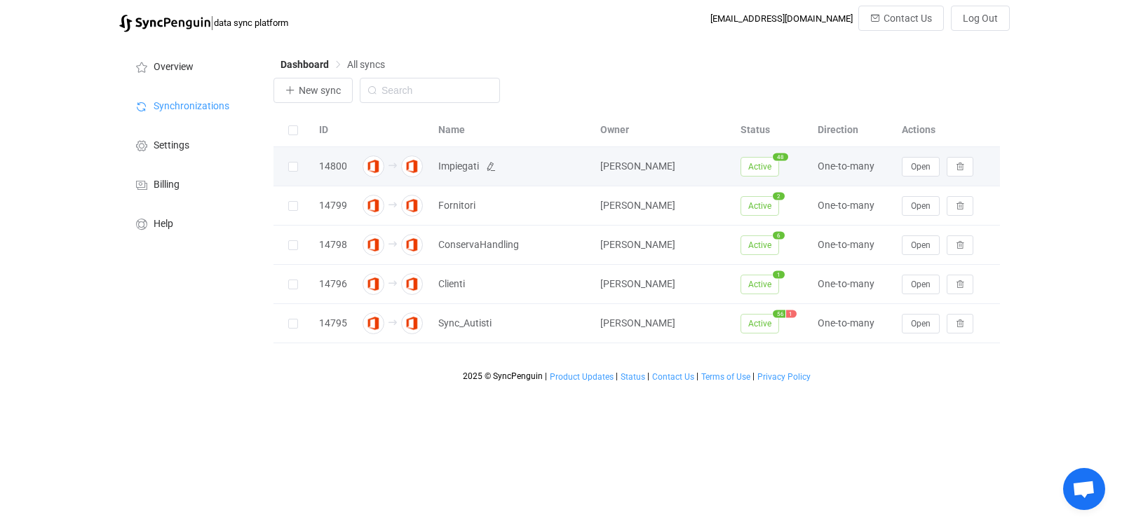
click at [467, 170] on span "Impiegati" at bounding box center [458, 166] width 41 height 16
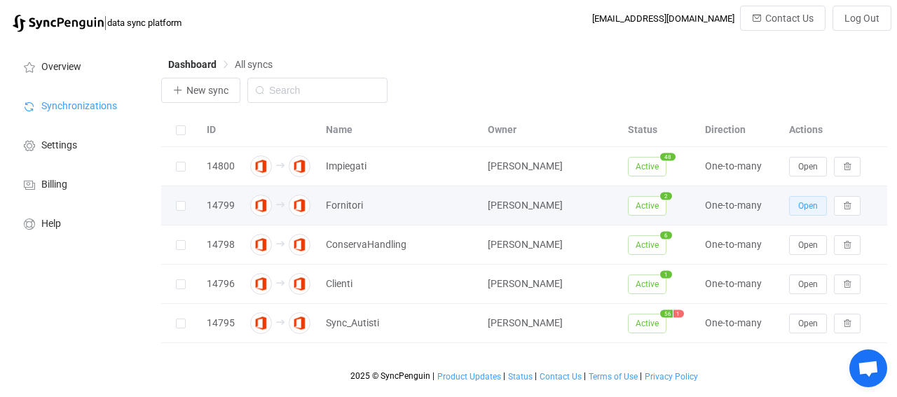
click at [805, 201] on span "Open" at bounding box center [808, 206] width 20 height 10
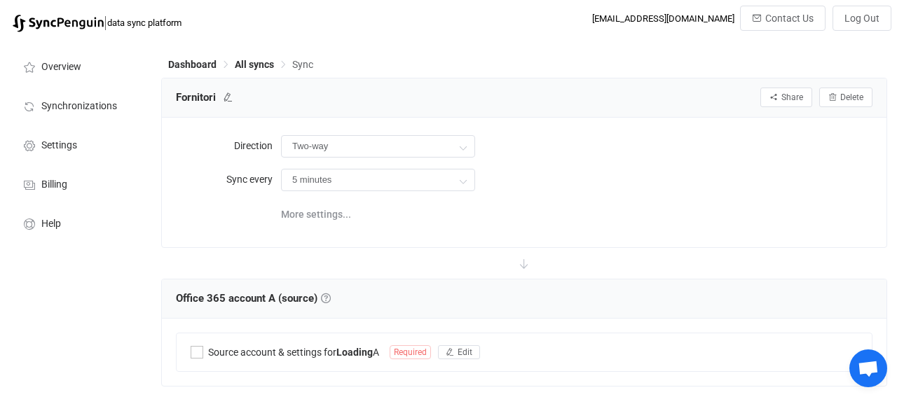
type input "A → B (one to many)"
type input "10 minutes"
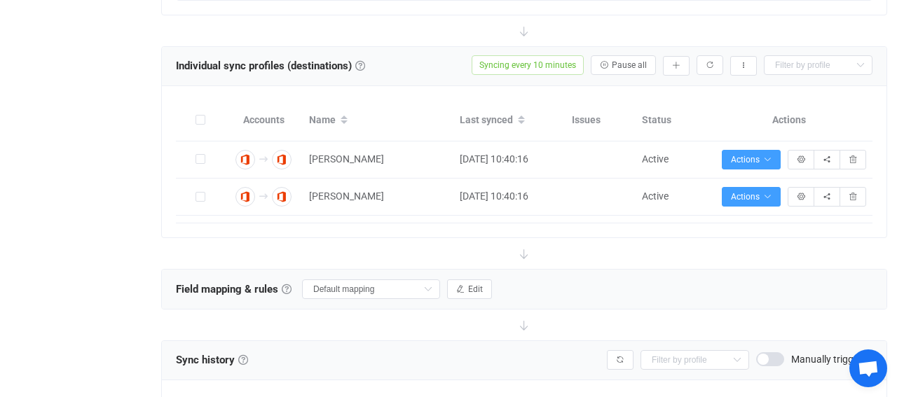
scroll to position [73, 0]
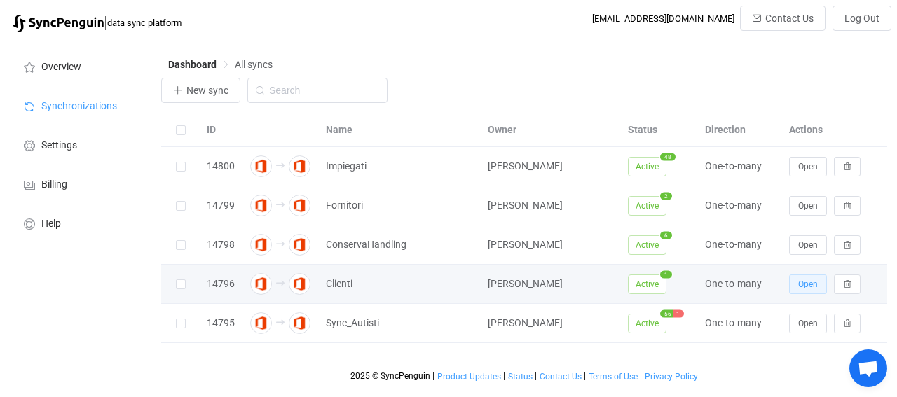
click at [808, 290] on button "Open" at bounding box center [808, 285] width 38 height 20
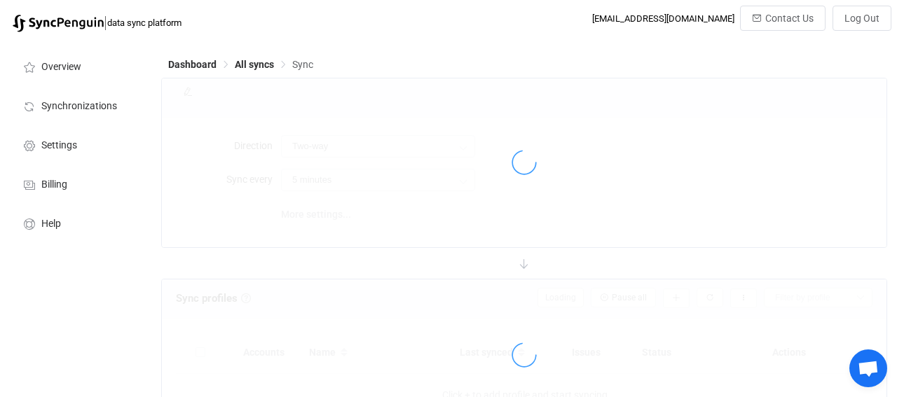
type input "A → B (one to many)"
type input "10 minutes"
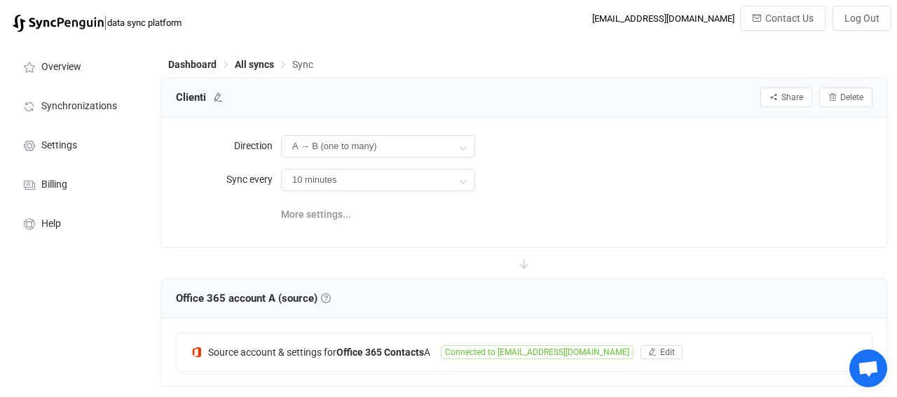
click at [255, 74] on div "Dashboard All syncs Sync" at bounding box center [524, 67] width 726 height 21
click at [255, 66] on span "All syncs" at bounding box center [254, 64] width 39 height 11
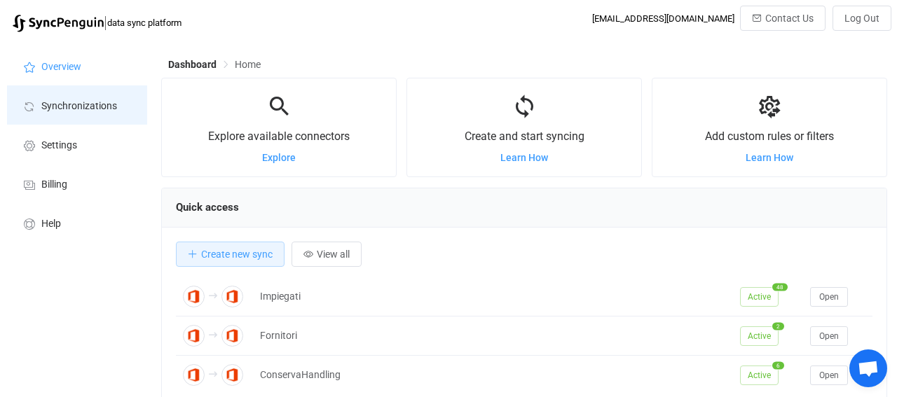
scroll to position [271, 726]
click at [61, 104] on span "Synchronizations" at bounding box center [79, 106] width 76 height 11
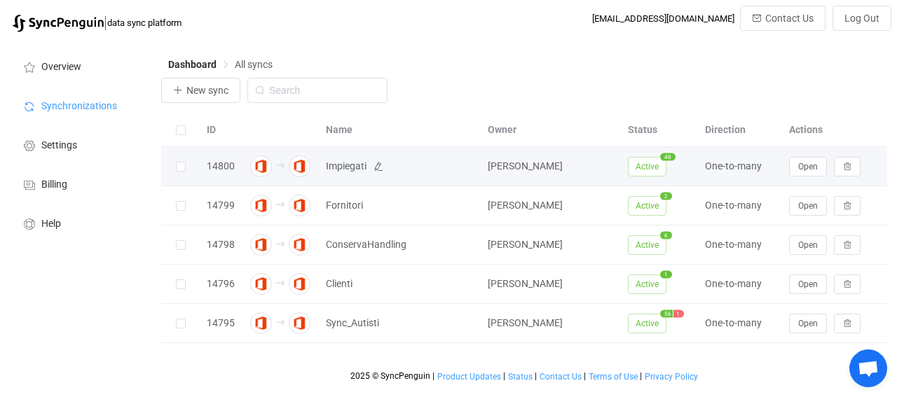
click at [346, 169] on span "Impiegati" at bounding box center [346, 166] width 41 height 16
click at [796, 163] on button "Open" at bounding box center [808, 167] width 38 height 20
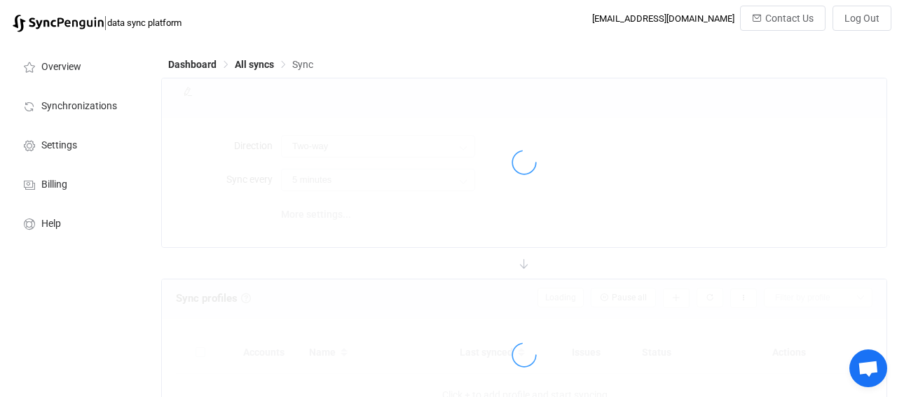
type input "A → B (one to many)"
type input "30 minutes"
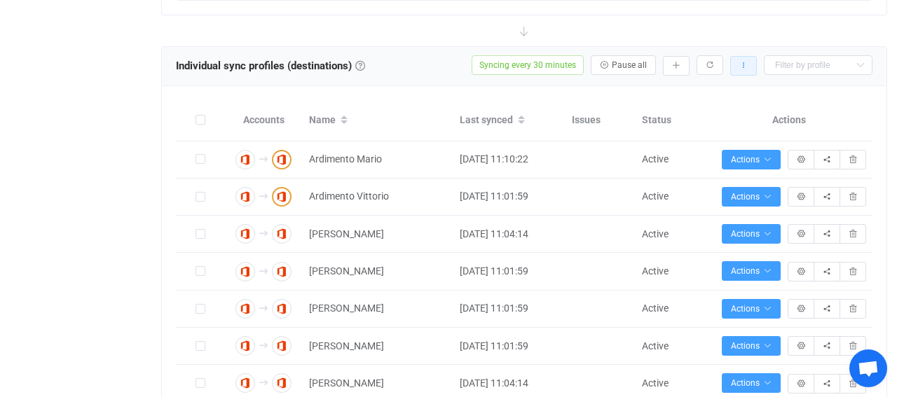
click at [752, 63] on button "button" at bounding box center [743, 66] width 27 height 20
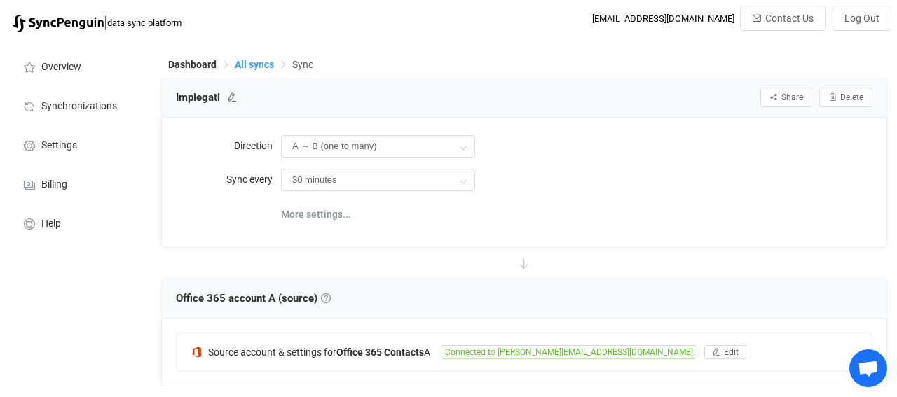
click at [243, 62] on span "All syncs" at bounding box center [254, 64] width 39 height 11
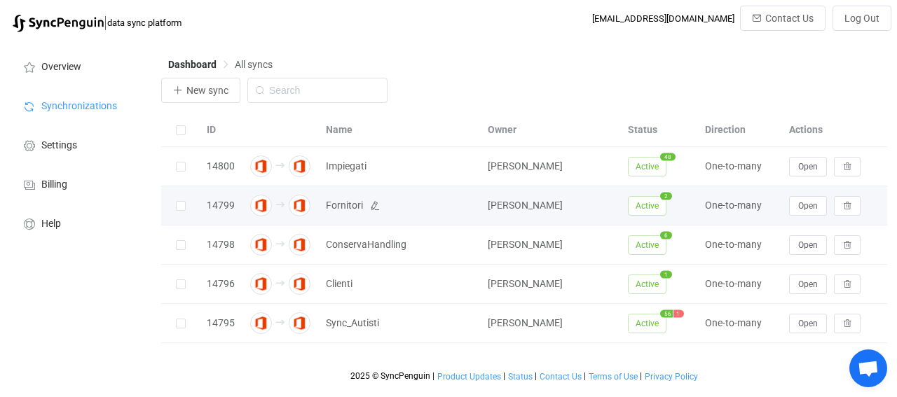
click at [339, 205] on span "Fornitori" at bounding box center [344, 206] width 37 height 16
click at [797, 204] on button "Open" at bounding box center [808, 206] width 38 height 20
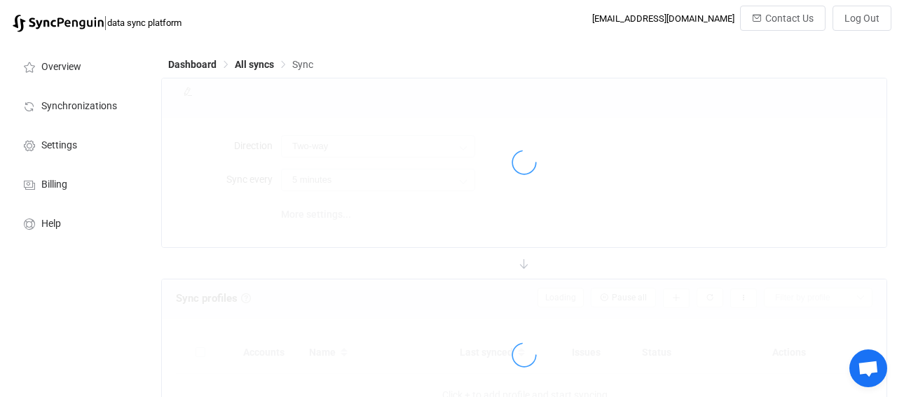
type input "A → B (one to many)"
type input "10 minutes"
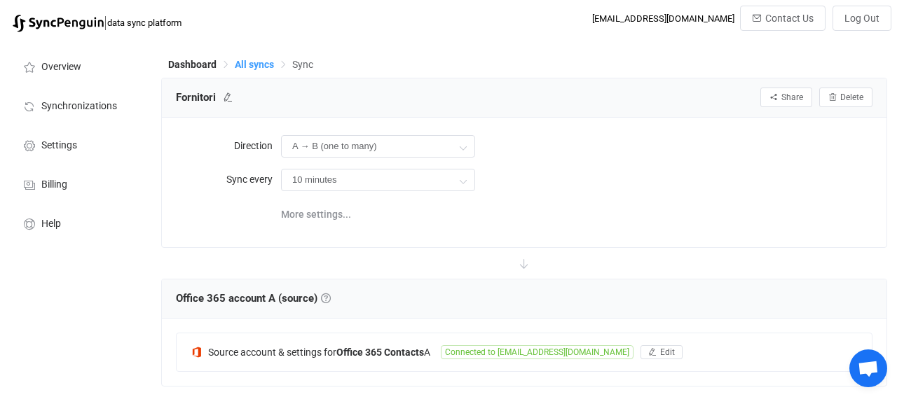
click at [242, 62] on span "All syncs" at bounding box center [254, 64] width 39 height 11
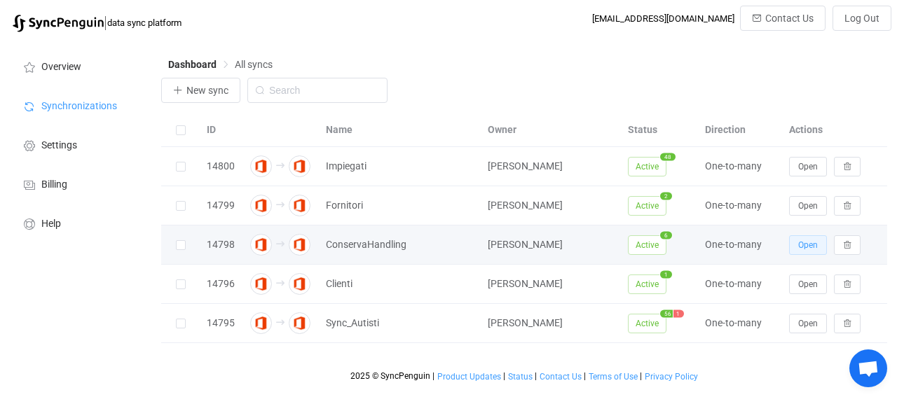
click at [796, 249] on button "Open" at bounding box center [808, 246] width 38 height 20
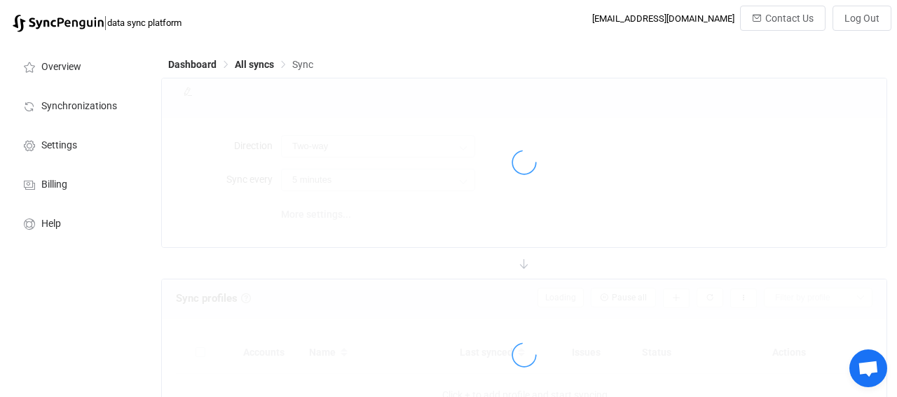
type input "A → B (one to many)"
type input "15 minutes"
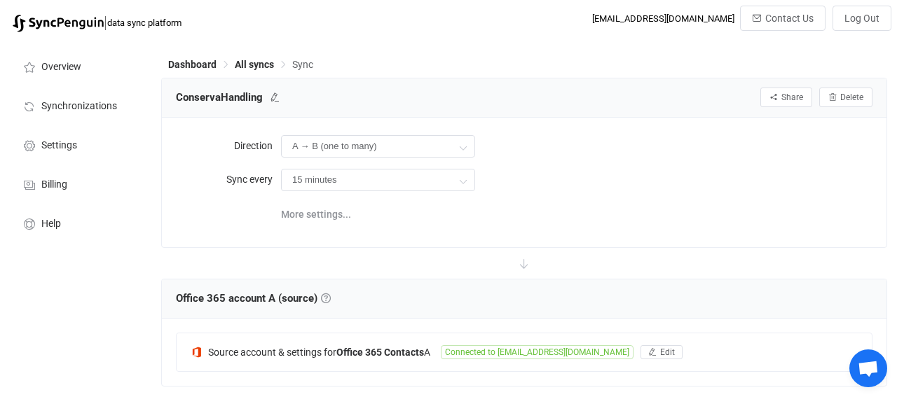
click at [69, 24] on img at bounding box center [58, 24] width 91 height 18
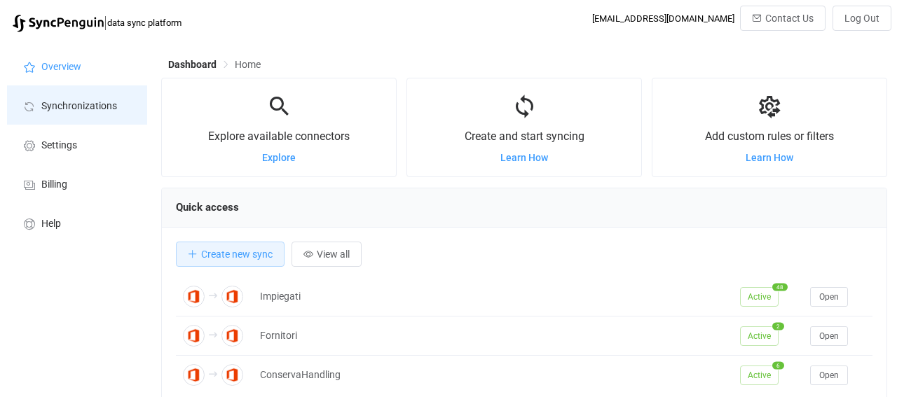
scroll to position [271, 726]
click at [75, 110] on span "Synchronizations" at bounding box center [79, 106] width 76 height 11
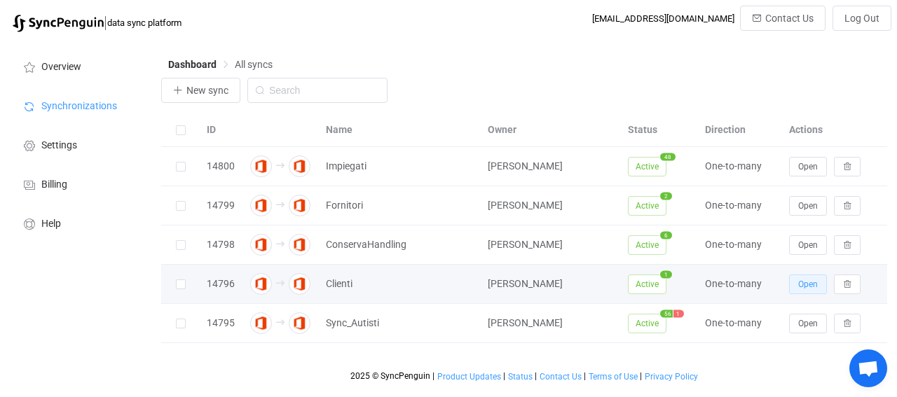
click at [808, 292] on button "Open" at bounding box center [808, 285] width 38 height 20
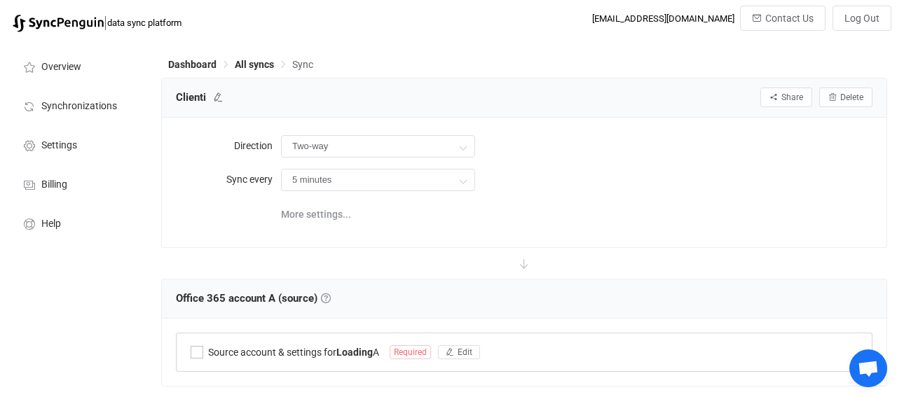
type input "A → B (one to many)"
type input "10 minutes"
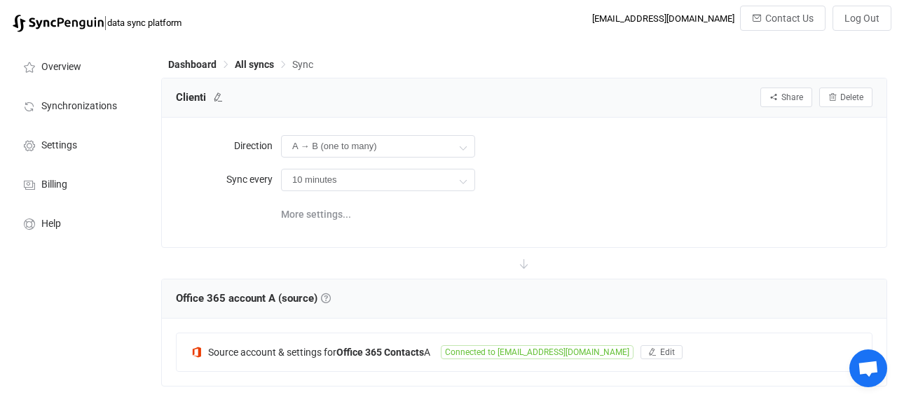
click at [255, 75] on div "Dashboard All syncs Sync" at bounding box center [524, 67] width 726 height 21
click at [250, 69] on span "All syncs" at bounding box center [254, 64] width 39 height 11
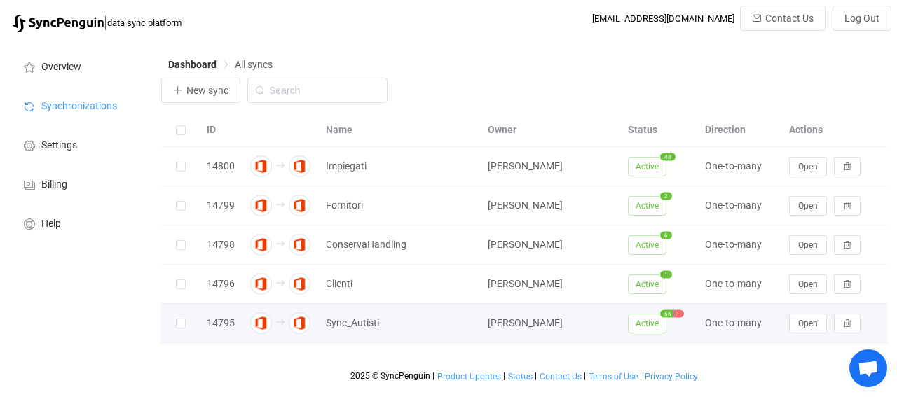
click at [789, 319] on div "Open" at bounding box center [834, 324] width 105 height 20
click at [798, 326] on span "Open" at bounding box center [808, 324] width 20 height 10
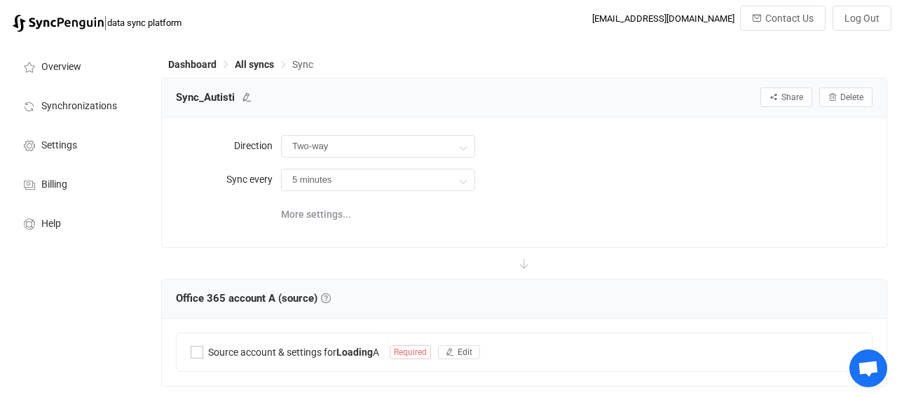
type input "A → B (one to many)"
type input "30 minutes"
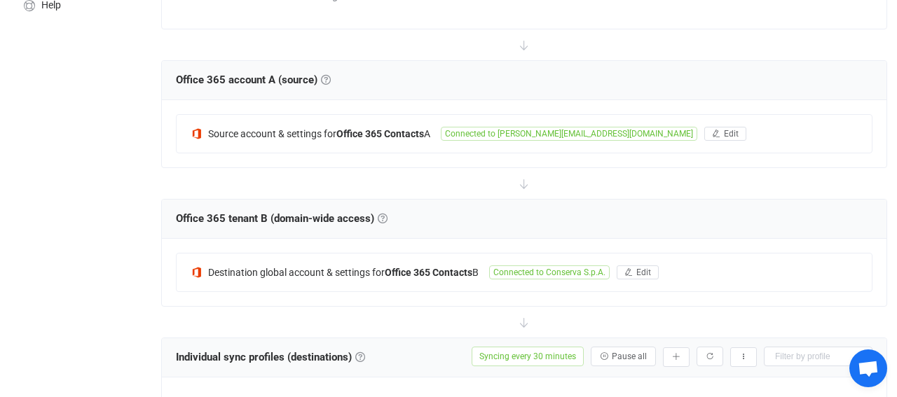
scroll to position [437, 0]
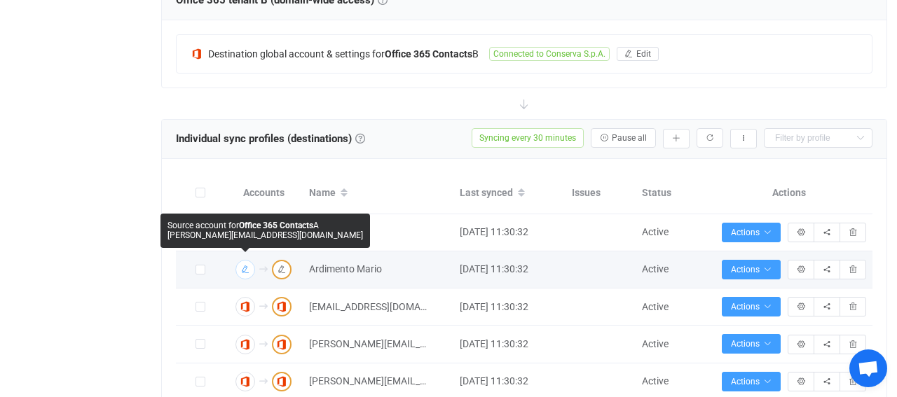
click at [253, 271] on button "button" at bounding box center [246, 270] width 20 height 20
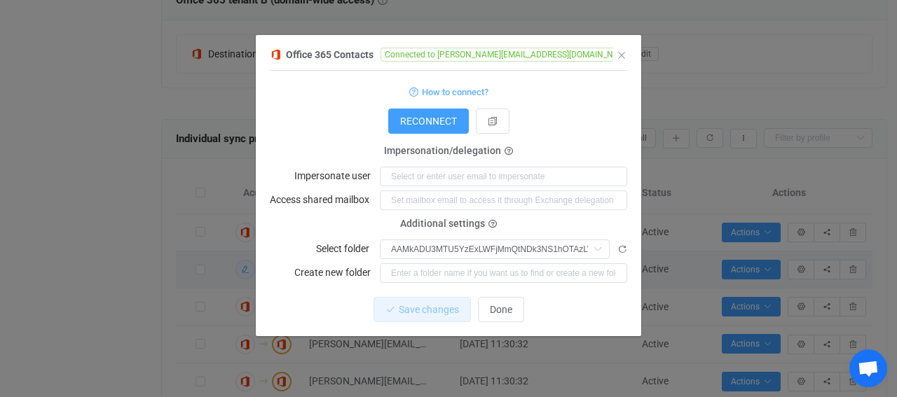
type input "Autisti"
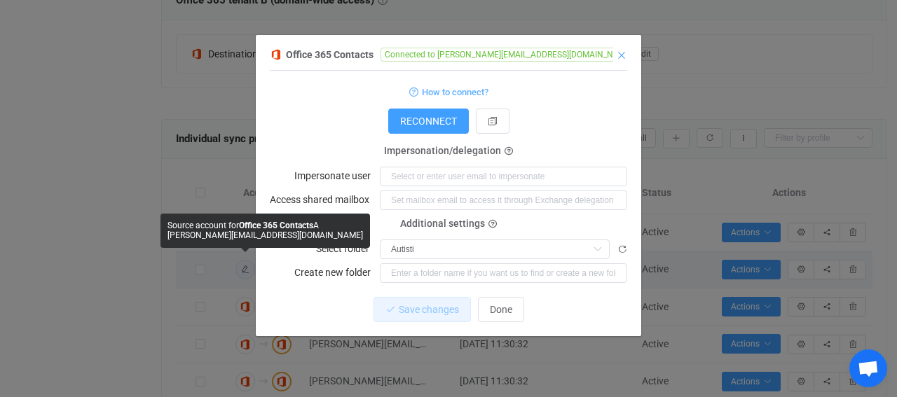
click at [621, 60] on icon "Close" at bounding box center [621, 55] width 11 height 11
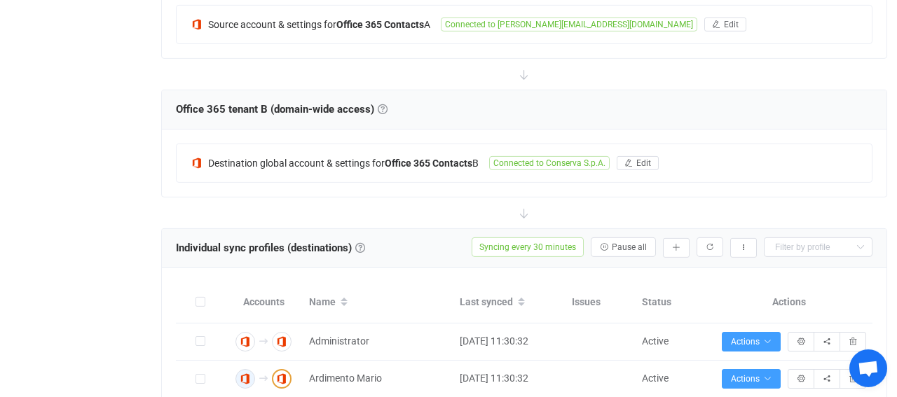
scroll to position [0, 0]
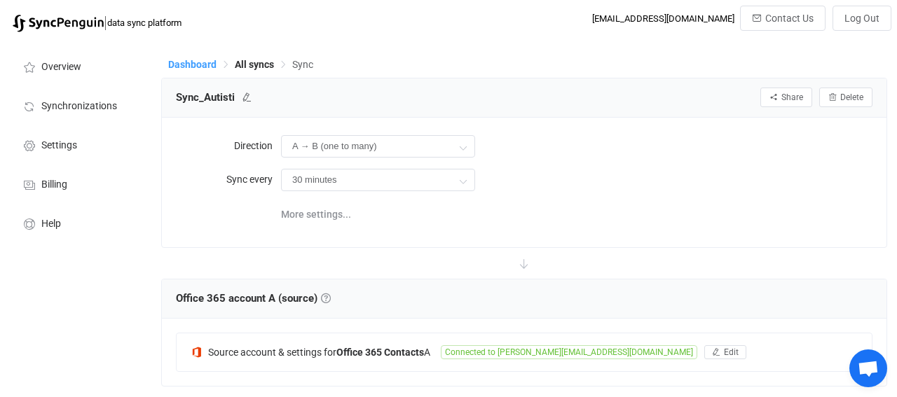
click at [184, 64] on span "Dashboard" at bounding box center [192, 64] width 48 height 11
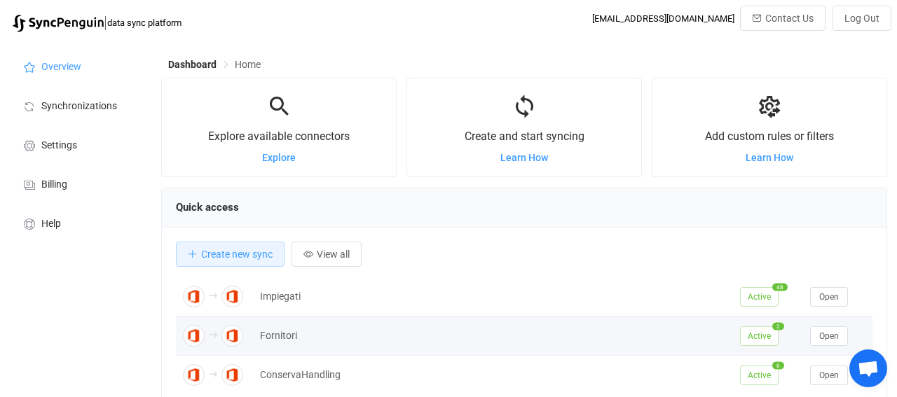
click at [282, 330] on div "Fornitori" at bounding box center [493, 336] width 480 height 16
click at [844, 339] on button "Open" at bounding box center [829, 337] width 38 height 20
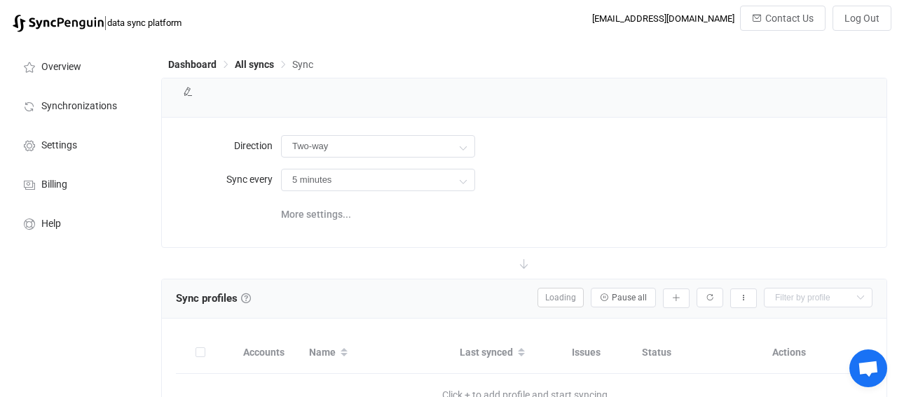
type input "A → B (one to many)"
type input "10 minutes"
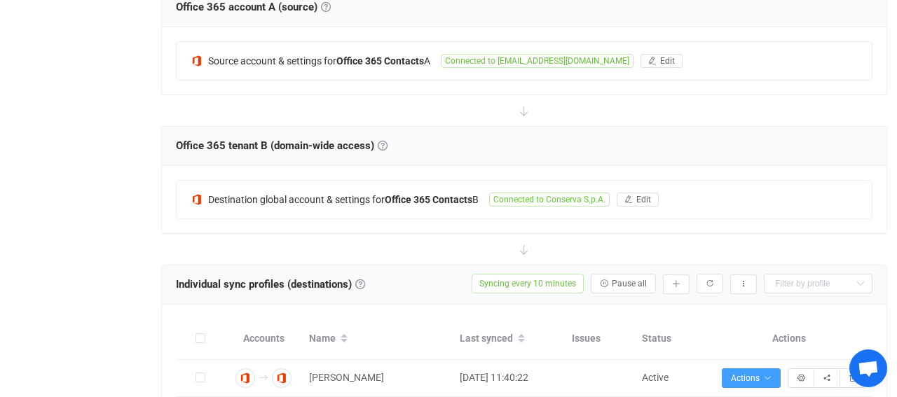
scroll to position [219, 0]
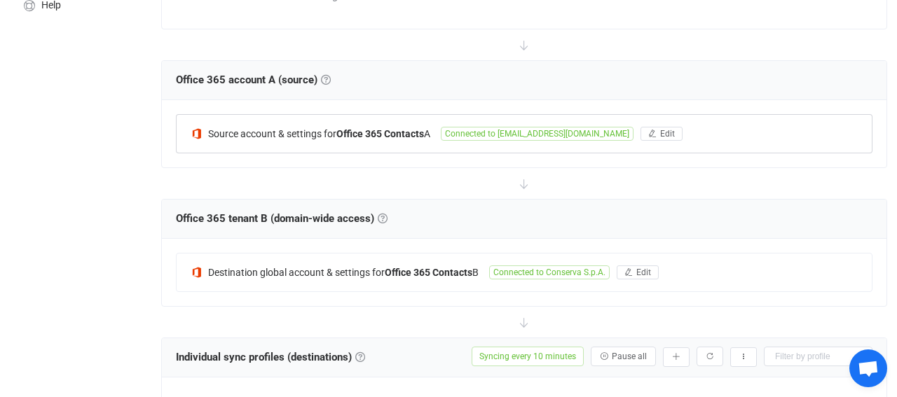
click at [510, 132] on span "Connected to [EMAIL_ADDRESS][DOMAIN_NAME]" at bounding box center [537, 134] width 193 height 14
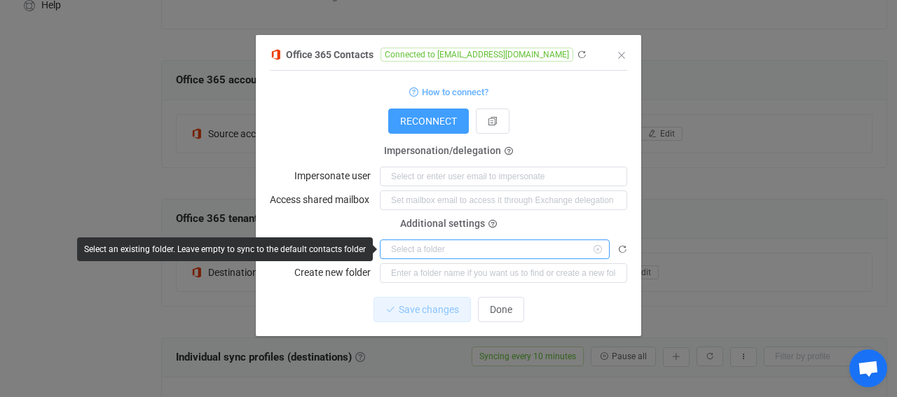
click at [390, 245] on input "dialog" at bounding box center [495, 250] width 230 height 20
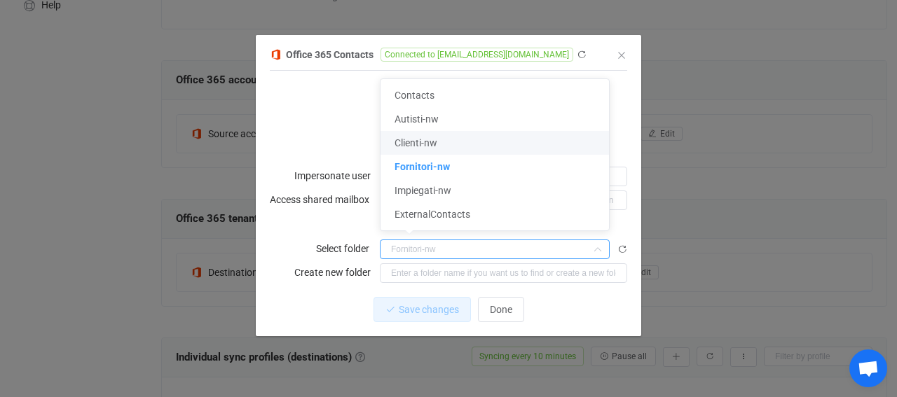
click at [814, 130] on div "Office 365 Contacts Connected to [EMAIL_ADDRESS][DOMAIN_NAME] 1 { { "refreshTok…" at bounding box center [448, 198] width 897 height 397
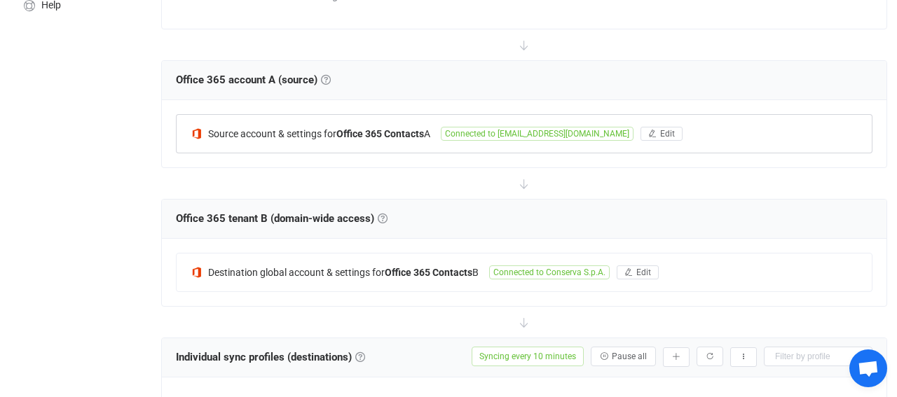
click at [496, 134] on span "Connected to [EMAIL_ADDRESS][DOMAIN_NAME]" at bounding box center [537, 134] width 193 height 14
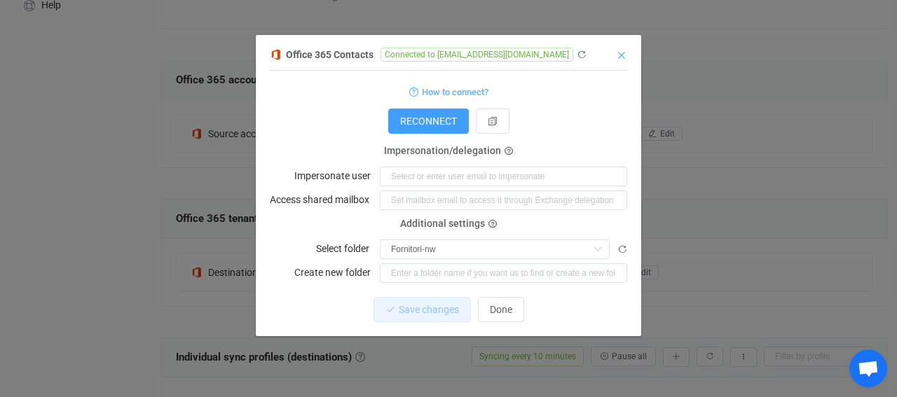
click at [621, 55] on icon "Close" at bounding box center [621, 55] width 11 height 11
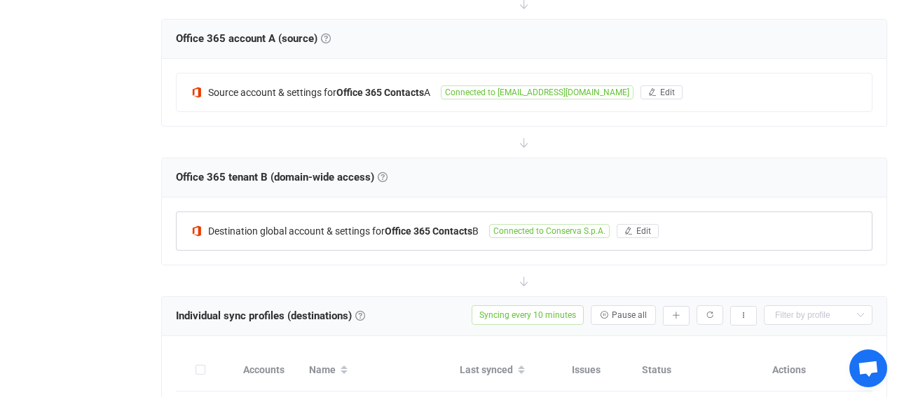
scroll to position [292, 0]
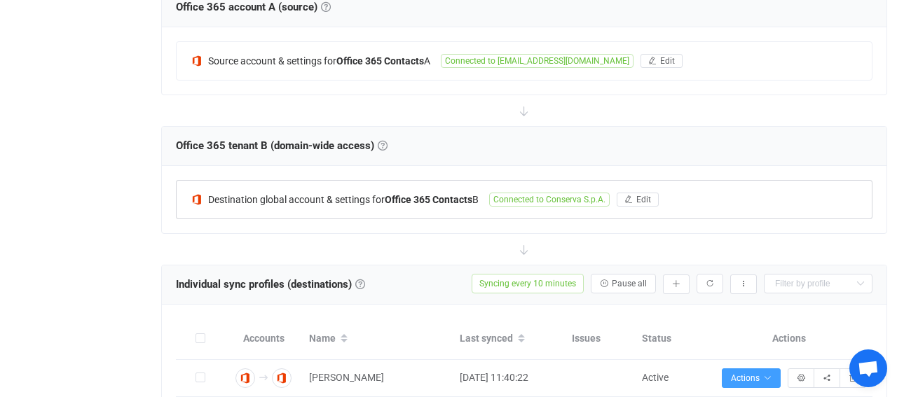
click at [525, 198] on span "Connected to Conserva S.p.A." at bounding box center [549, 200] width 121 height 14
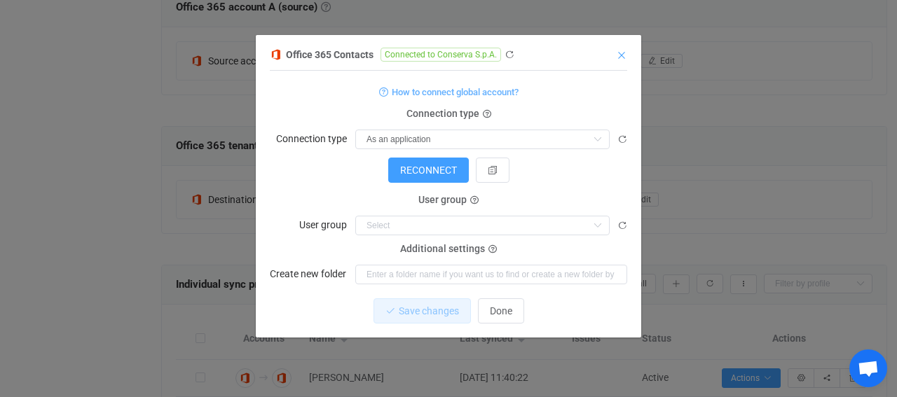
click at [618, 50] on icon "Close" at bounding box center [621, 55] width 11 height 11
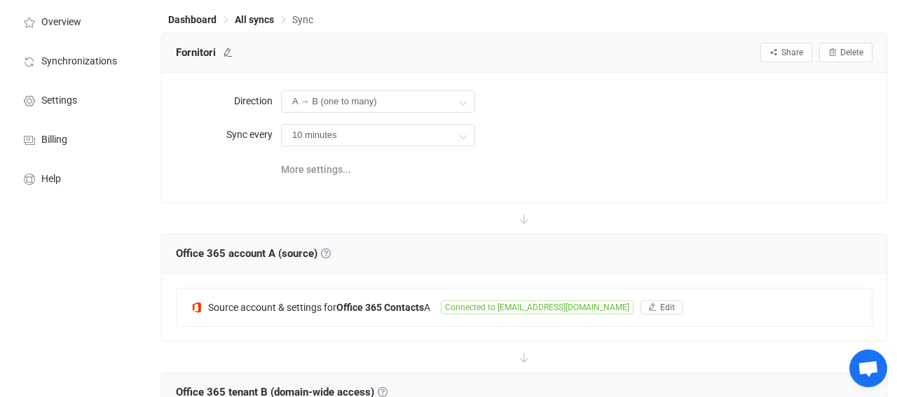
scroll to position [73, 0]
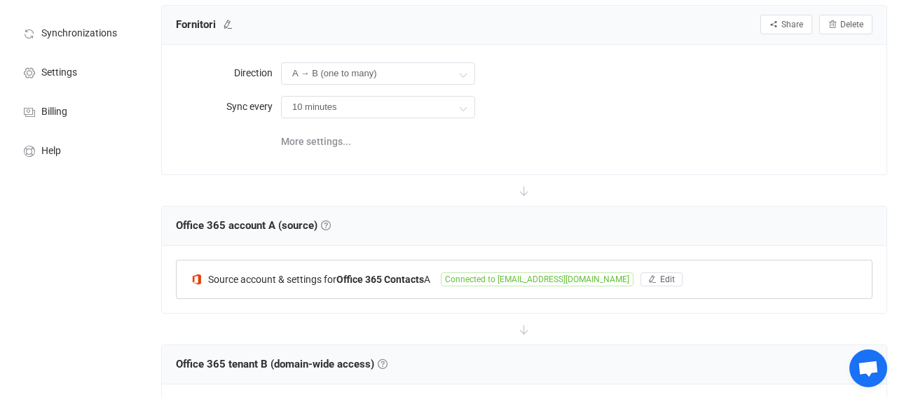
click at [482, 280] on span "Connected to [EMAIL_ADDRESS][DOMAIN_NAME]" at bounding box center [537, 280] width 193 height 14
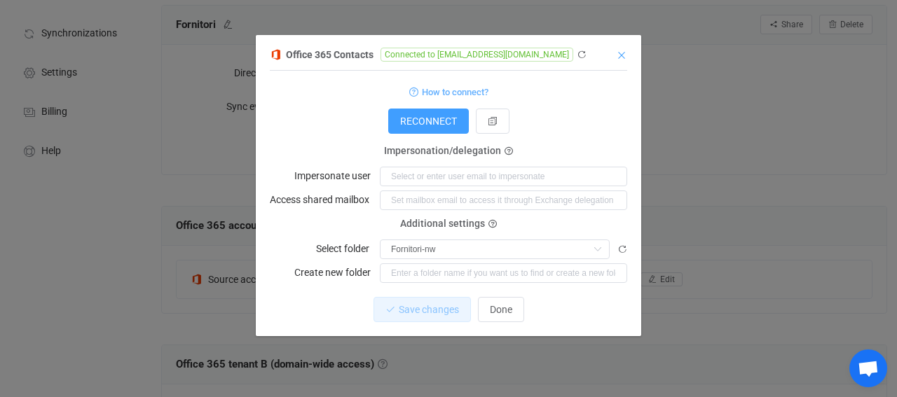
click at [625, 53] on icon "Close" at bounding box center [621, 55] width 11 height 11
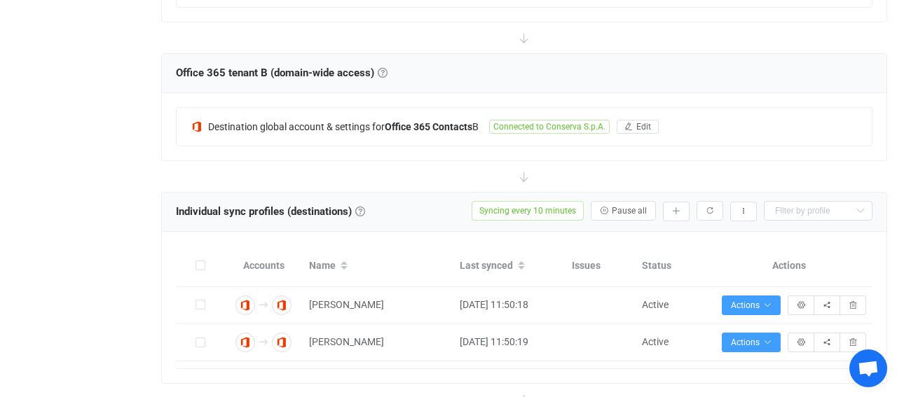
scroll to position [0, 0]
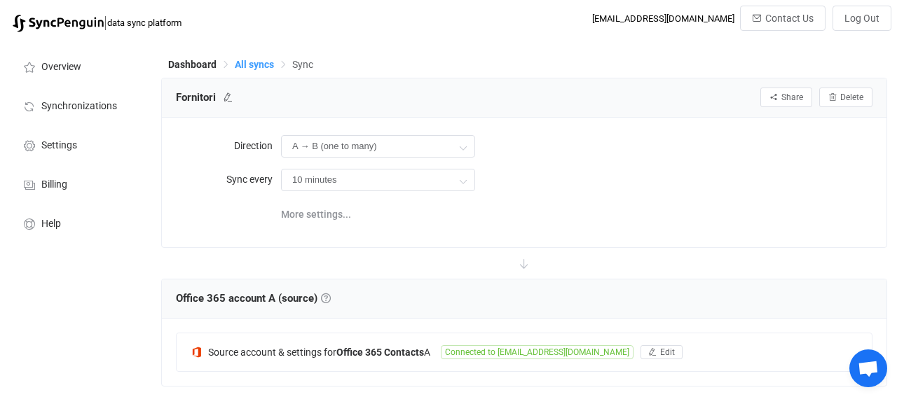
click at [268, 61] on span "All syncs" at bounding box center [254, 64] width 39 height 11
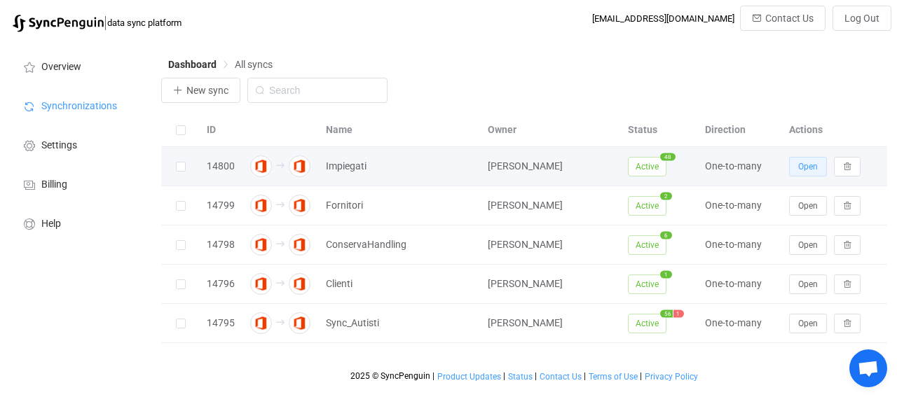
click at [797, 170] on button "Open" at bounding box center [808, 167] width 38 height 20
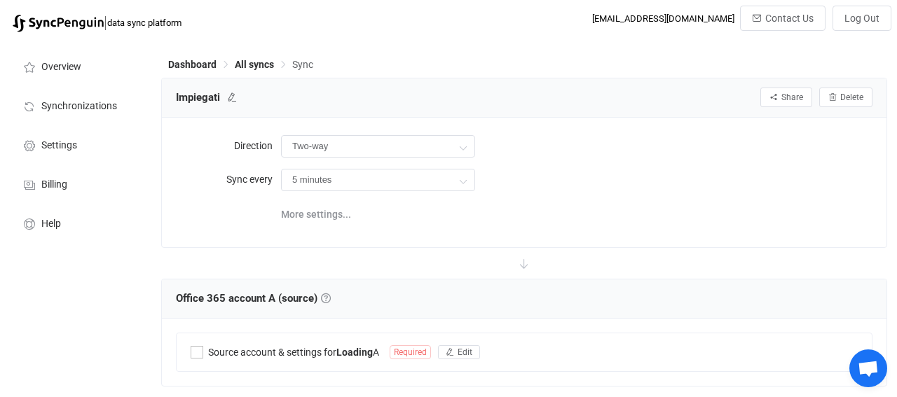
type input "A → B (one to many)"
type input "30 minutes"
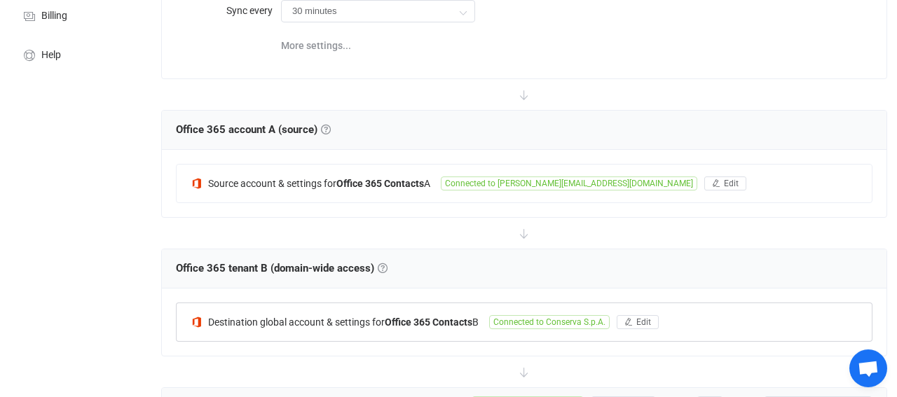
scroll to position [146, 0]
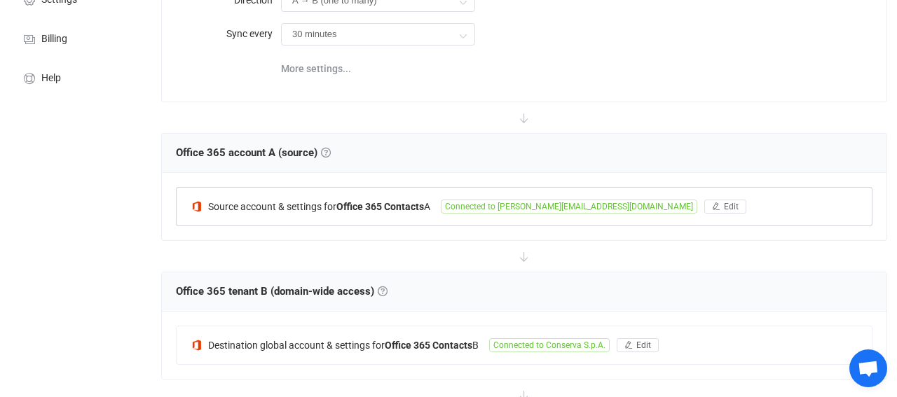
click at [495, 207] on span "Connected to [PERSON_NAME][EMAIL_ADDRESS][DOMAIN_NAME]" at bounding box center [569, 207] width 257 height 14
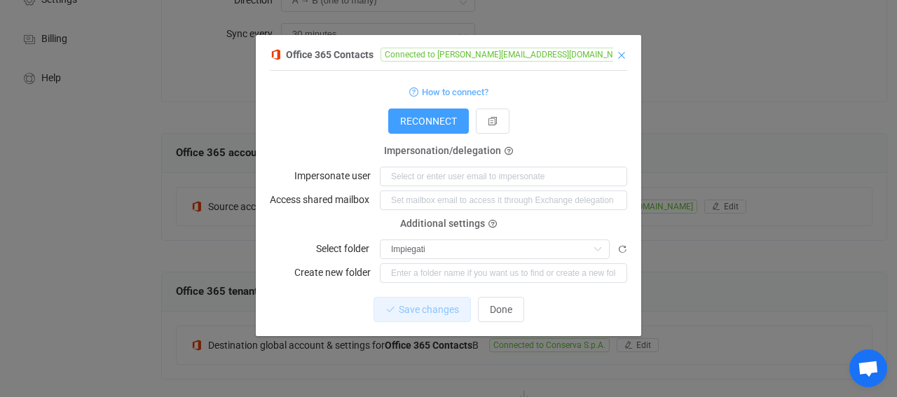
click at [625, 57] on icon "Close" at bounding box center [621, 55] width 11 height 11
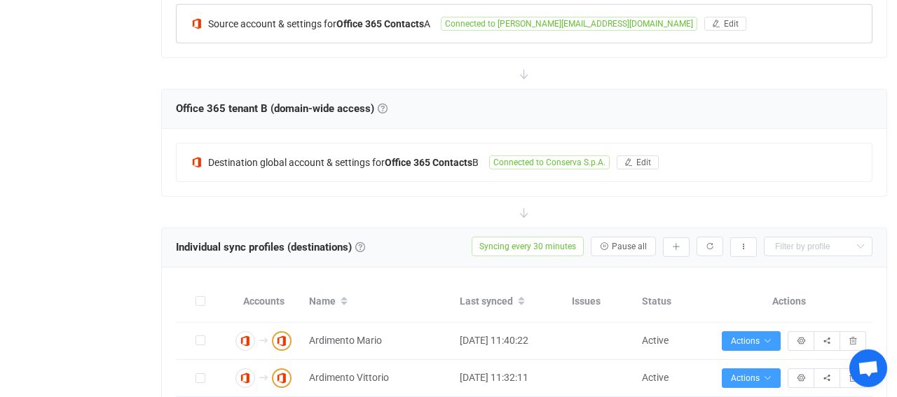
scroll to position [365, 0]
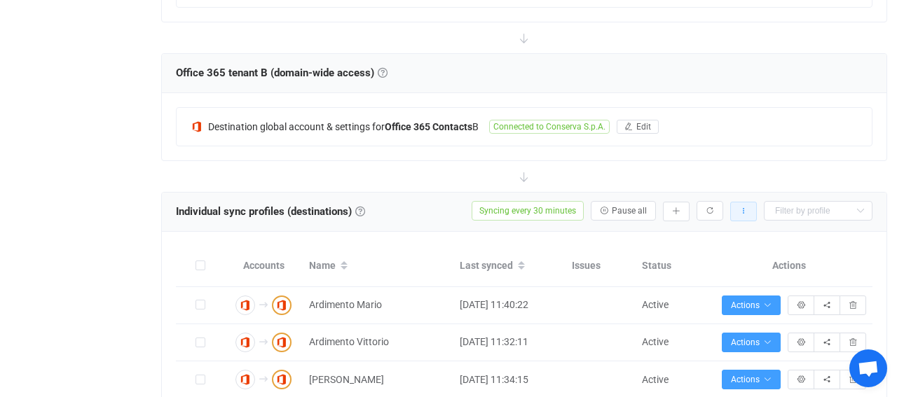
click at [744, 207] on icon "button" at bounding box center [744, 211] width 8 height 8
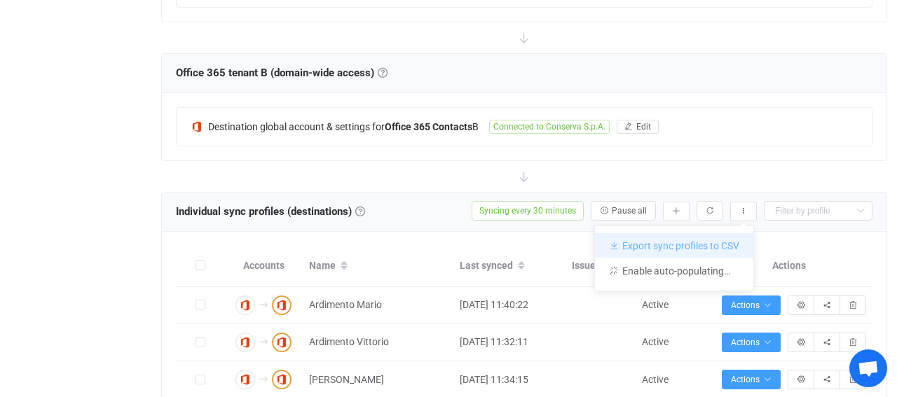
click at [722, 249] on li "Export sync profiles to CSV" at bounding box center [674, 245] width 158 height 25
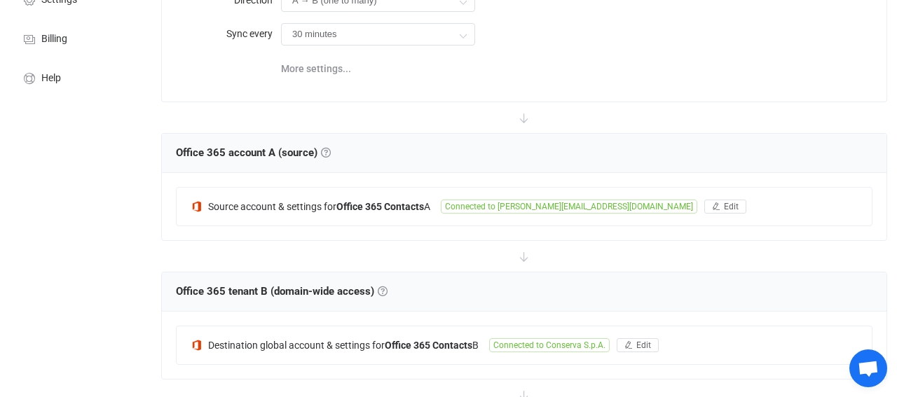
scroll to position [0, 0]
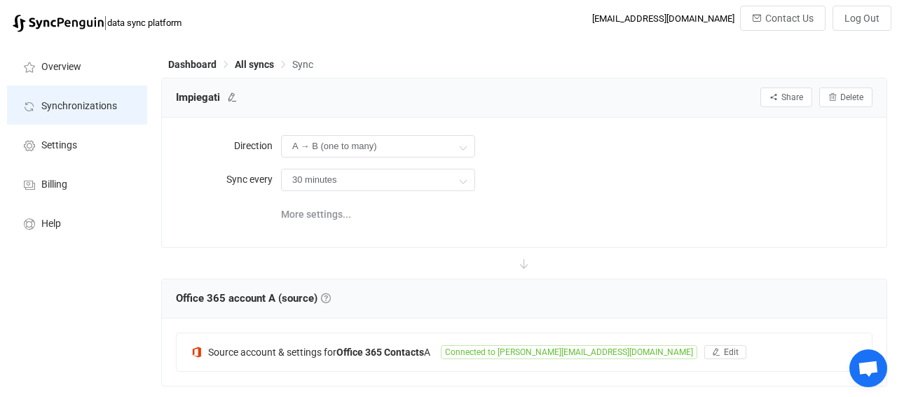
click at [83, 109] on span "Synchronizations" at bounding box center [79, 106] width 76 height 11
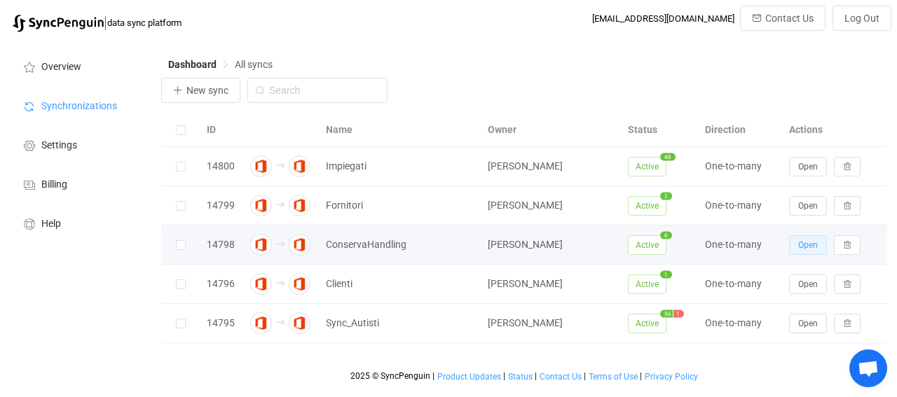
click at [803, 244] on span "Open" at bounding box center [808, 245] width 20 height 10
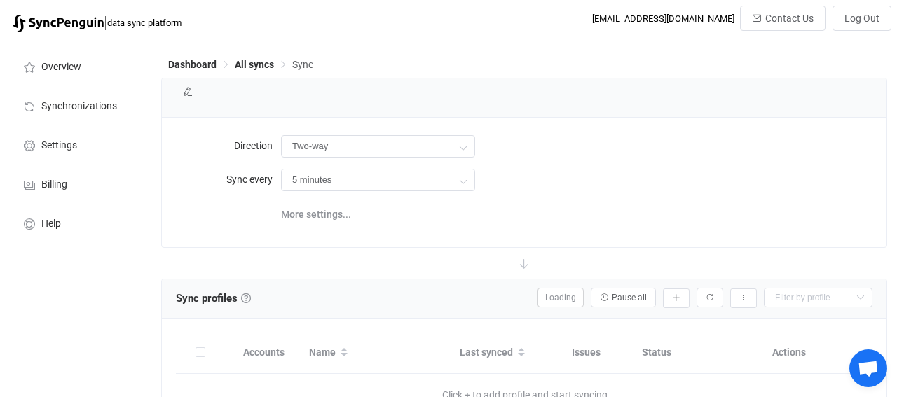
type input "A → B (one to many)"
type input "15 minutes"
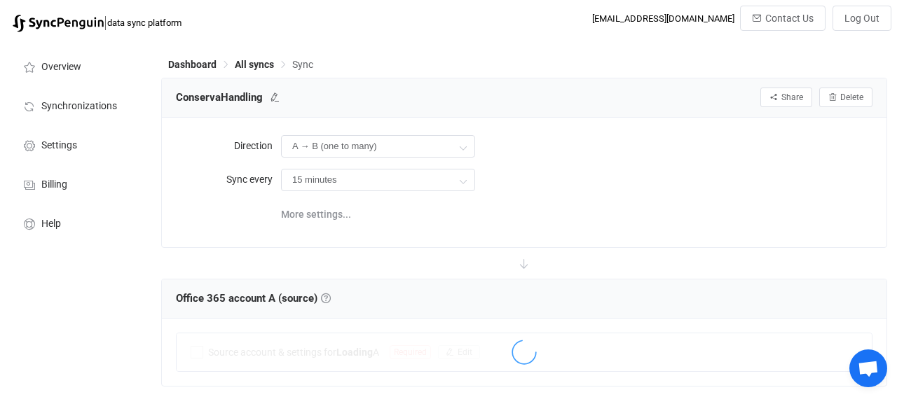
scroll to position [219, 0]
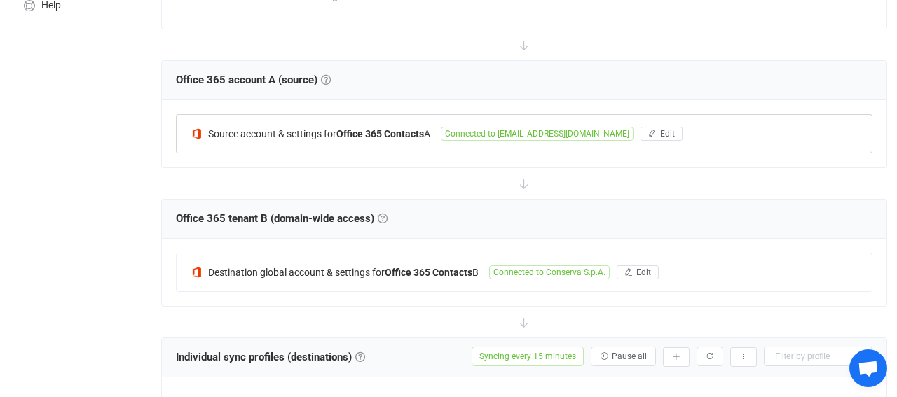
click at [490, 137] on span "Connected to [EMAIL_ADDRESS][DOMAIN_NAME]" at bounding box center [537, 134] width 193 height 14
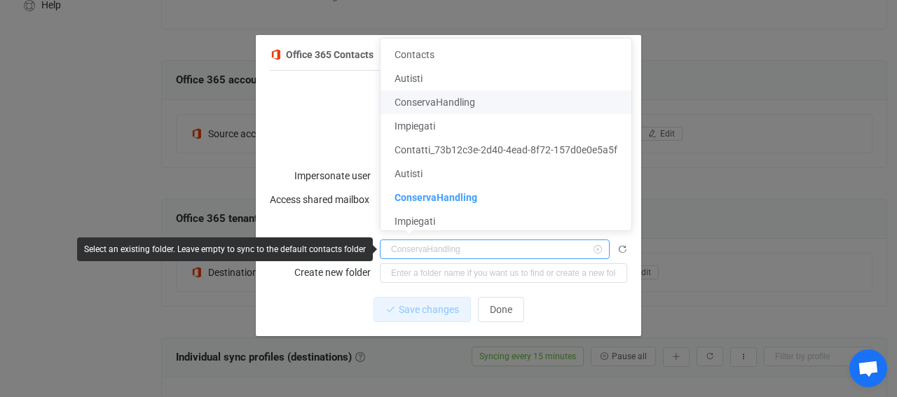
click at [468, 250] on input "dialog" at bounding box center [495, 250] width 230 height 20
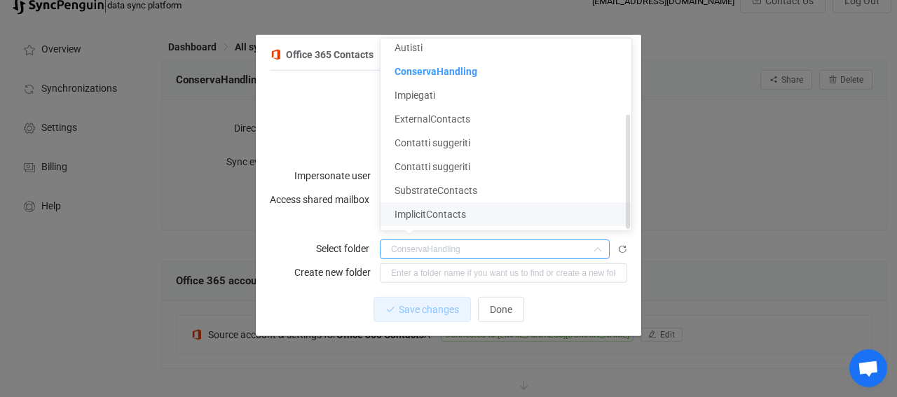
scroll to position [0, 0]
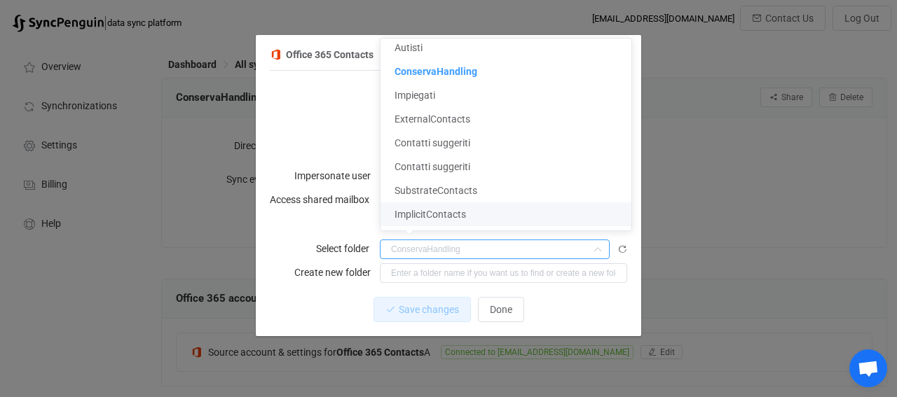
click at [794, 231] on div "Office 365 Contacts Connected to [EMAIL_ADDRESS][DOMAIN_NAME] 1 { { "refreshTok…" at bounding box center [448, 198] width 897 height 397
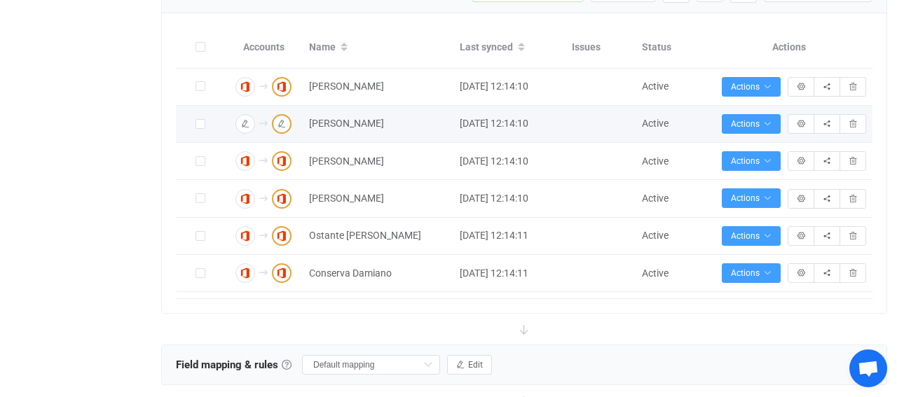
scroll to position [510, 0]
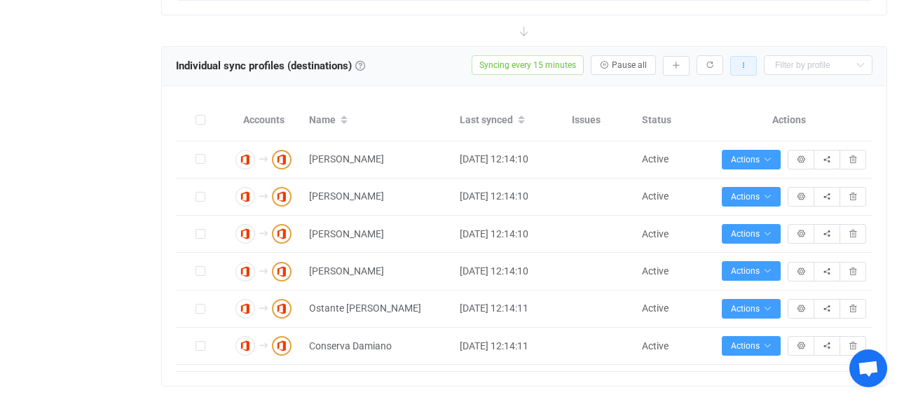
click at [749, 64] on button "button" at bounding box center [743, 66] width 27 height 20
click at [708, 100] on li "Export sync profiles to CSV" at bounding box center [674, 100] width 158 height 25
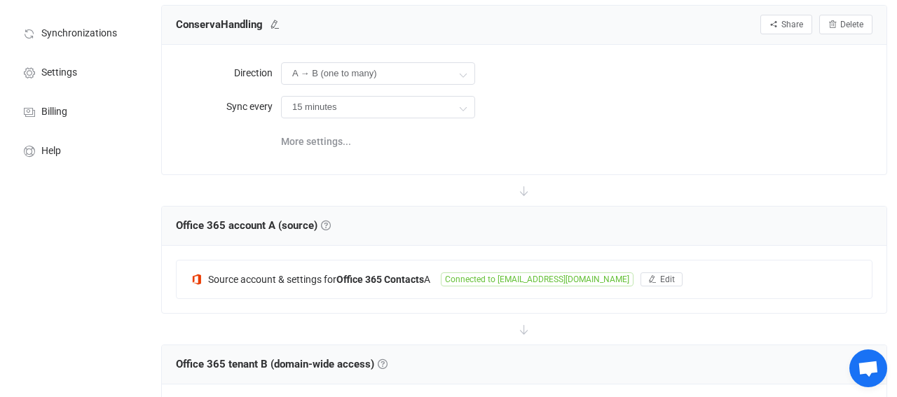
scroll to position [0, 0]
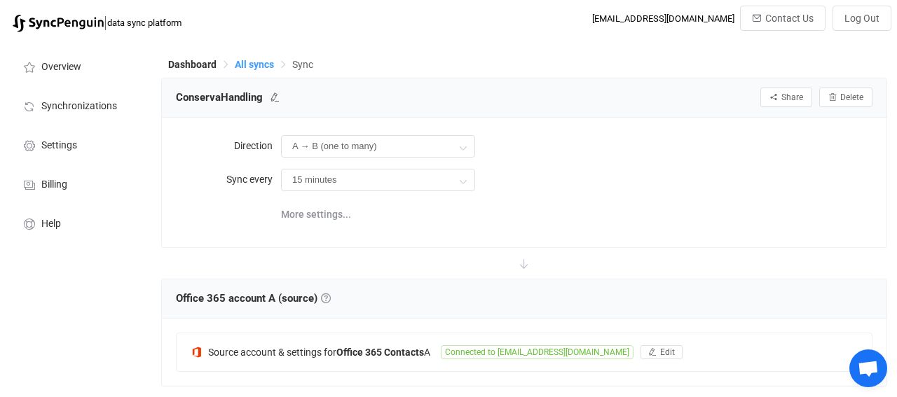
click at [245, 69] on span "All syncs" at bounding box center [254, 64] width 39 height 11
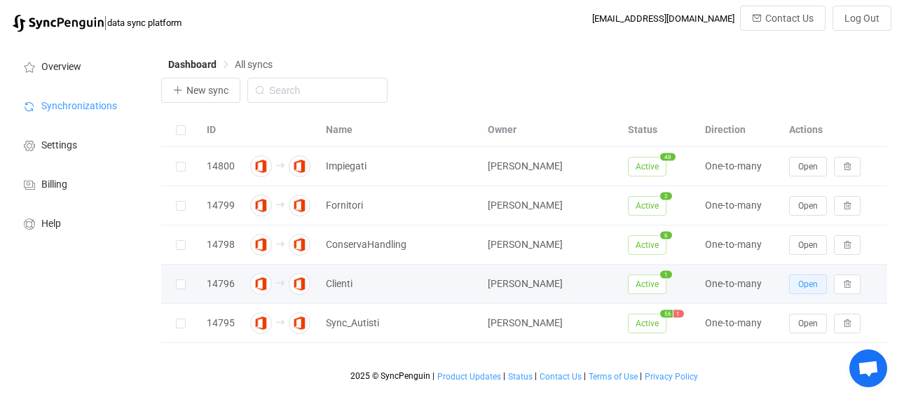
click at [798, 286] on span "Open" at bounding box center [808, 285] width 20 height 10
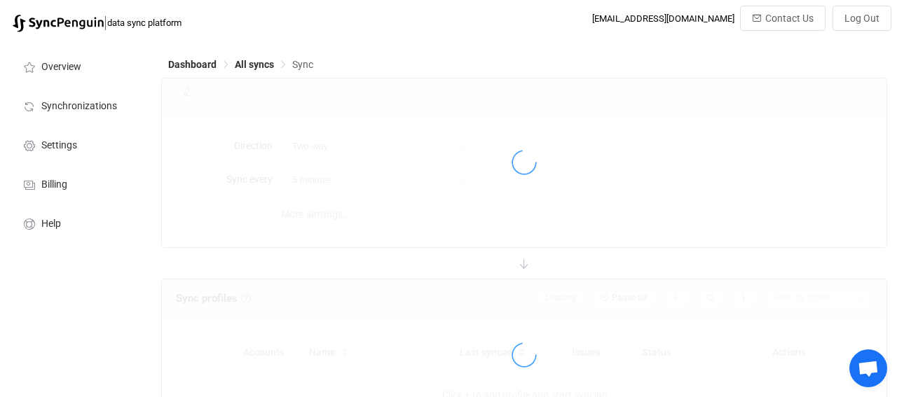
type input "A → B (one to many)"
type input "10 minutes"
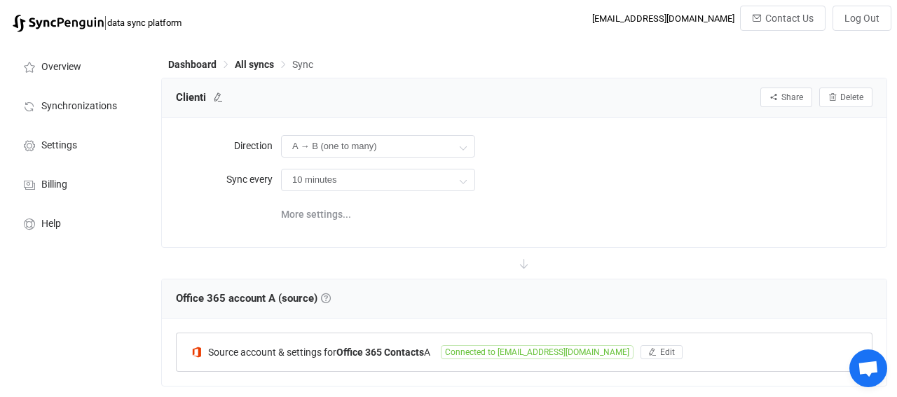
scroll to position [219, 0]
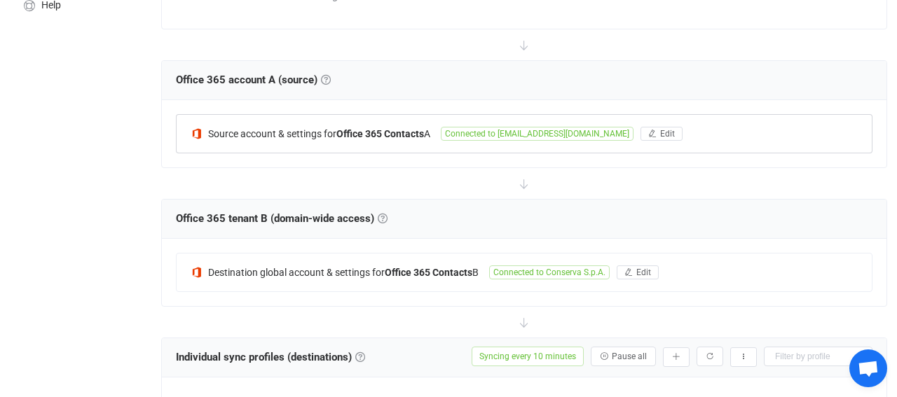
click at [509, 135] on span "Connected to [EMAIL_ADDRESS][DOMAIN_NAME]" at bounding box center [537, 134] width 193 height 14
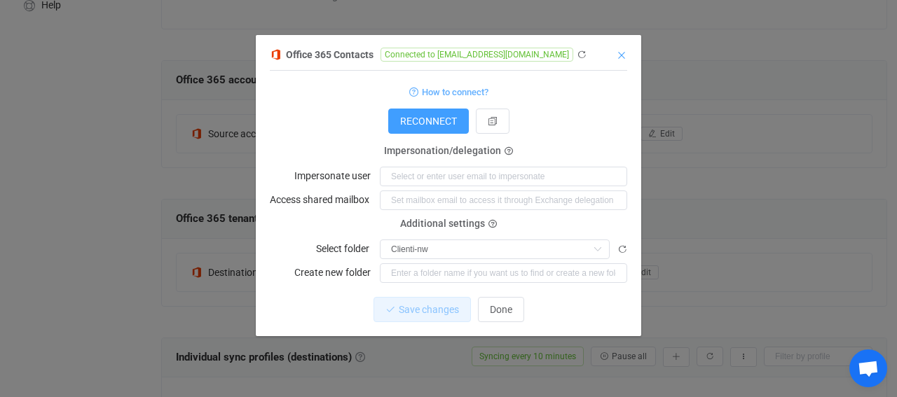
click at [620, 60] on icon "Close" at bounding box center [621, 55] width 11 height 11
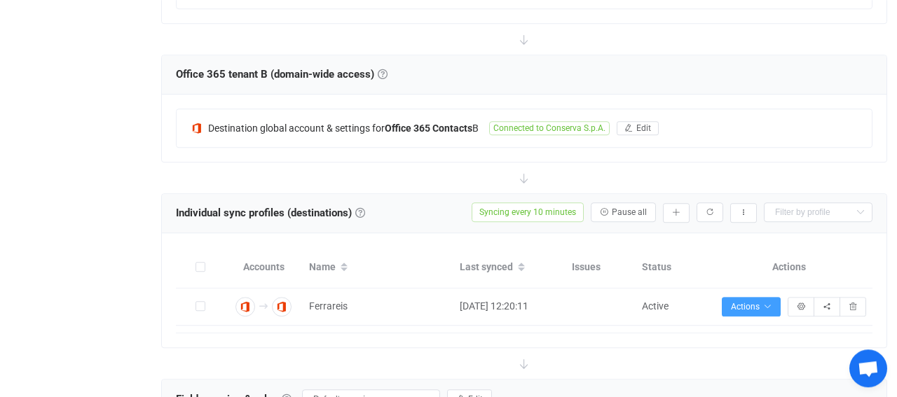
scroll to position [382, 0]
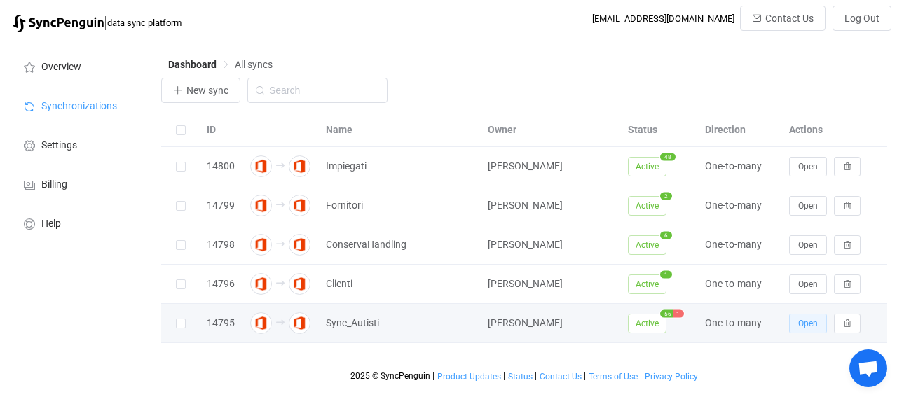
click at [803, 320] on span "Open" at bounding box center [808, 324] width 20 height 10
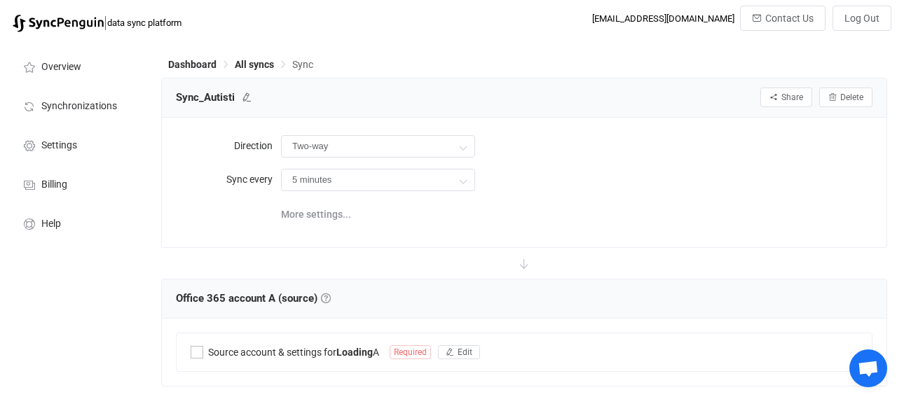
type input "A → B (one to many)"
type input "30 minutes"
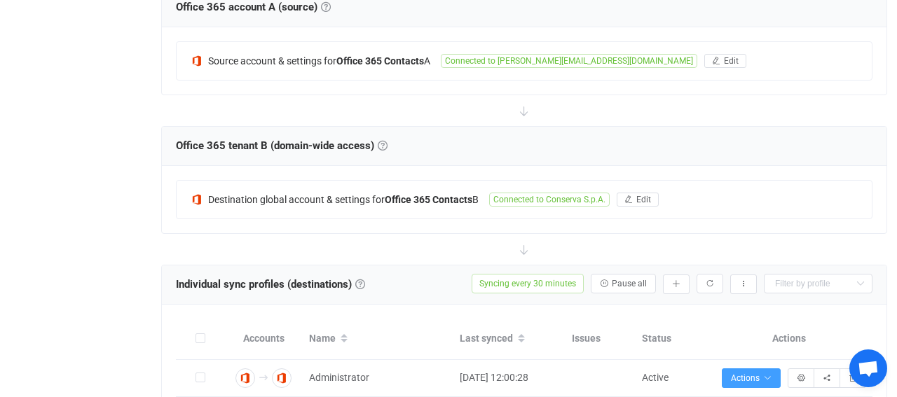
scroll to position [280, 0]
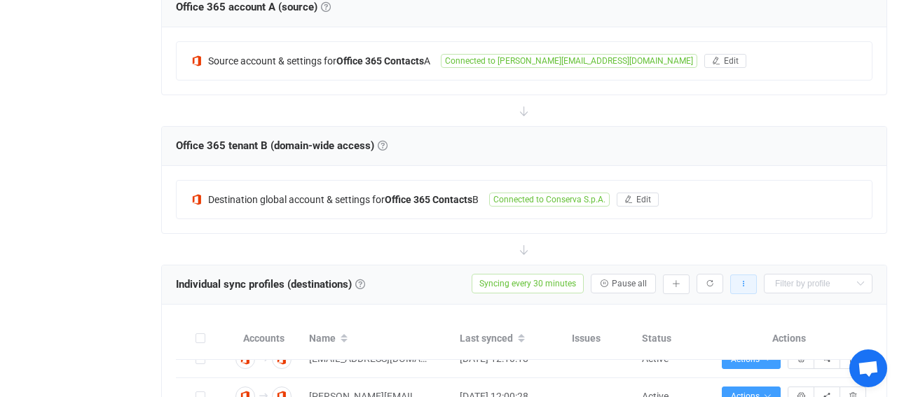
click at [754, 281] on button "button" at bounding box center [743, 285] width 27 height 20
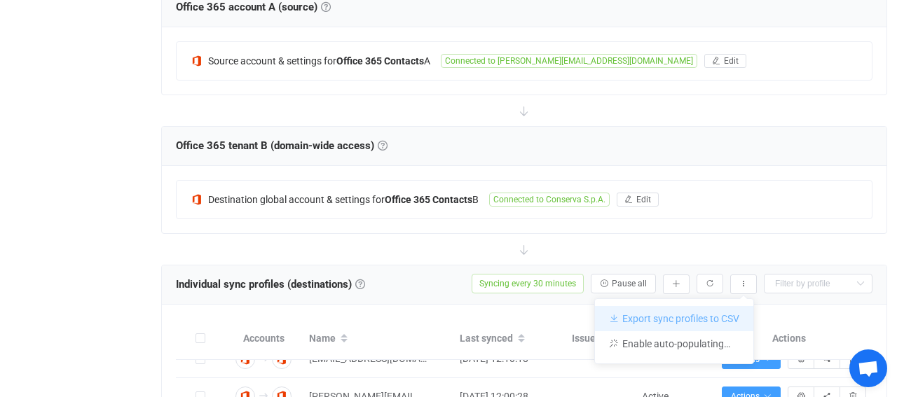
click at [728, 317] on li "Export sync profiles to CSV" at bounding box center [674, 318] width 158 height 25
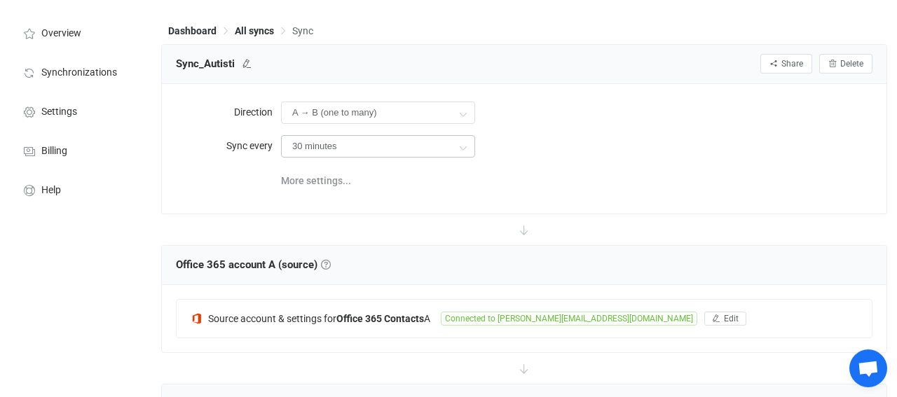
scroll to position [0, 0]
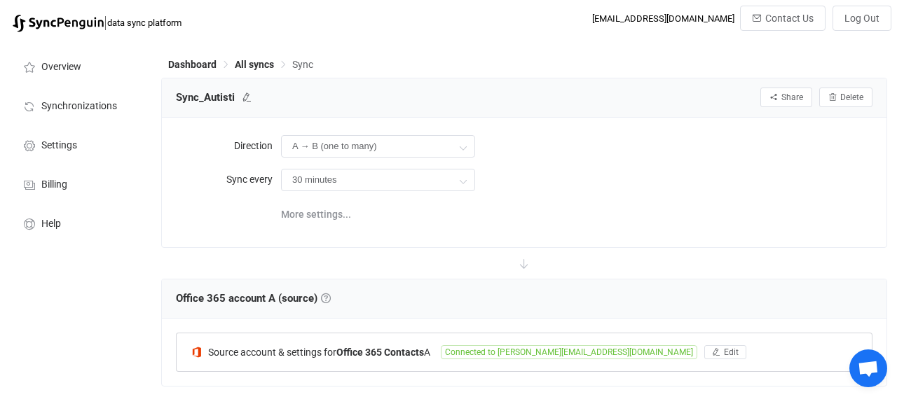
click at [513, 351] on span "Connected to [PERSON_NAME][EMAIL_ADDRESS][DOMAIN_NAME]" at bounding box center [569, 353] width 257 height 14
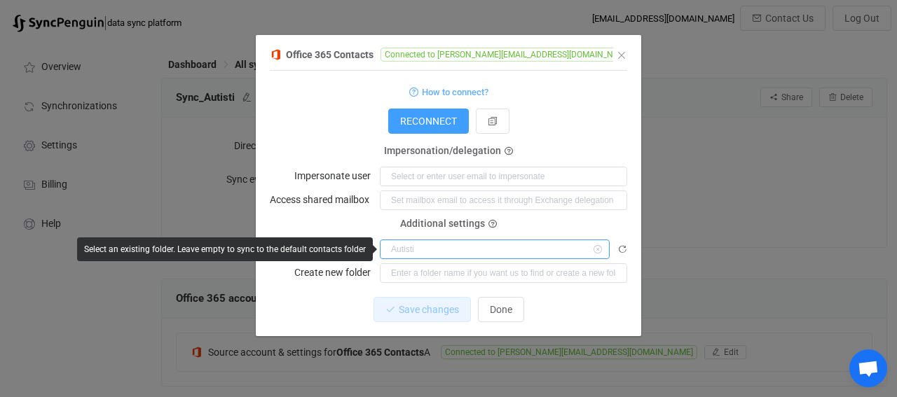
click at [396, 251] on input "dialog" at bounding box center [495, 250] width 230 height 20
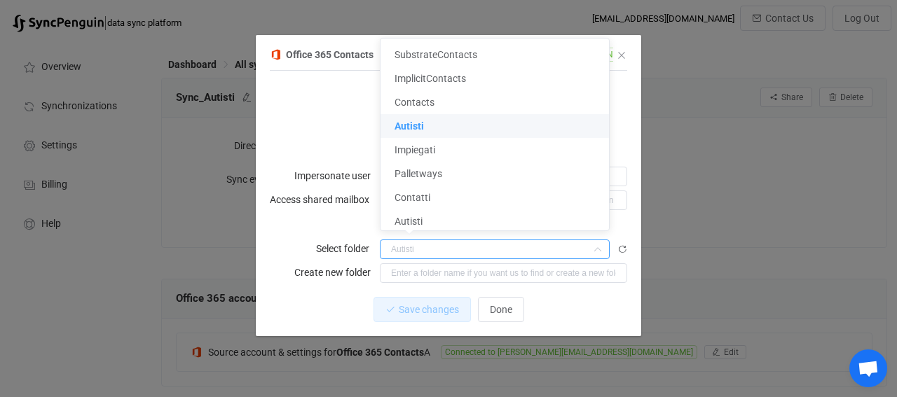
click at [828, 179] on div "Office 365 Contacts Connected to [PERSON_NAME][EMAIL_ADDRESS][DOMAIN_NAME] 1 { …" at bounding box center [448, 198] width 897 height 397
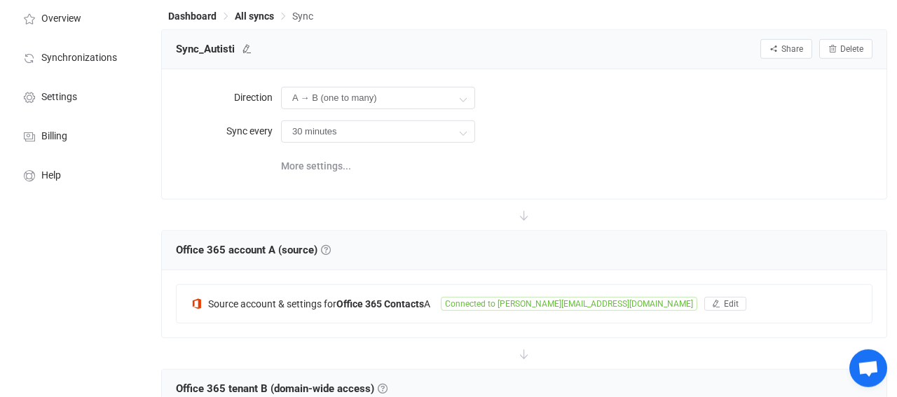
scroll to position [73, 0]
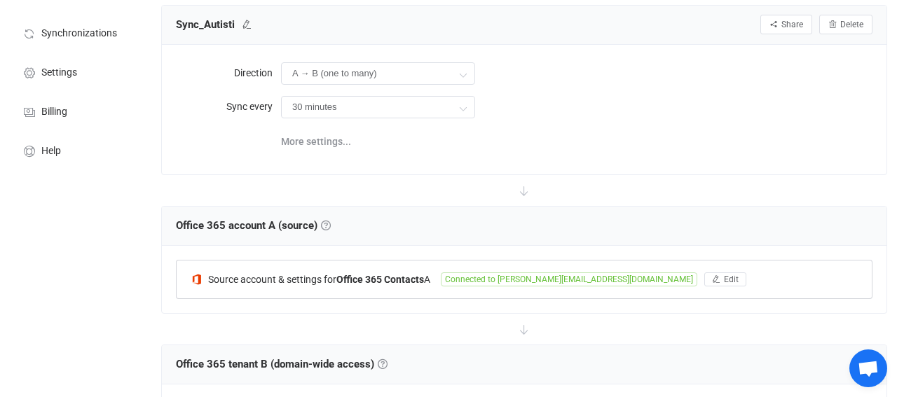
click at [468, 280] on span "Connected to [PERSON_NAME][EMAIL_ADDRESS][DOMAIN_NAME]" at bounding box center [569, 280] width 257 height 14
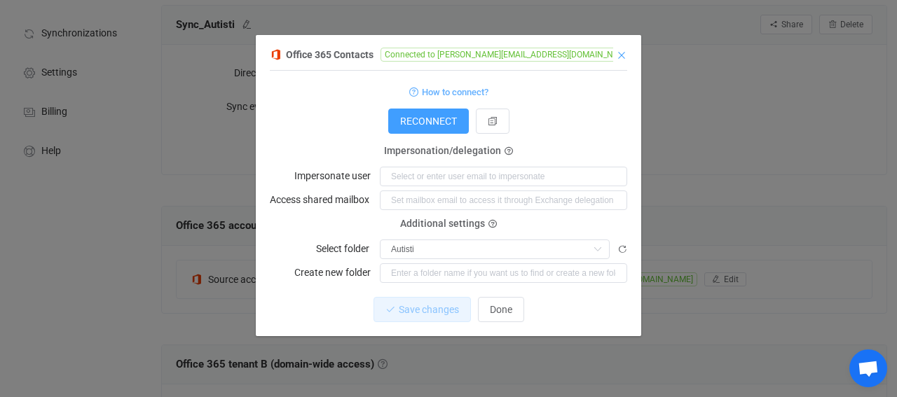
click at [625, 55] on icon "Close" at bounding box center [621, 55] width 11 height 11
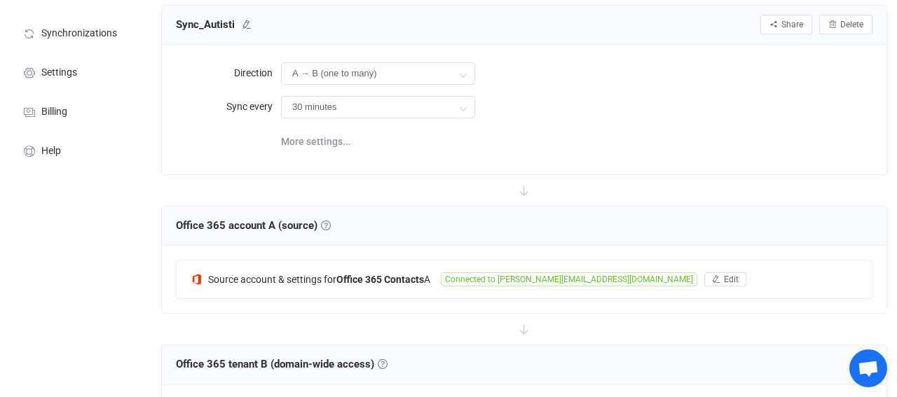
scroll to position [510, 0]
